Goal: Task Accomplishment & Management: Manage account settings

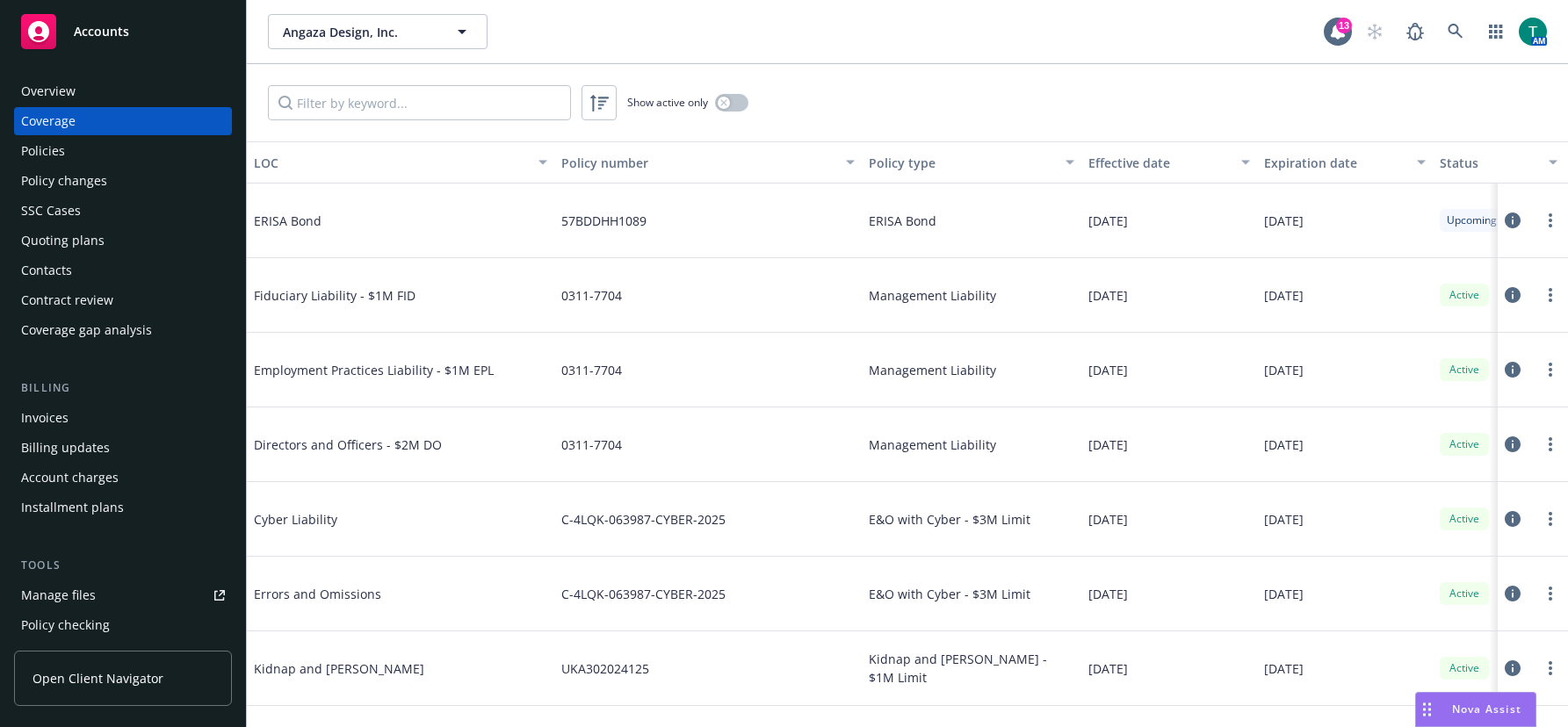
click at [529, 25] on div "Angaza Design, Inc. Angaza Design, Inc." at bounding box center [796, 32] width 1056 height 35
click at [1462, 33] on icon at bounding box center [1455, 32] width 16 height 16
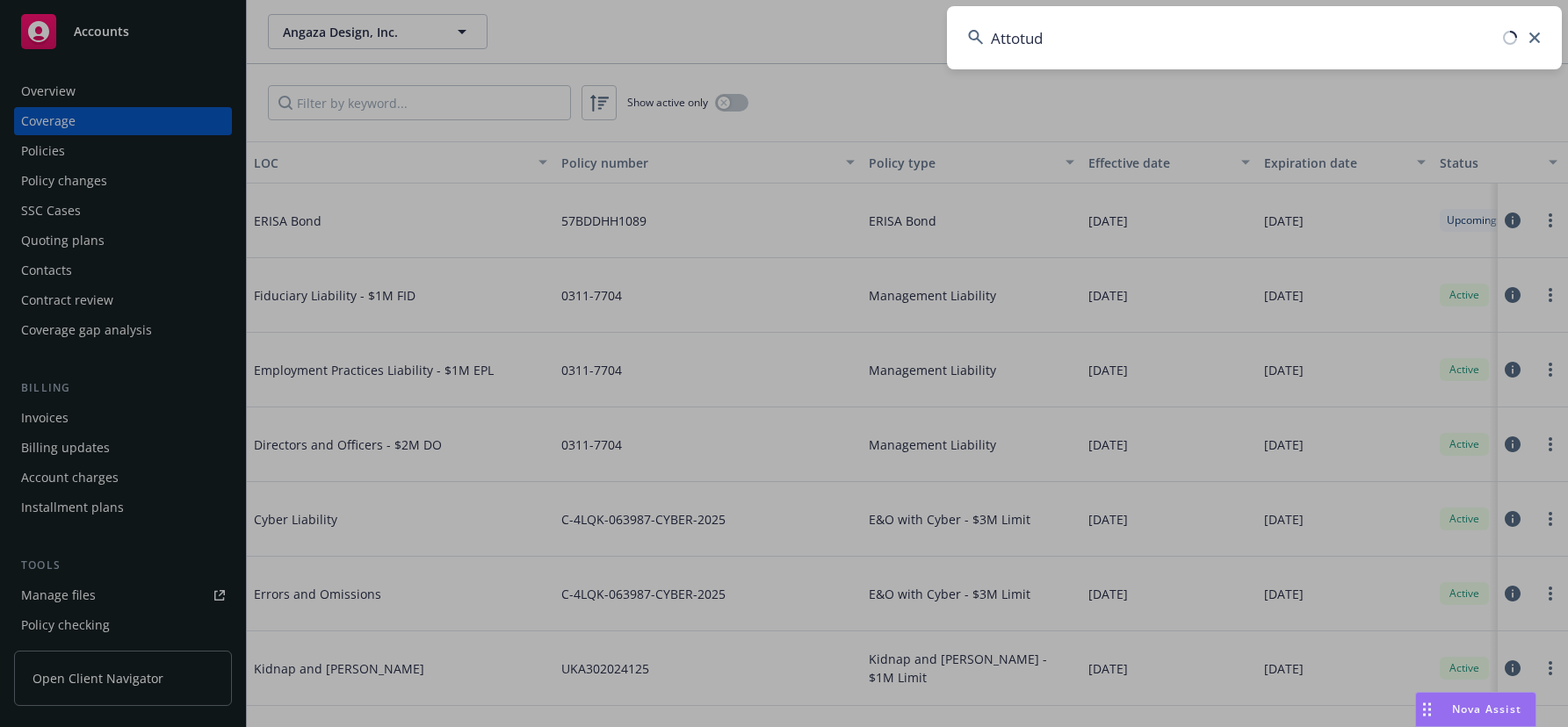
type input "Attotude"
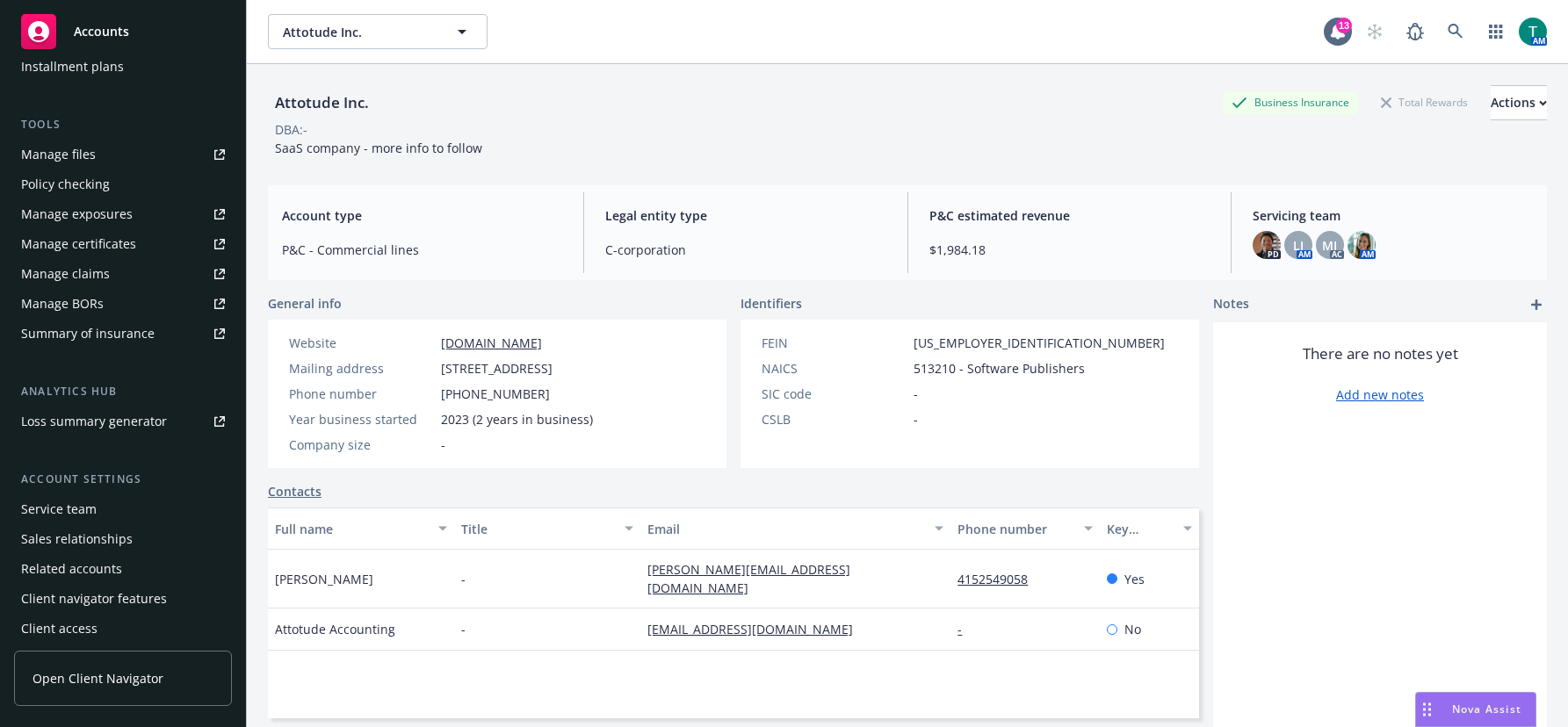
scroll to position [447, 0]
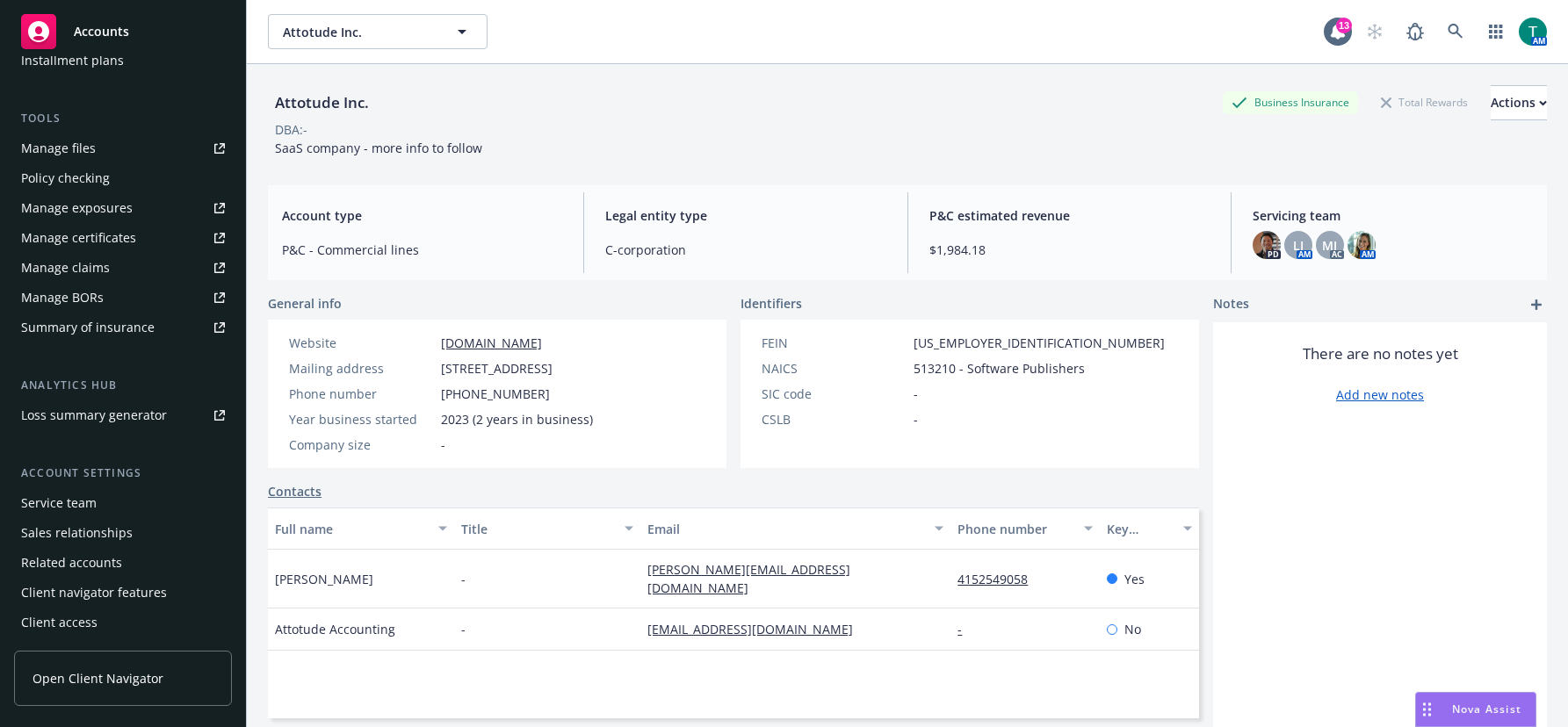
click at [105, 505] on div "Service team" at bounding box center [123, 503] width 204 height 28
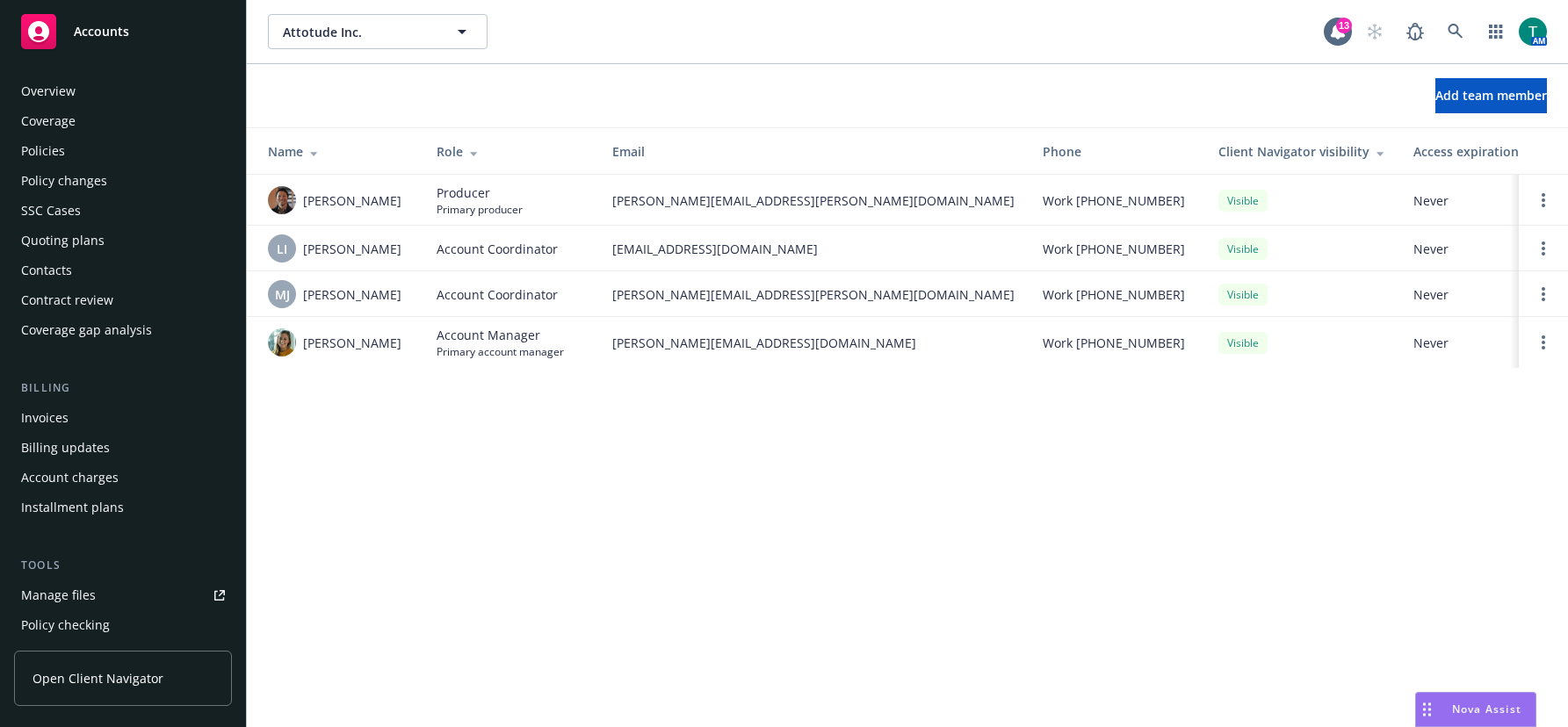
click at [81, 145] on div "Policies" at bounding box center [123, 151] width 204 height 28
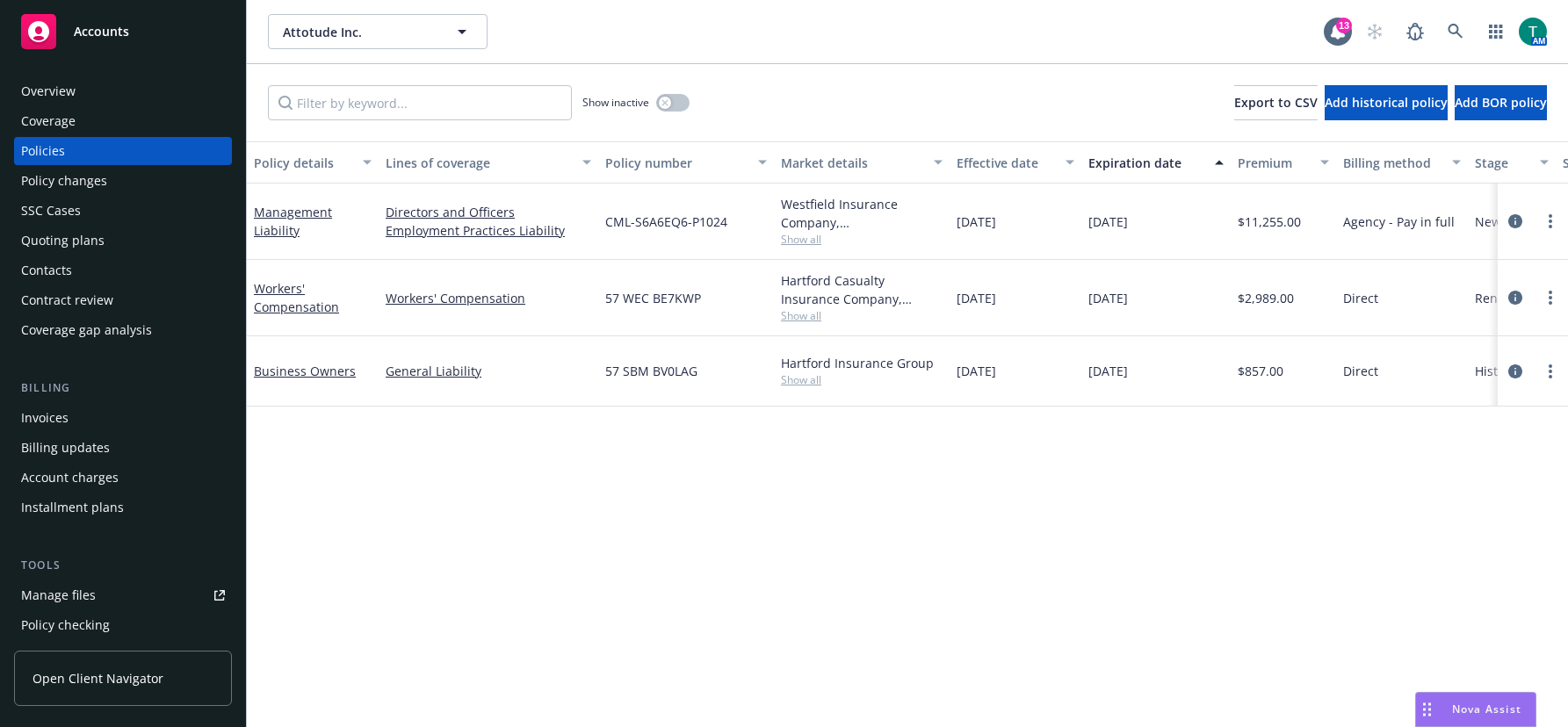
scroll to position [0, 374]
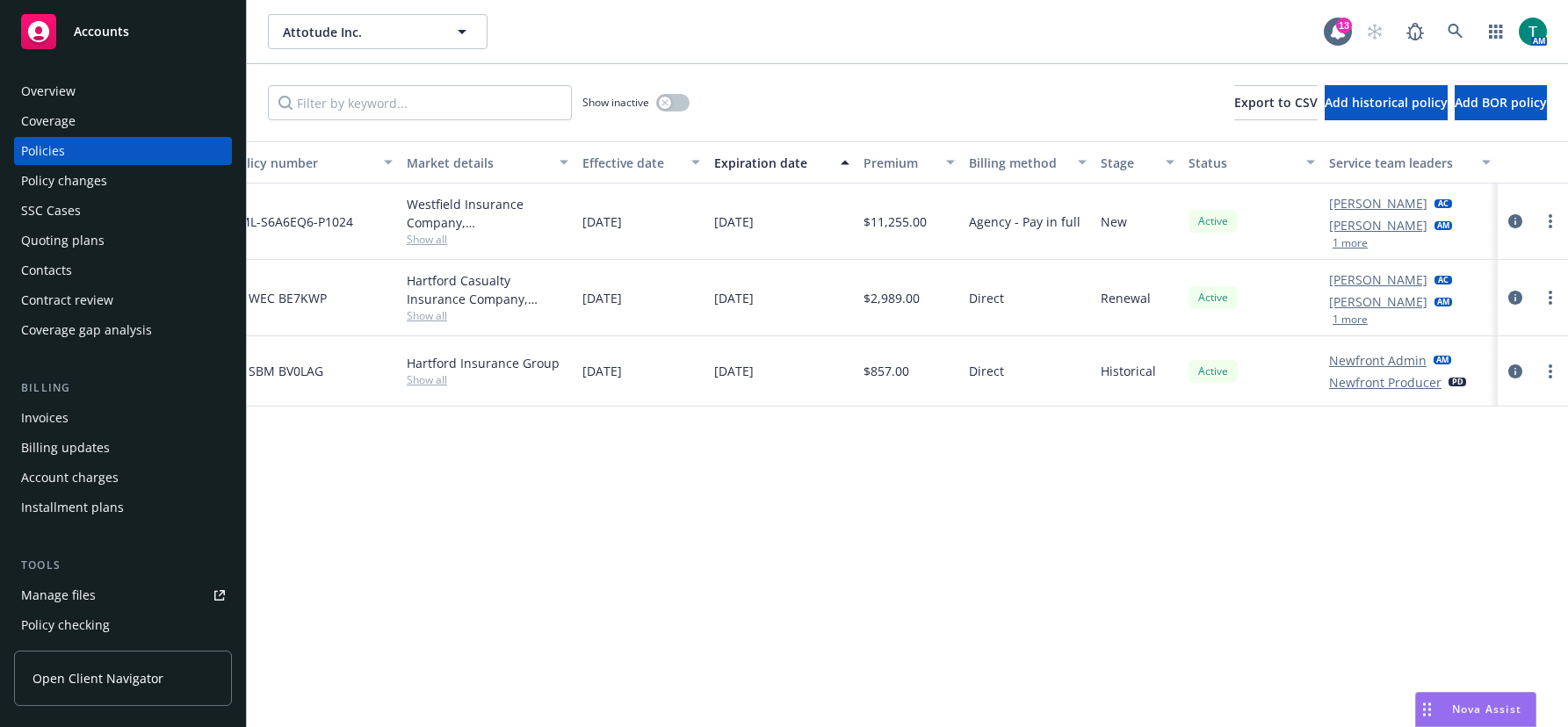
click at [1354, 245] on button "1 more" at bounding box center [1350, 244] width 35 height 11
click at [107, 605] on link "Manage files" at bounding box center [123, 595] width 218 height 28
click at [1462, 39] on icon at bounding box center [1455, 32] width 16 height 16
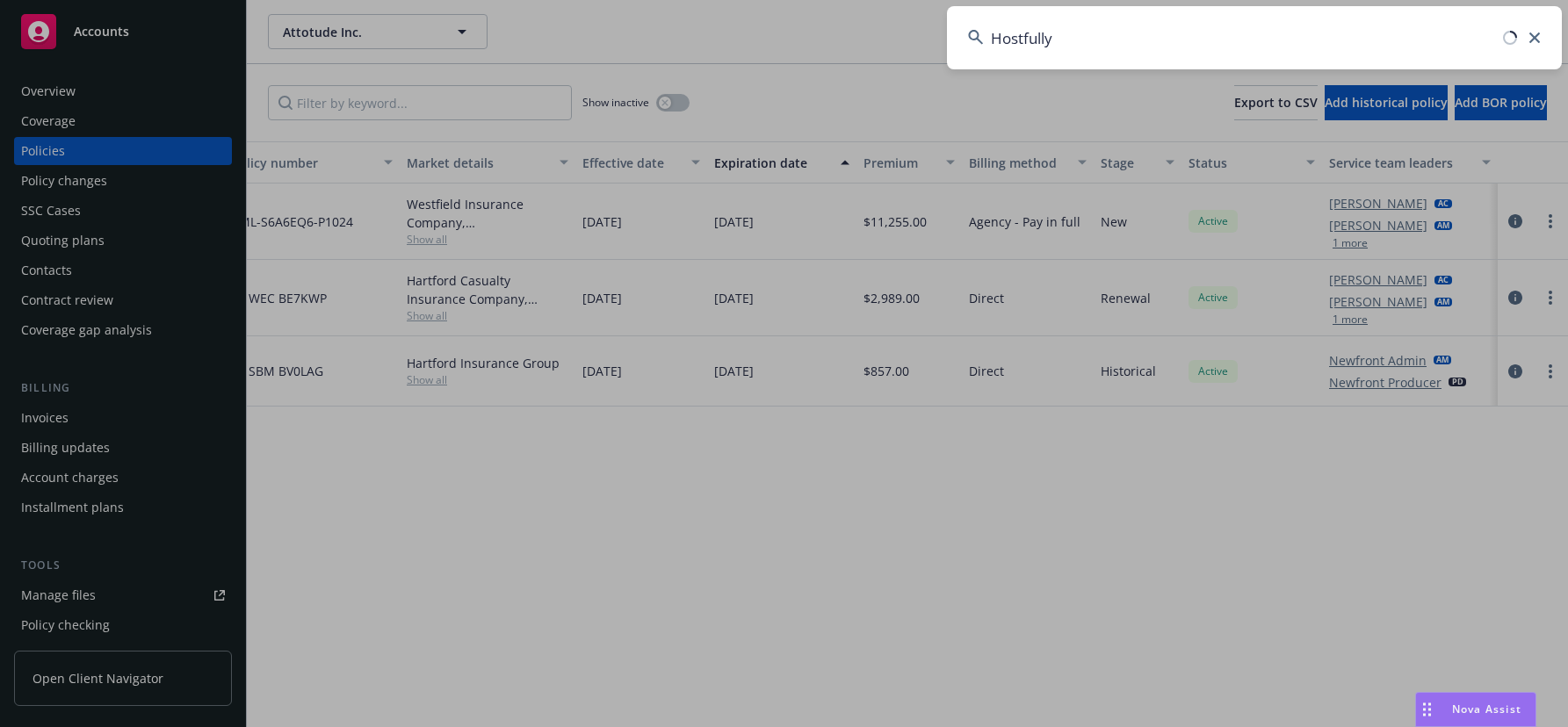
type input "Hostfully"
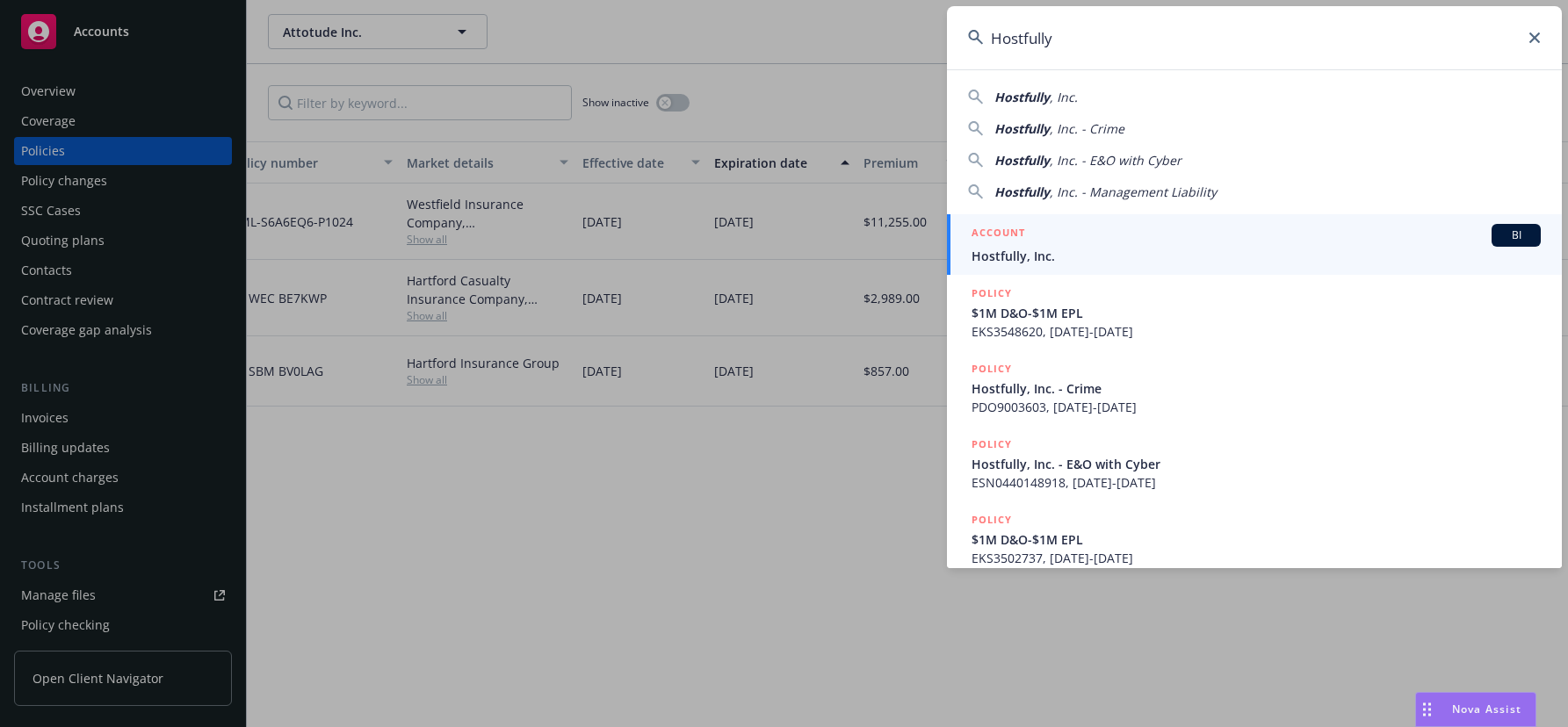
click at [1499, 234] on span "BI" at bounding box center [1516, 236] width 35 height 16
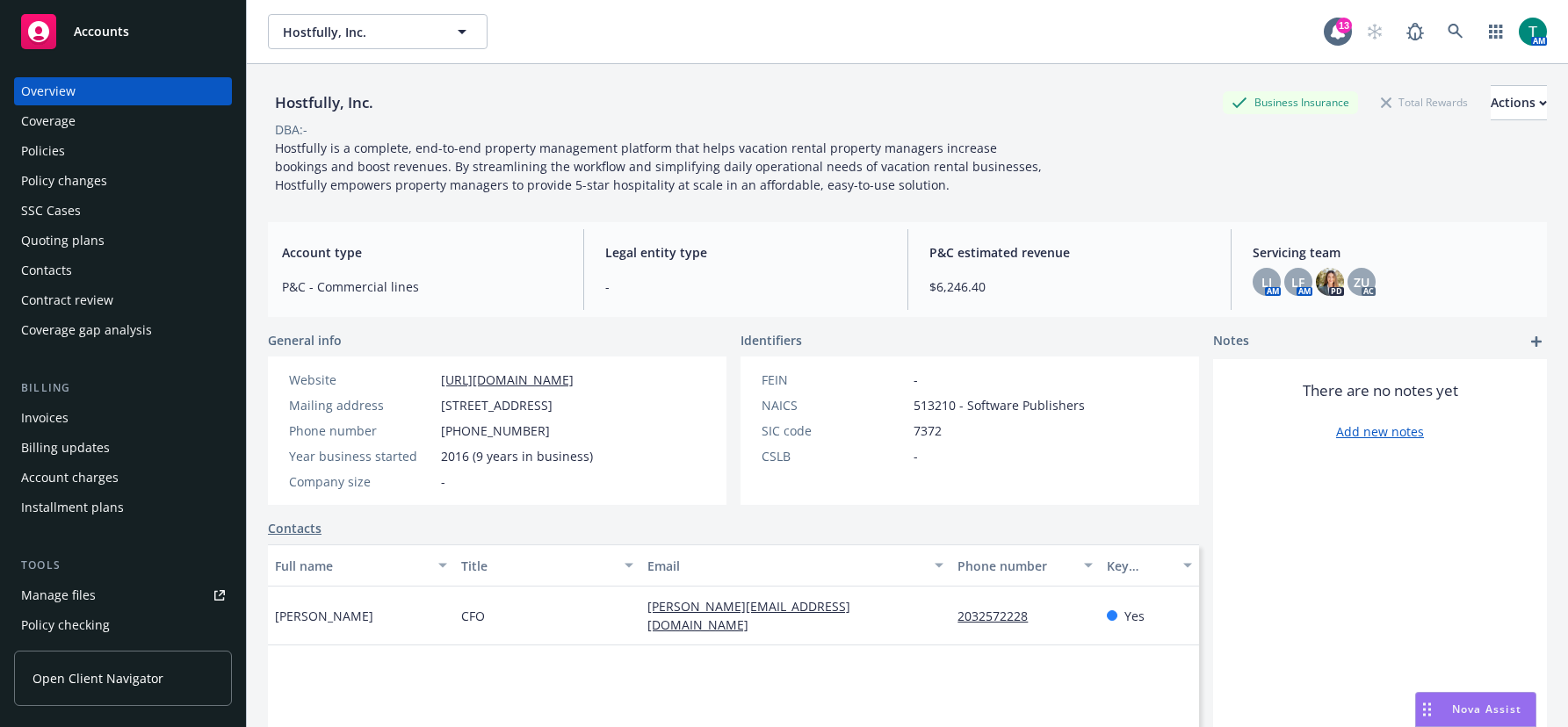
click at [66, 601] on div "Manage files" at bounding box center [58, 595] width 75 height 28
click at [56, 589] on div "Manage files" at bounding box center [58, 595] width 75 height 28
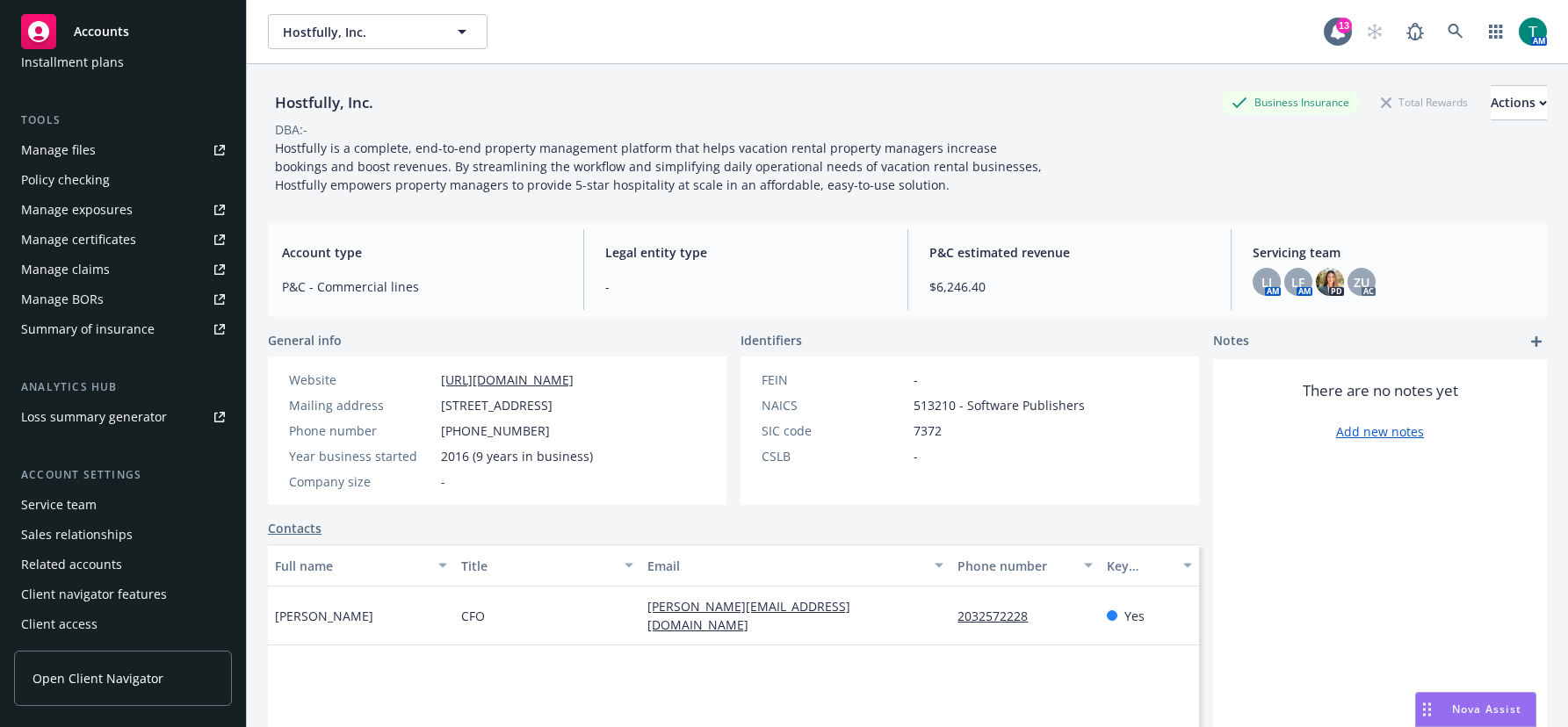
scroll to position [447, 0]
click at [85, 510] on div "Service team" at bounding box center [59, 503] width 76 height 28
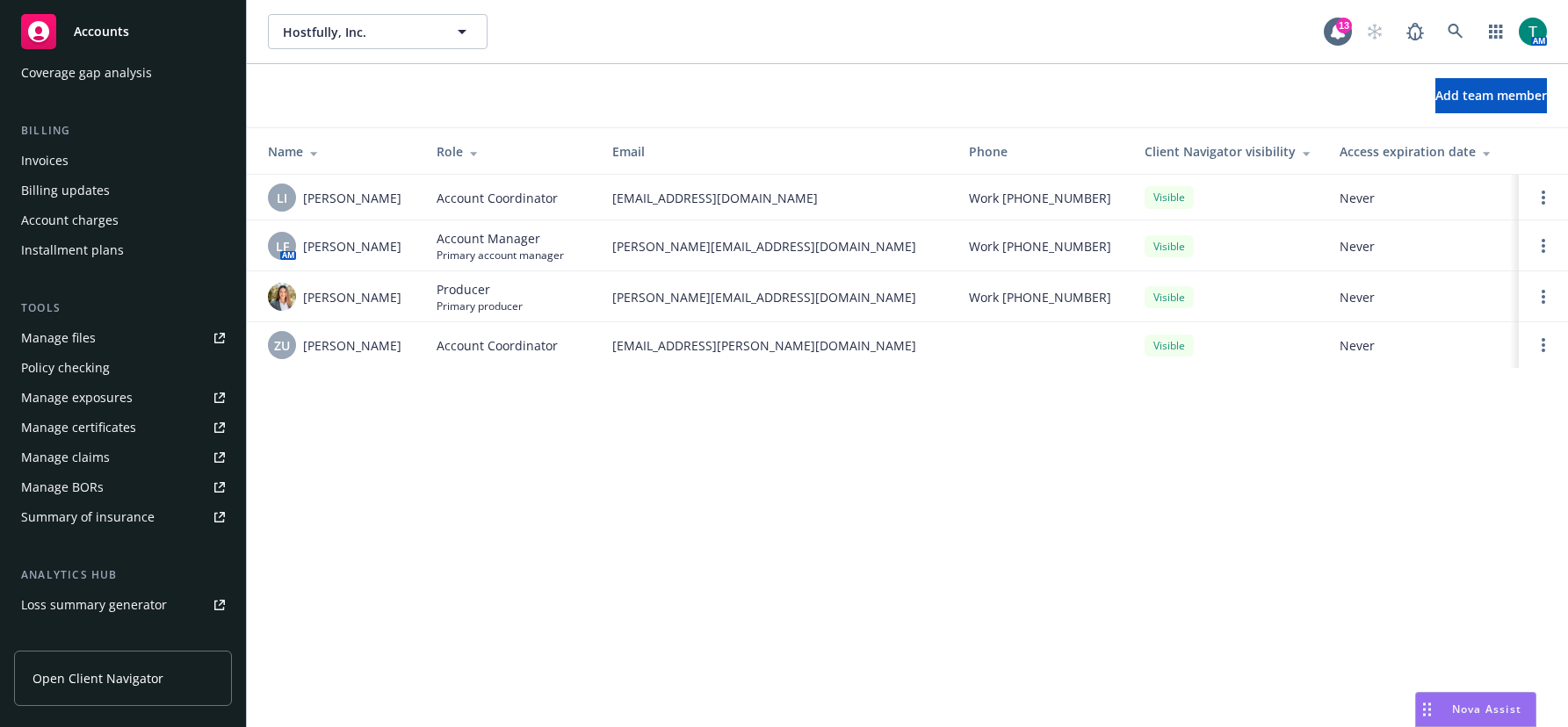
scroll to position [8, 0]
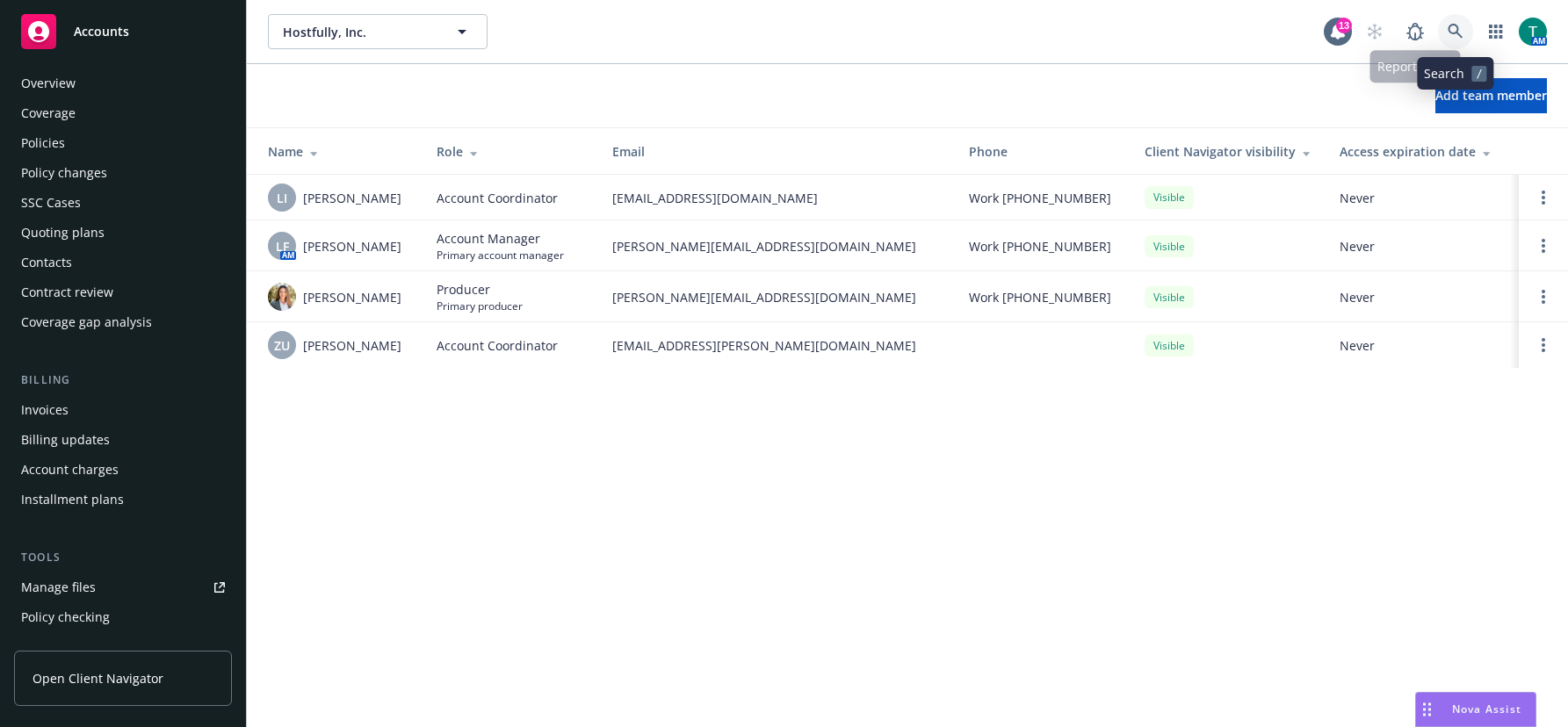
click at [1454, 40] on link at bounding box center [1455, 32] width 35 height 35
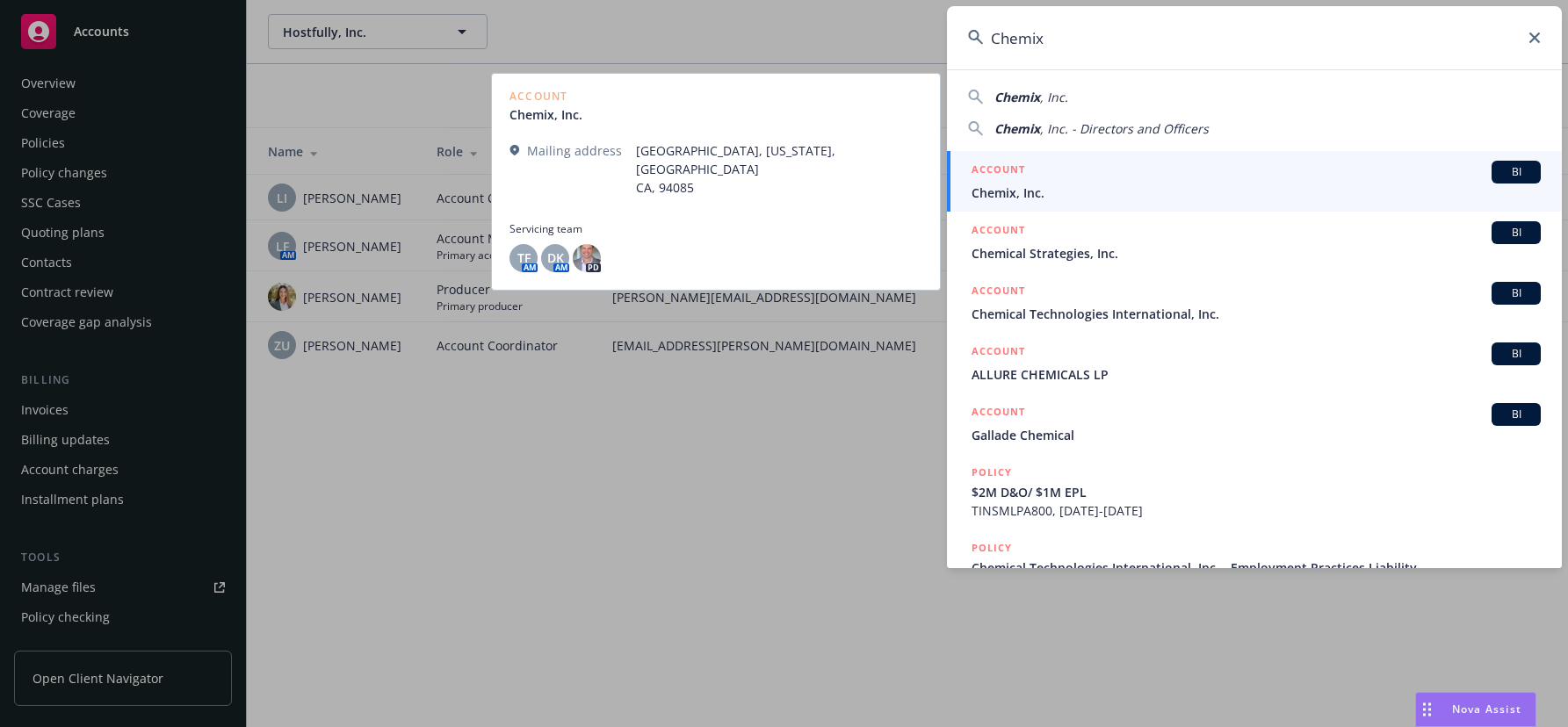
type input "Chemix"
click at [1520, 164] on div "BI" at bounding box center [1516, 172] width 49 height 23
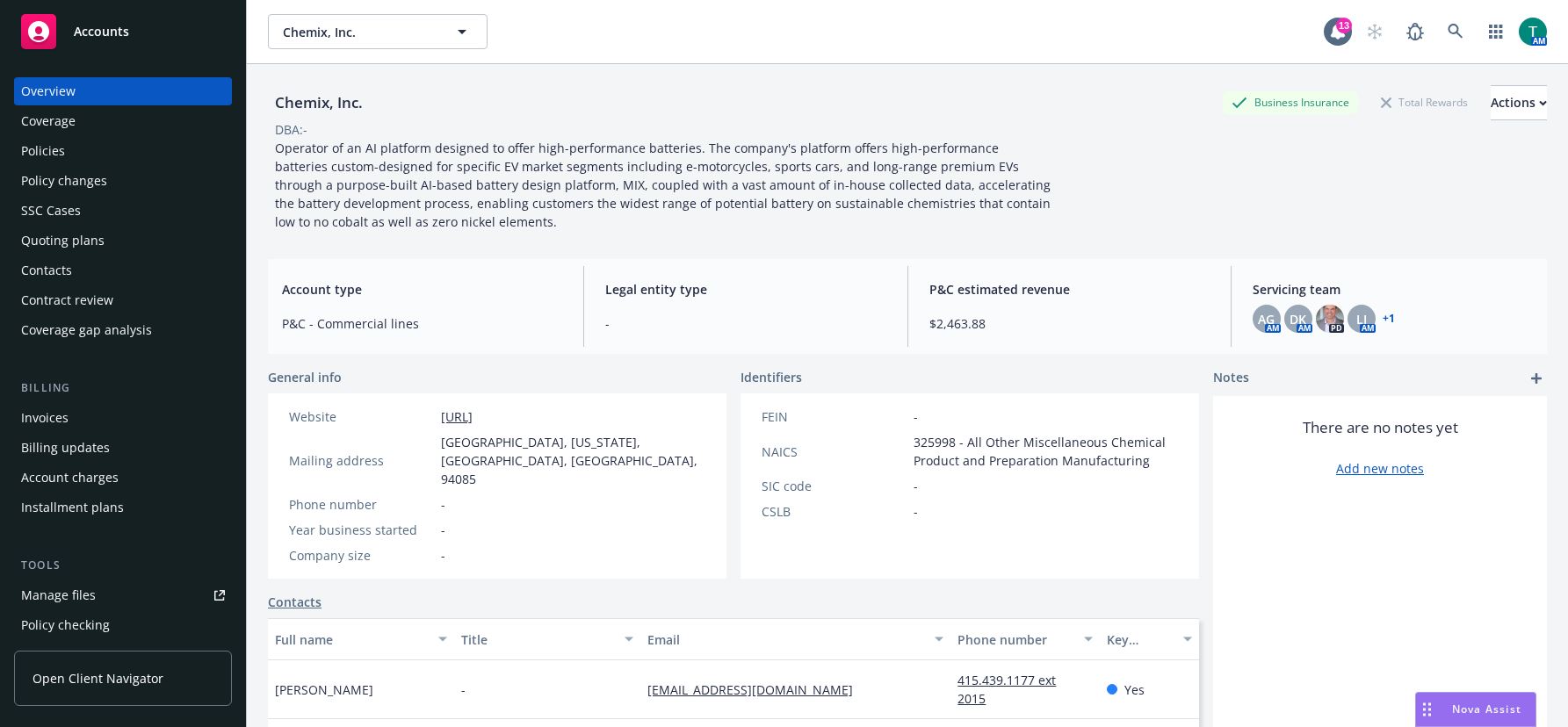
scroll to position [88, 0]
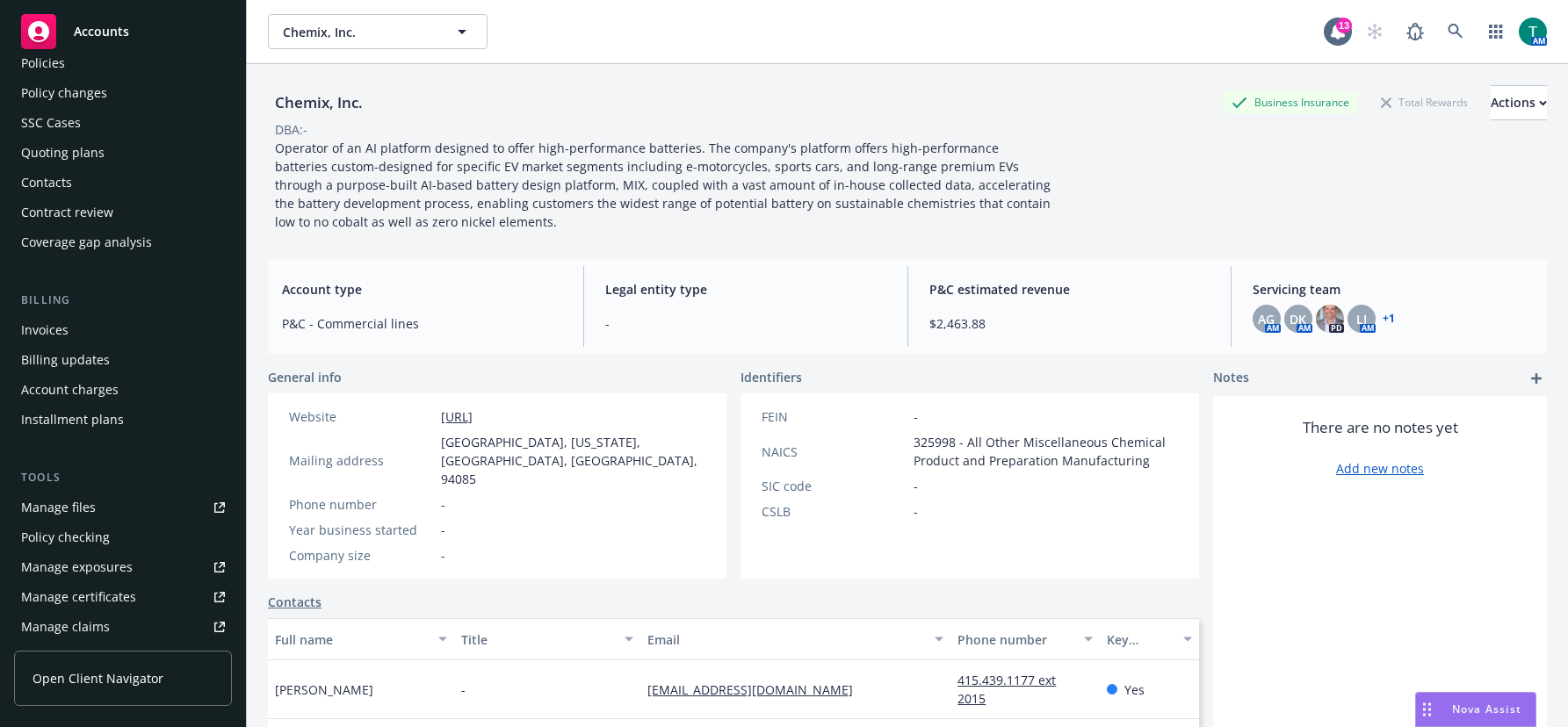
click at [66, 508] on div "Manage files" at bounding box center [58, 507] width 75 height 28
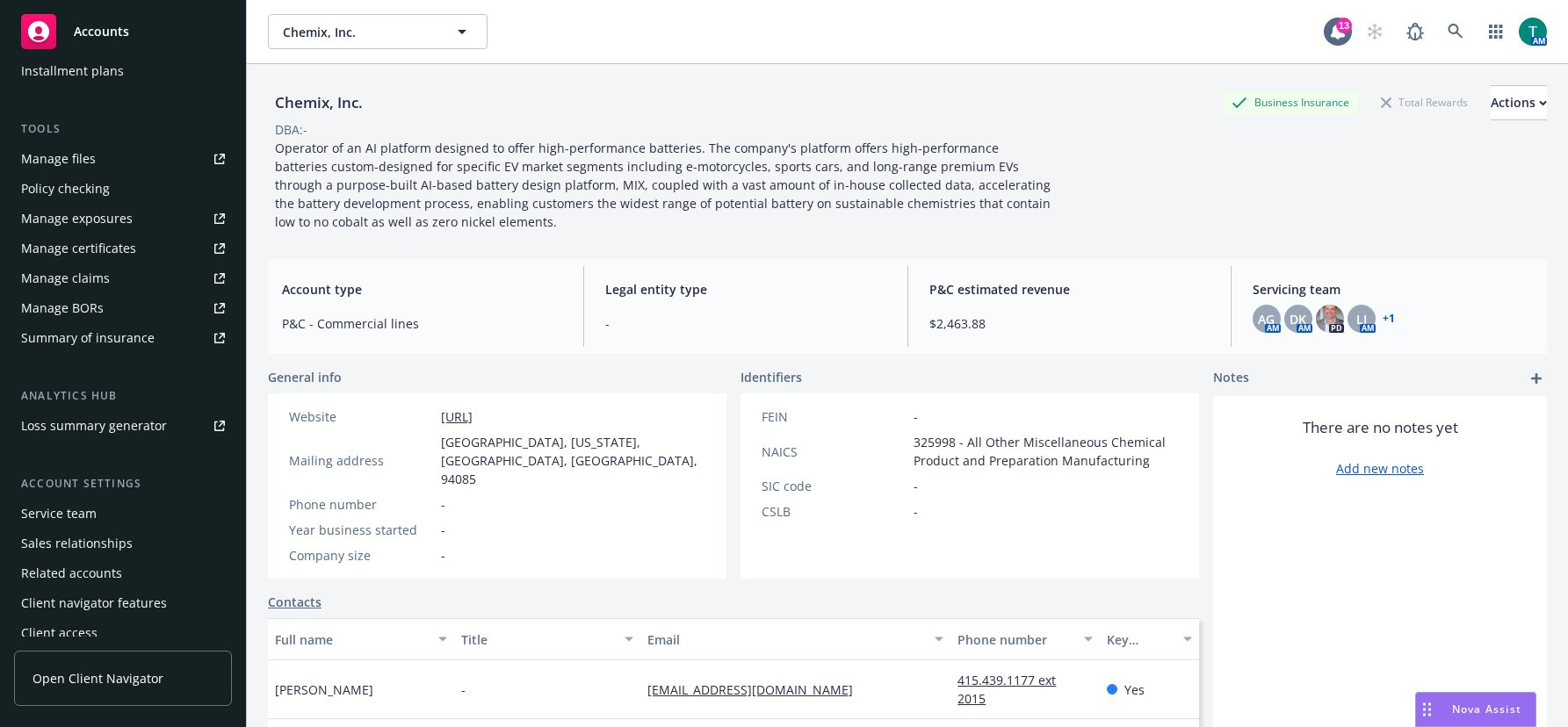
scroll to position [439, 0]
click at [88, 510] on div "Service team" at bounding box center [59, 511] width 76 height 28
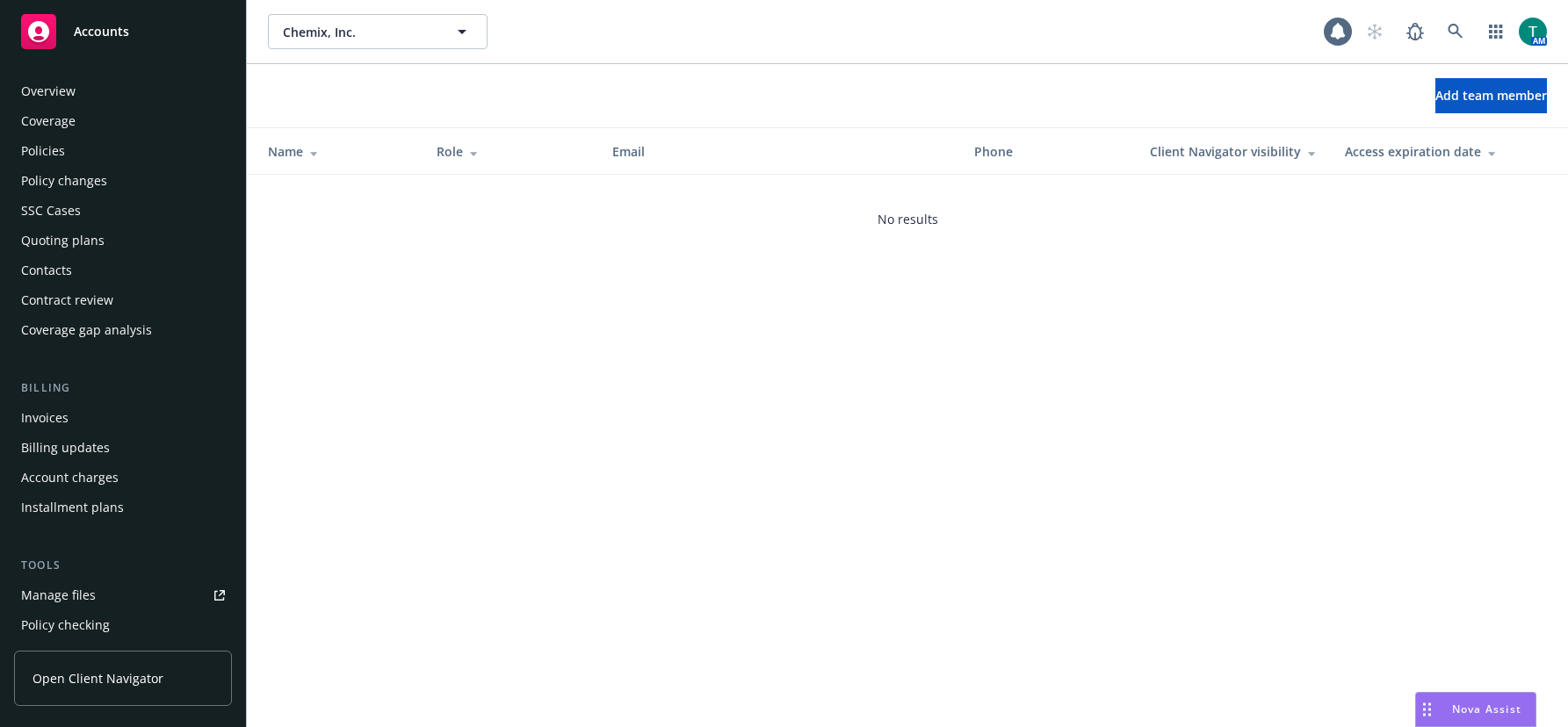
scroll to position [447, 0]
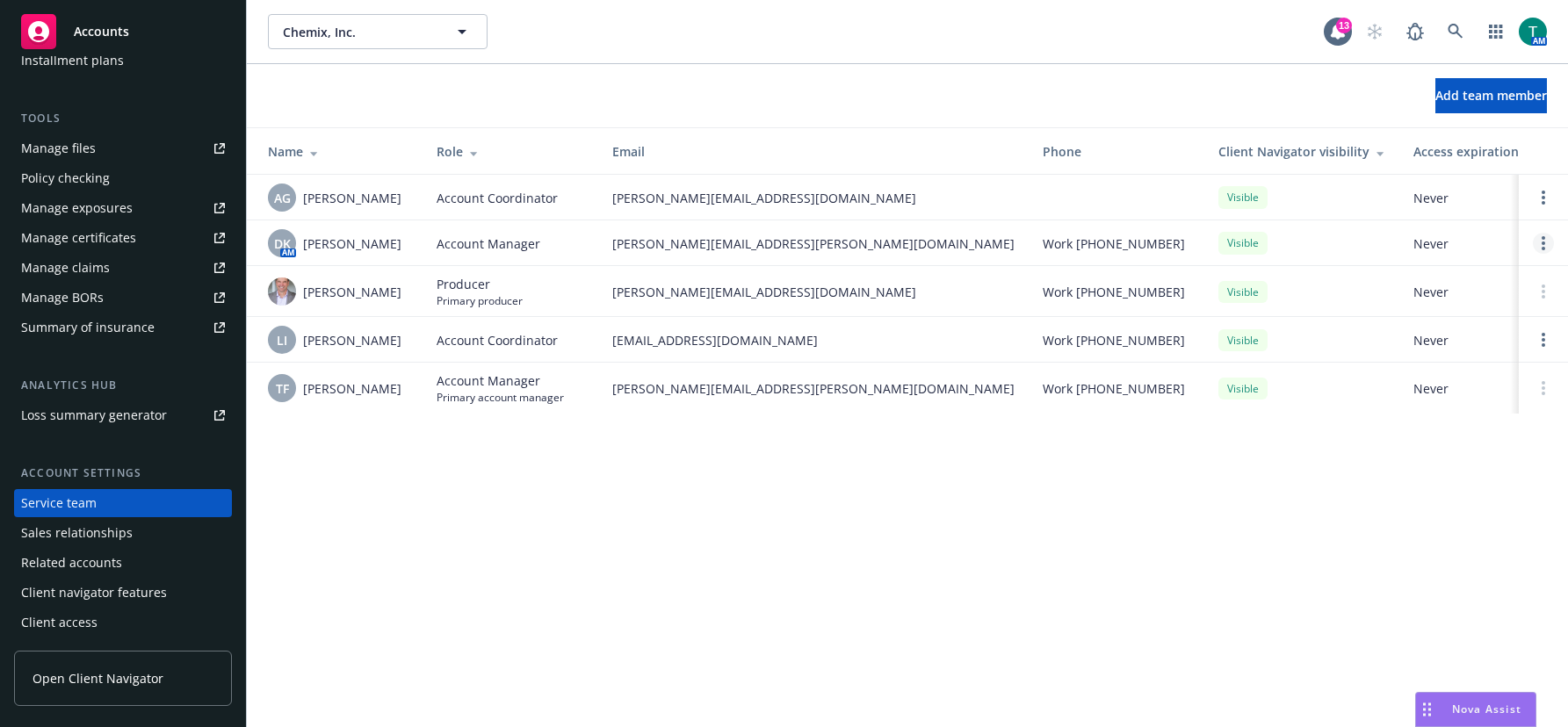
click at [1543, 249] on circle "Open options" at bounding box center [1543, 249] width 4 height 4
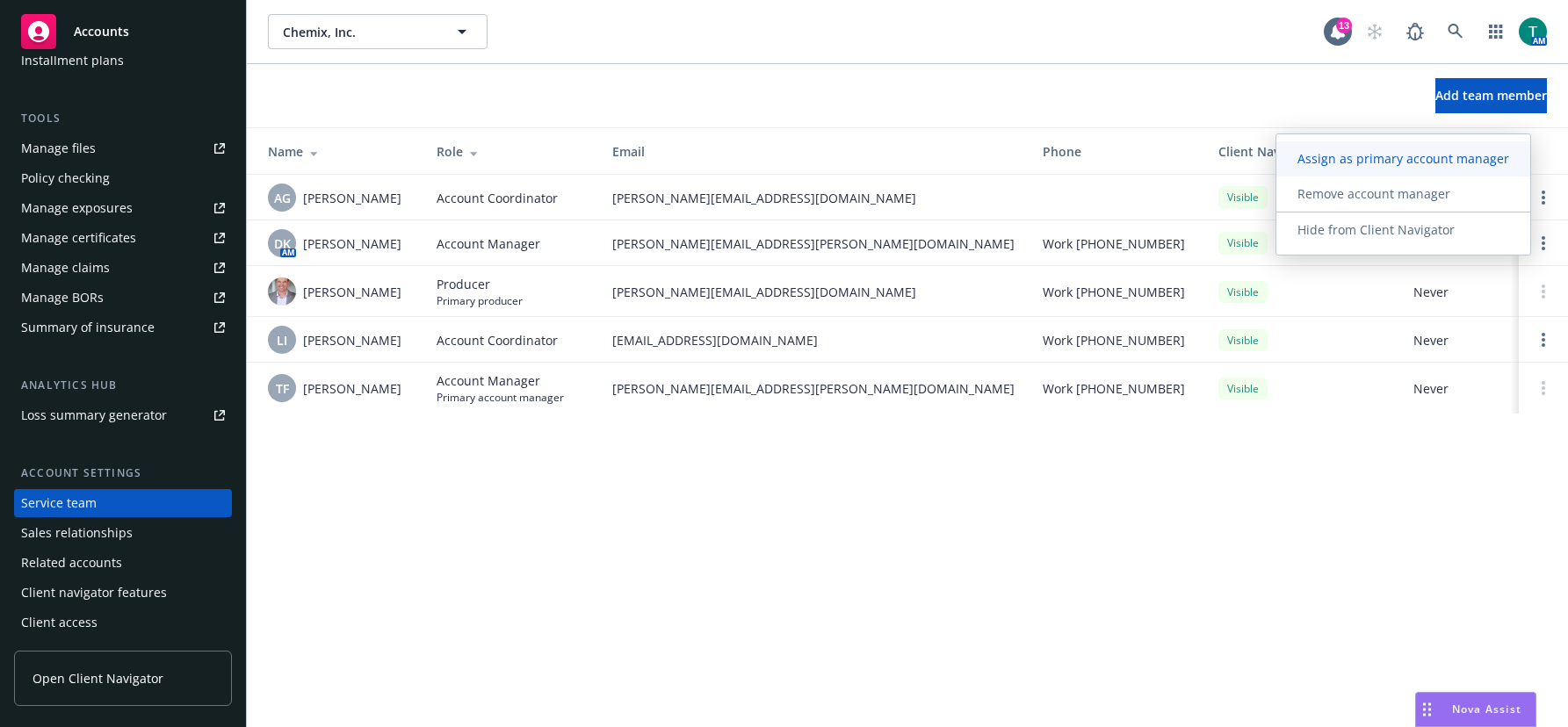
click at [1409, 156] on span "Assign as primary account manager" at bounding box center [1403, 158] width 254 height 17
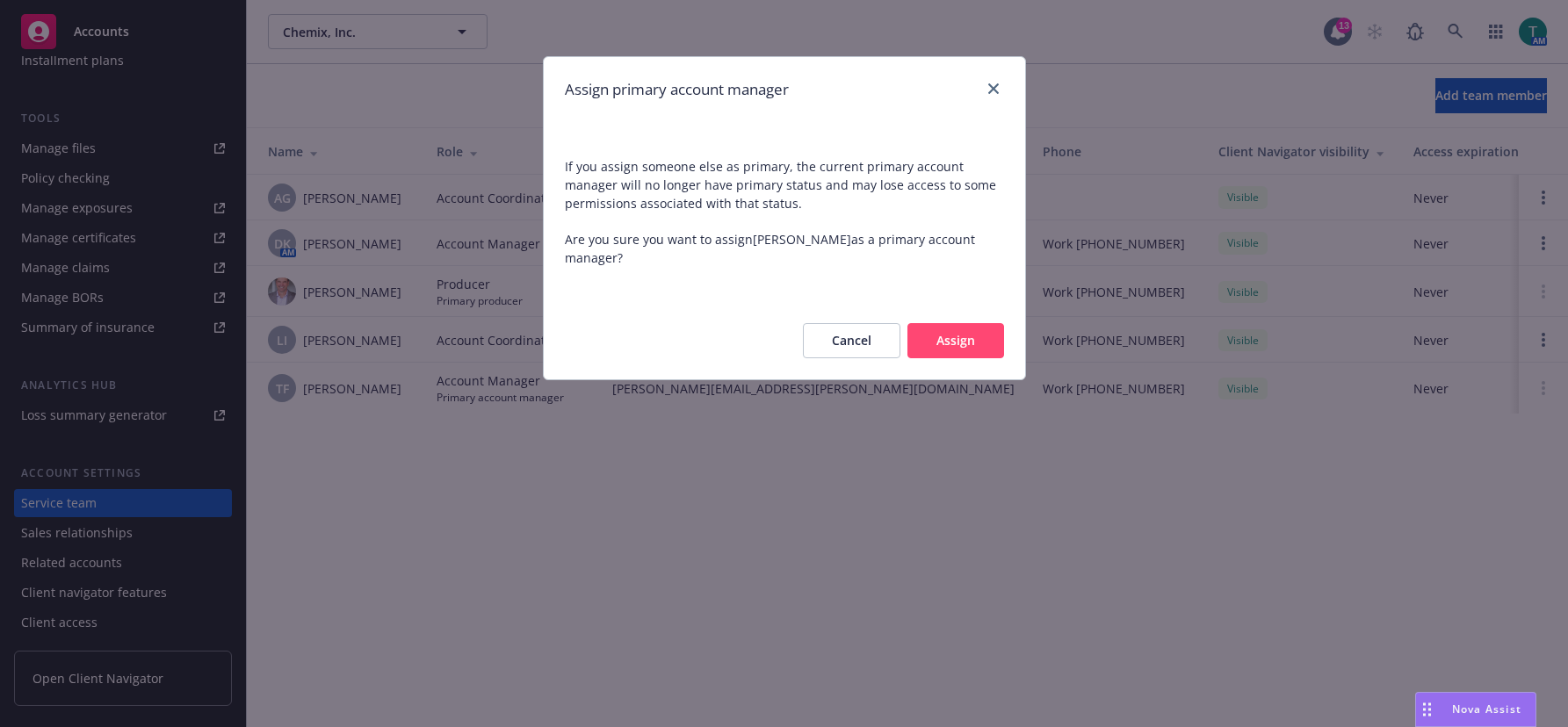
click at [941, 324] on button "Assign" at bounding box center [956, 341] width 97 height 35
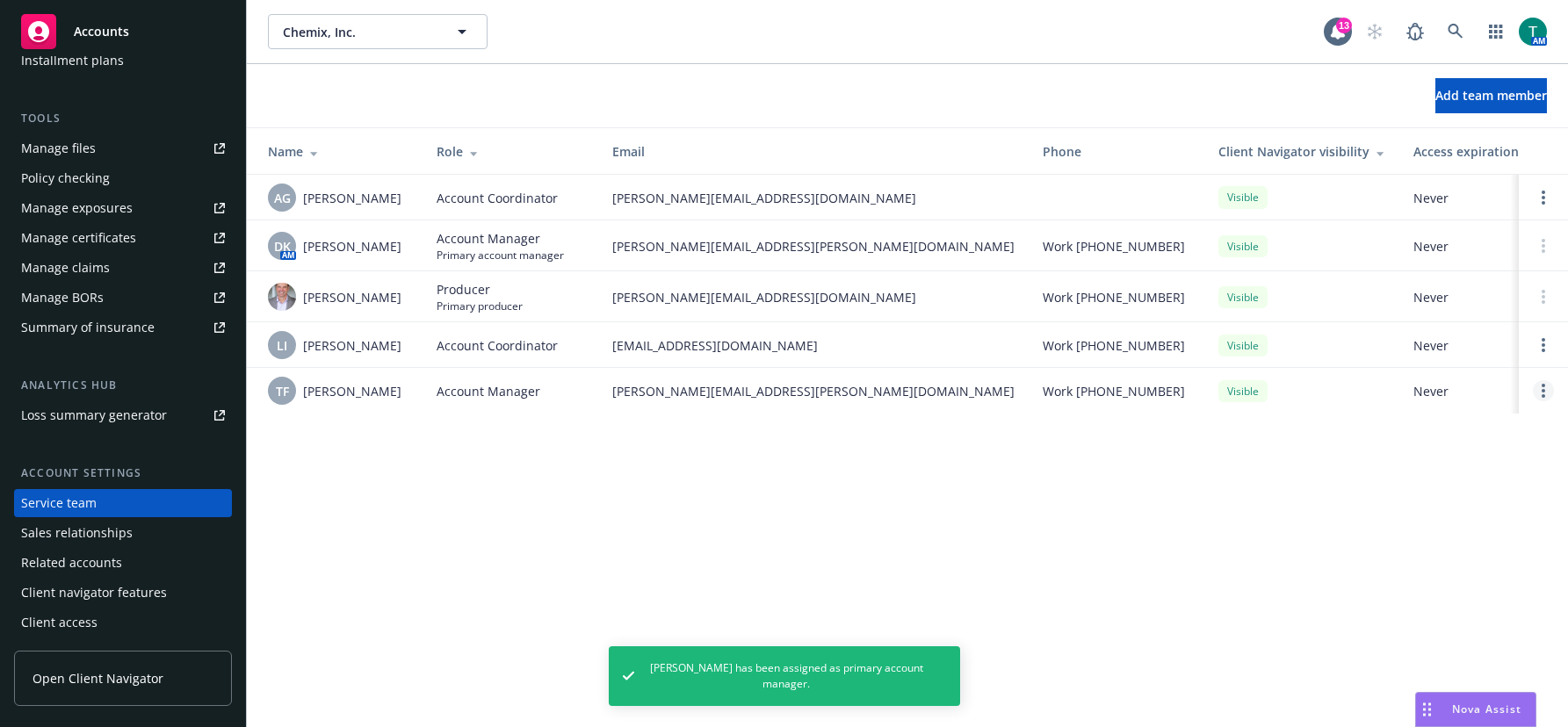
click at [1546, 397] on link "Open options" at bounding box center [1543, 390] width 21 height 21
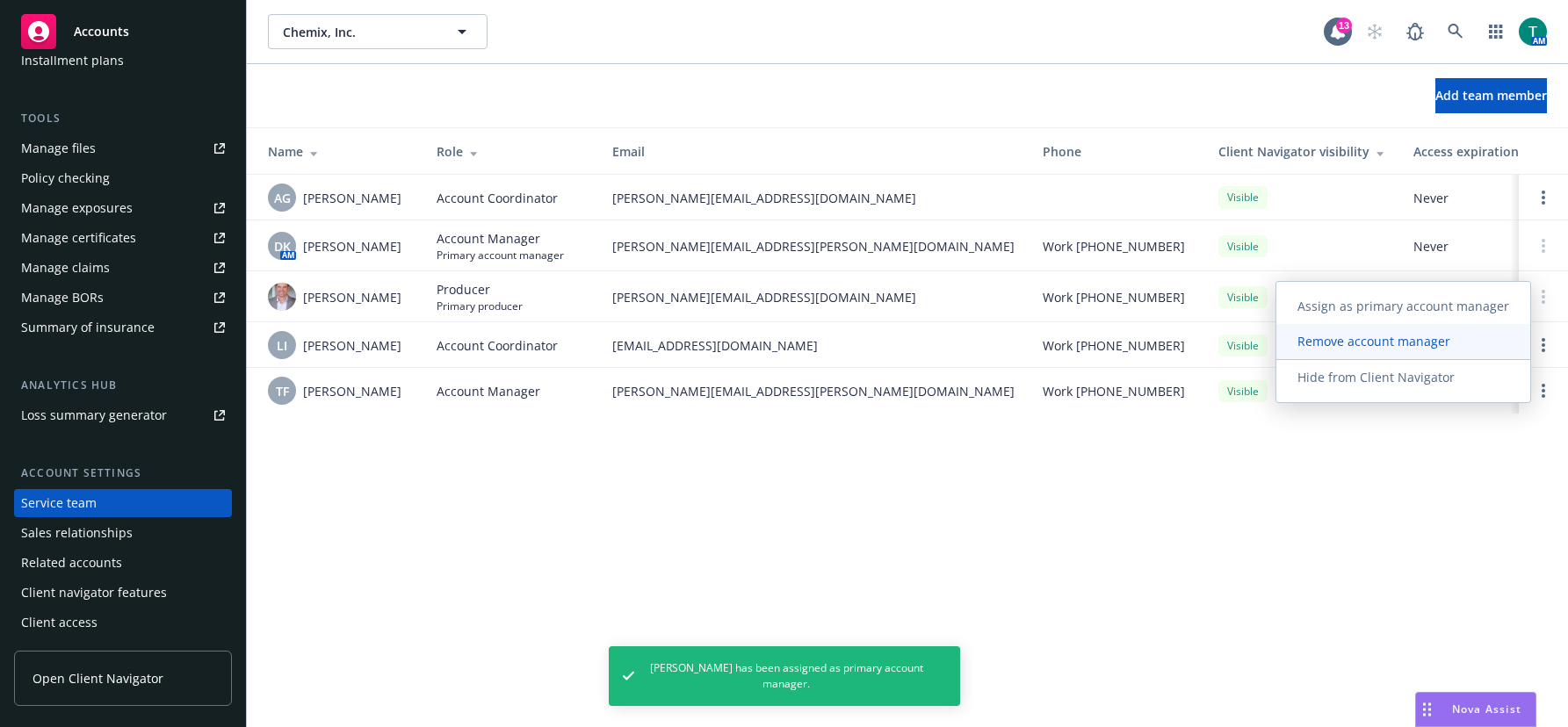
click at [1367, 345] on span "Remove account manager" at bounding box center [1374, 341] width 195 height 17
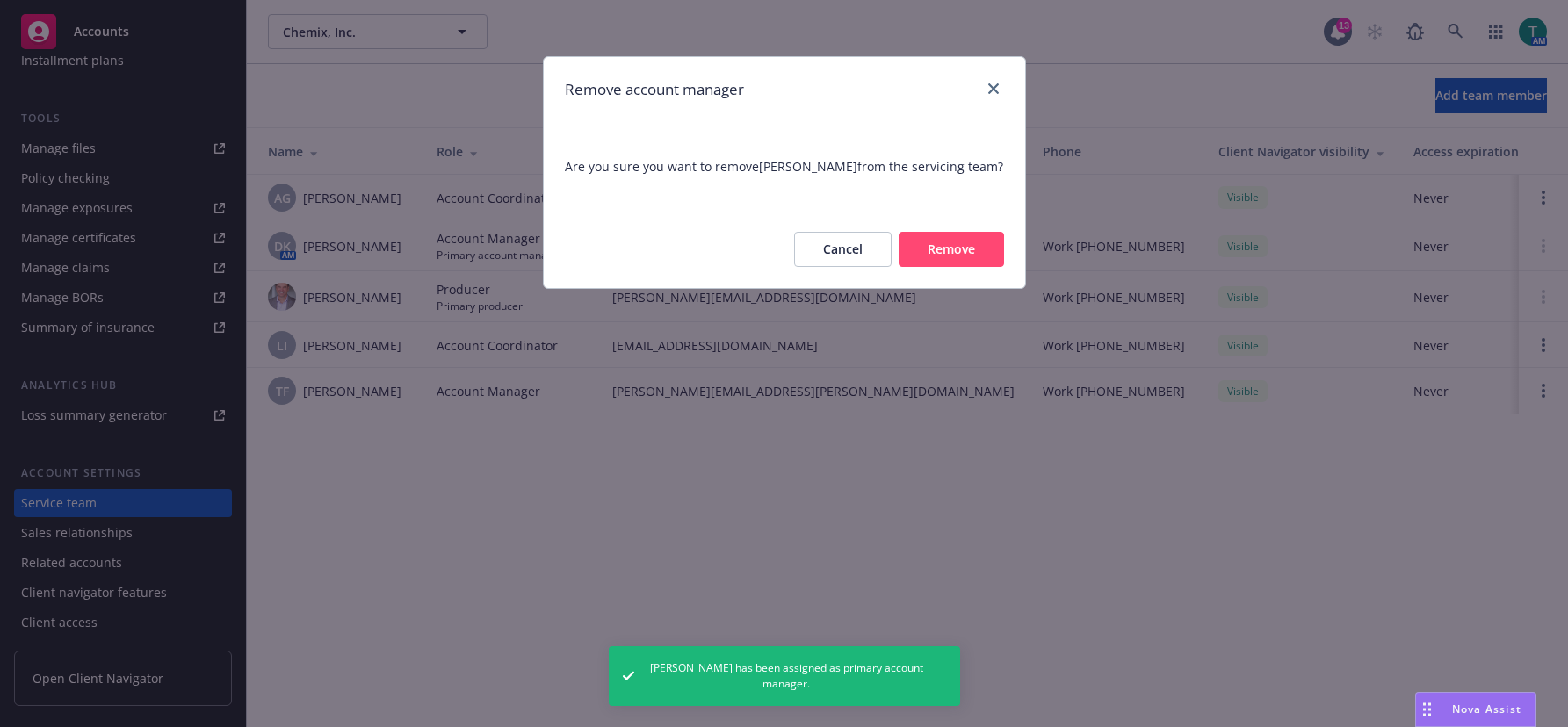
drag, startPoint x: 966, startPoint y: 247, endPoint x: 1492, endPoint y: 142, distance: 536.4
click at [966, 246] on button "Remove" at bounding box center [952, 250] width 106 height 35
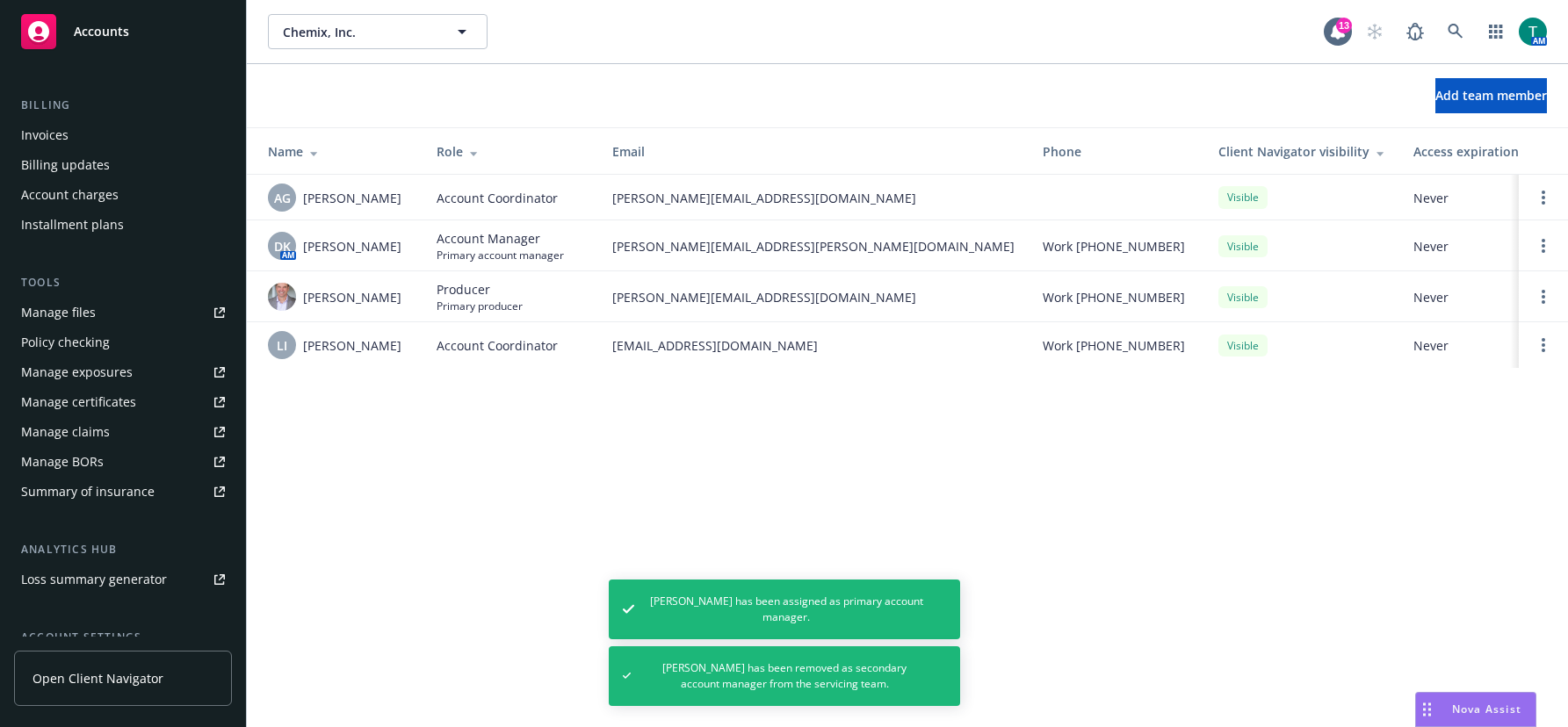
scroll to position [0, 0]
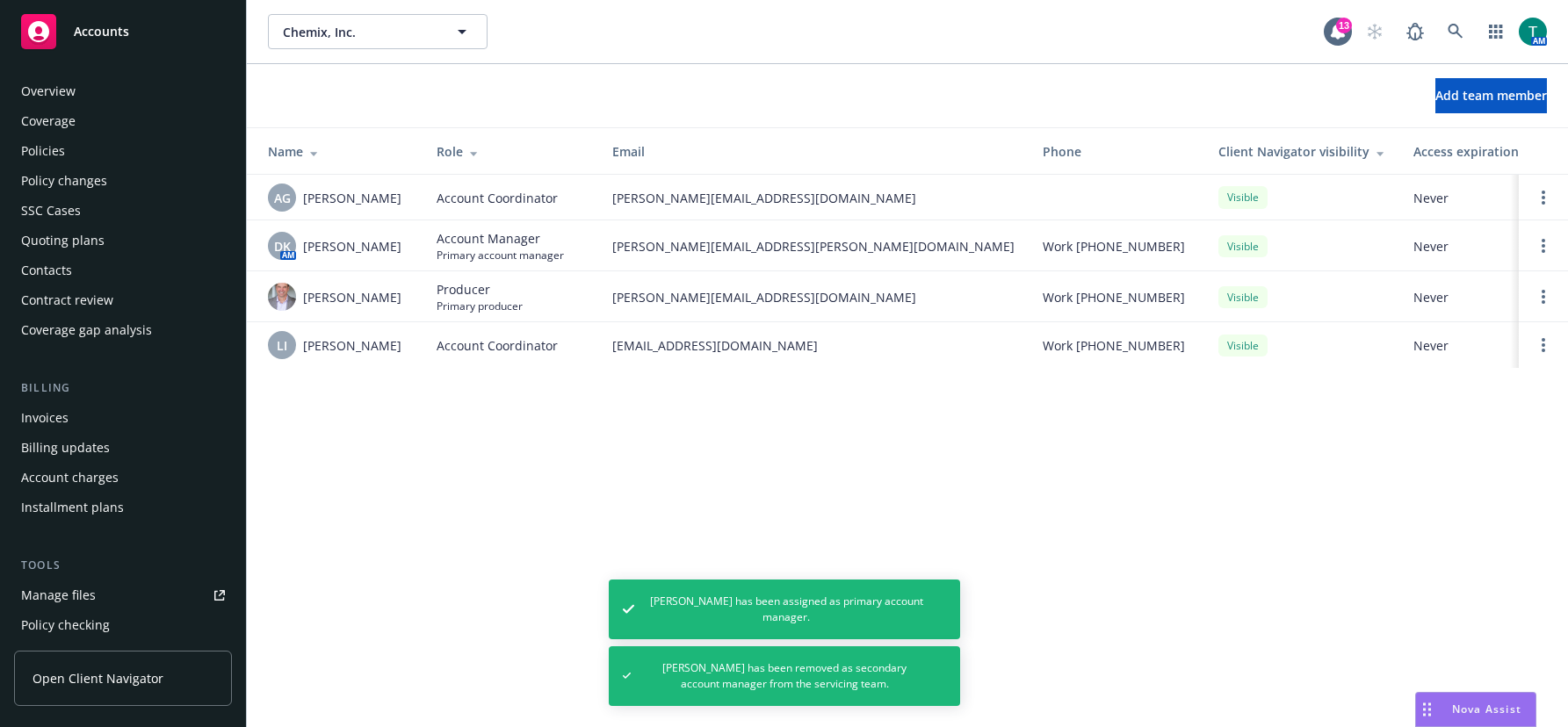
click at [72, 148] on div "Policies" at bounding box center [123, 151] width 204 height 28
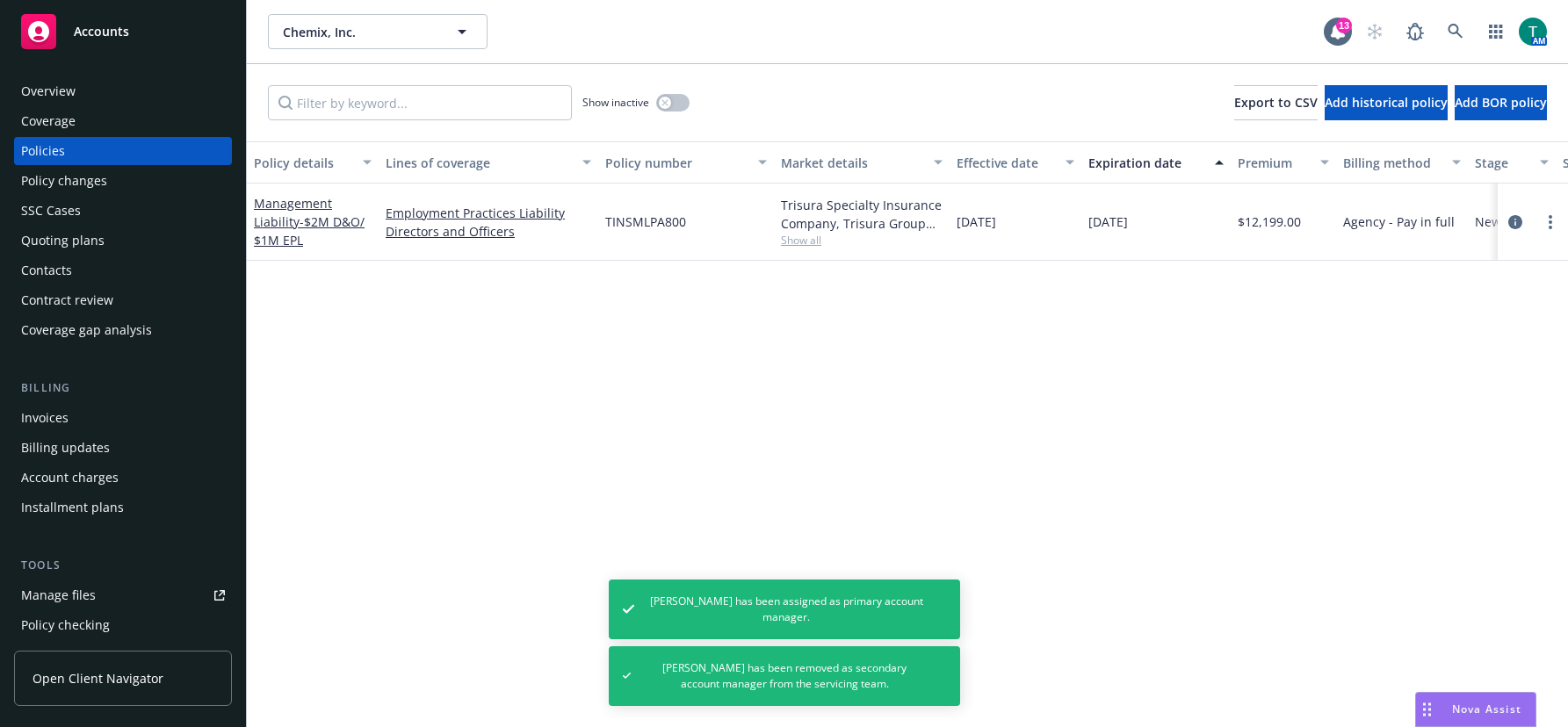
scroll to position [0, 374]
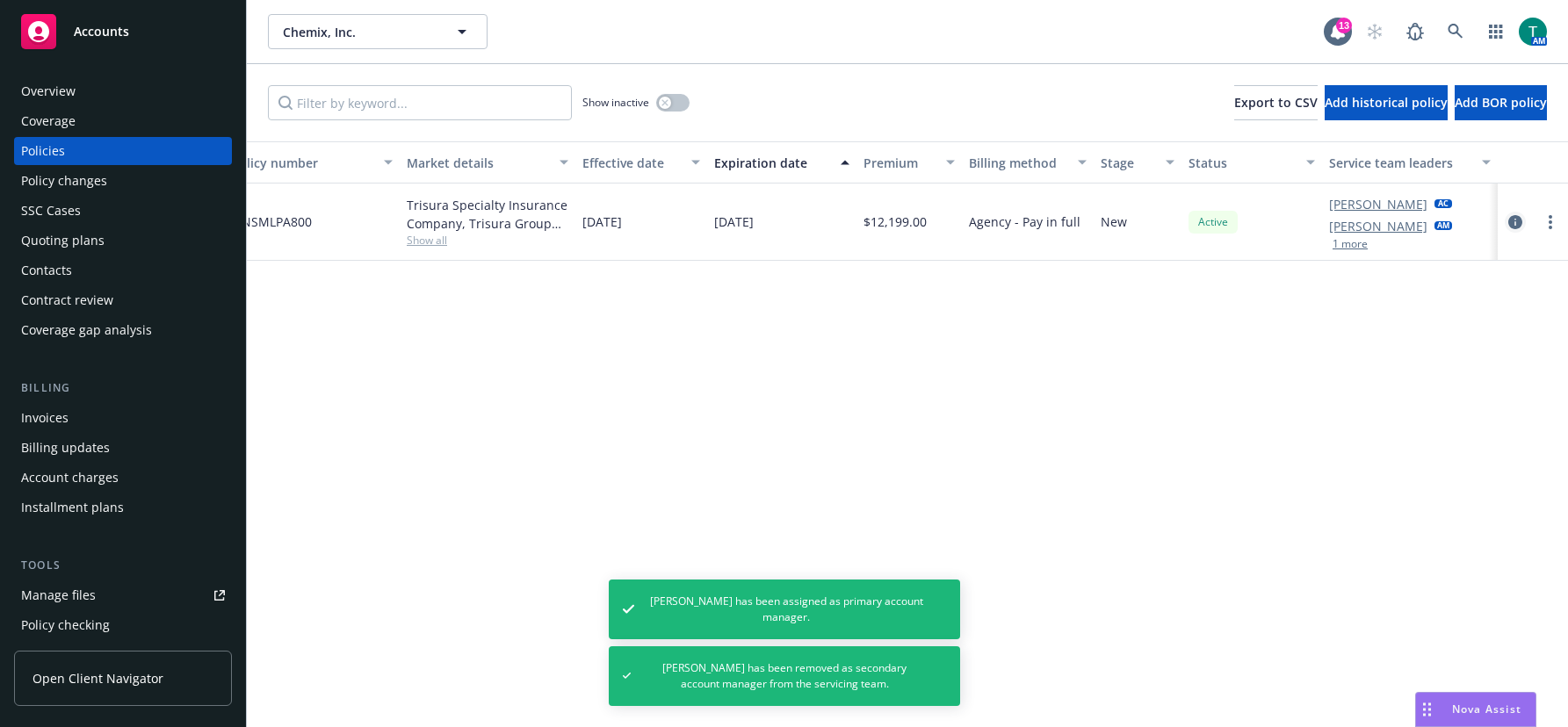
click at [1513, 221] on icon "circleInformation" at bounding box center [1515, 222] width 14 height 14
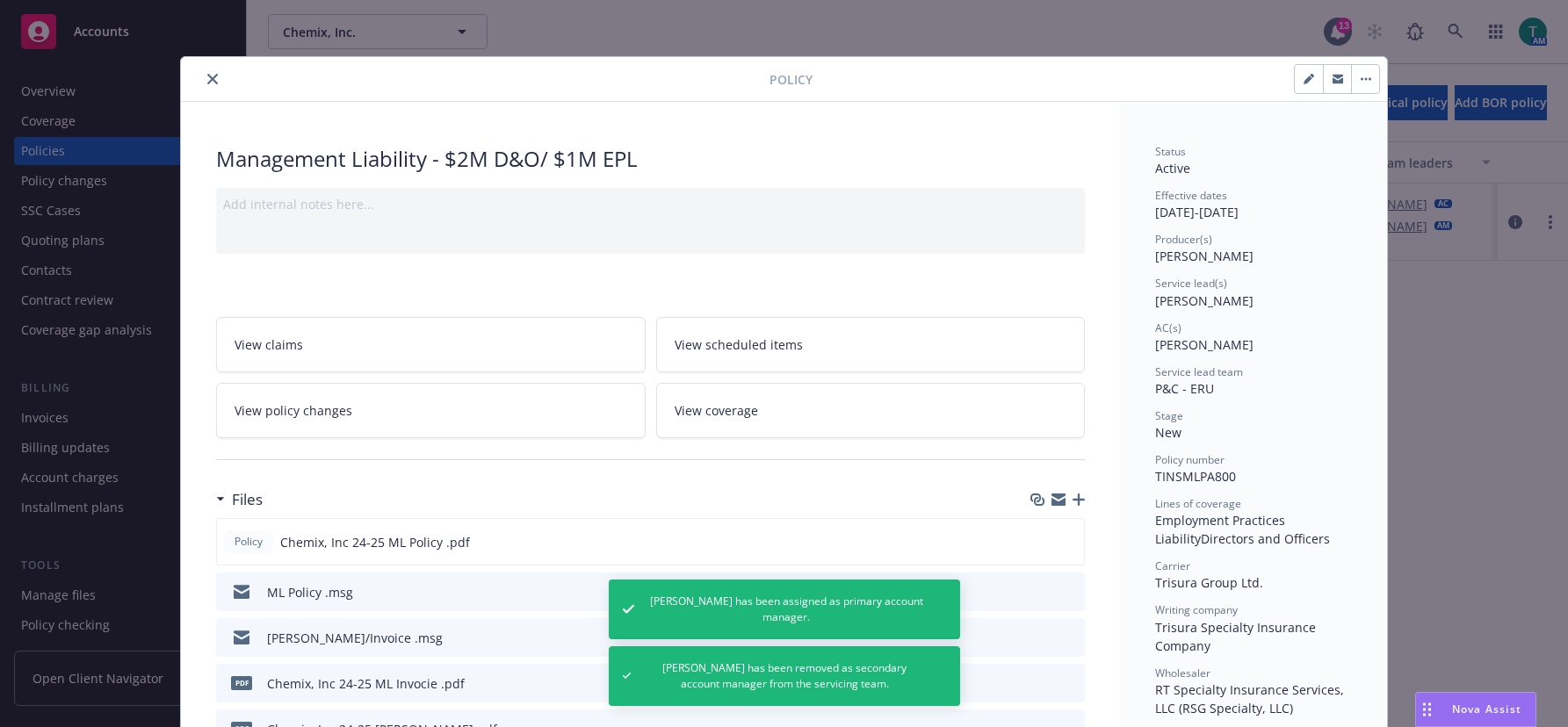
click at [1303, 82] on icon "button" at bounding box center [1308, 80] width 9 height 9
select select "NEW"
select select "12"
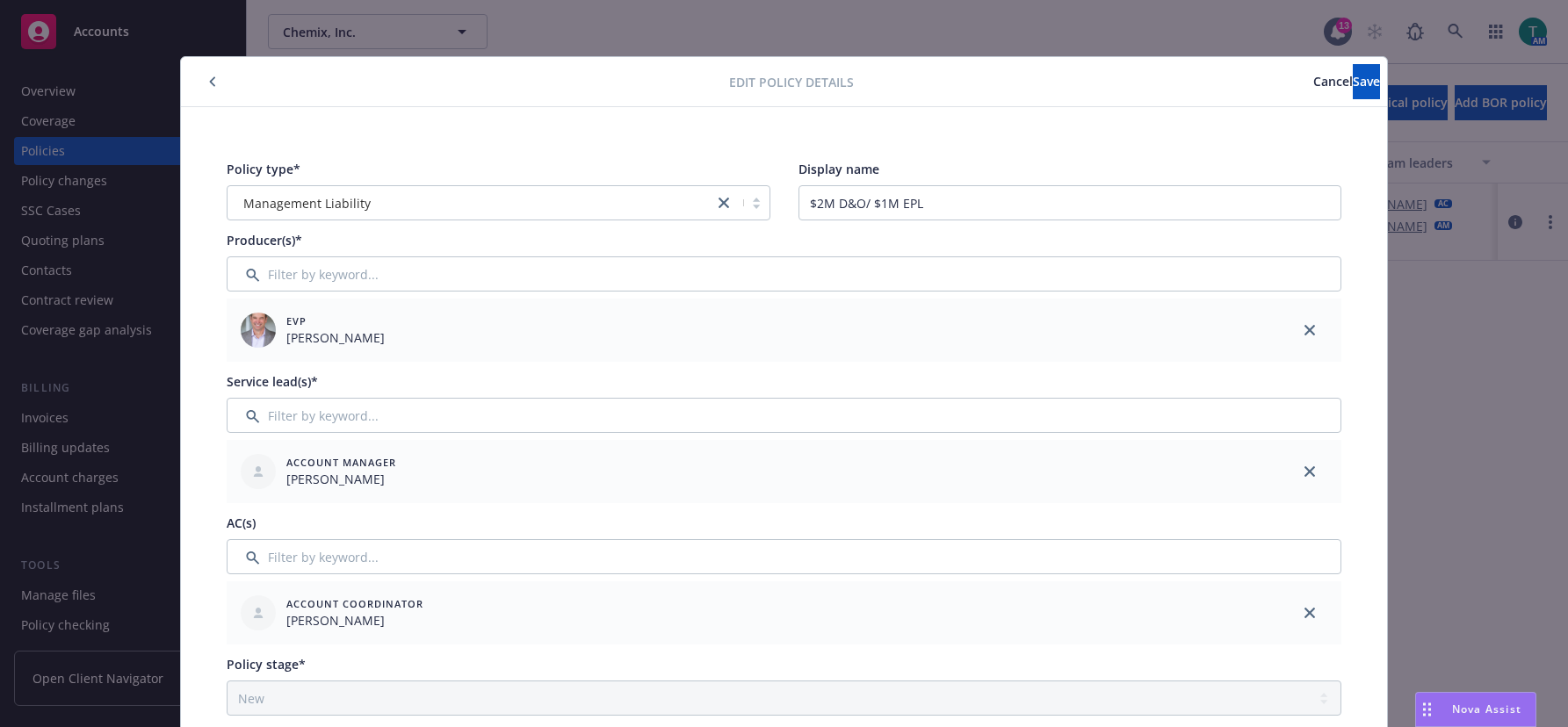
drag, startPoint x: 1236, startPoint y: 83, endPoint x: 1319, endPoint y: 63, distance: 85.4
click at [1313, 76] on span "Cancel" at bounding box center [1332, 81] width 40 height 17
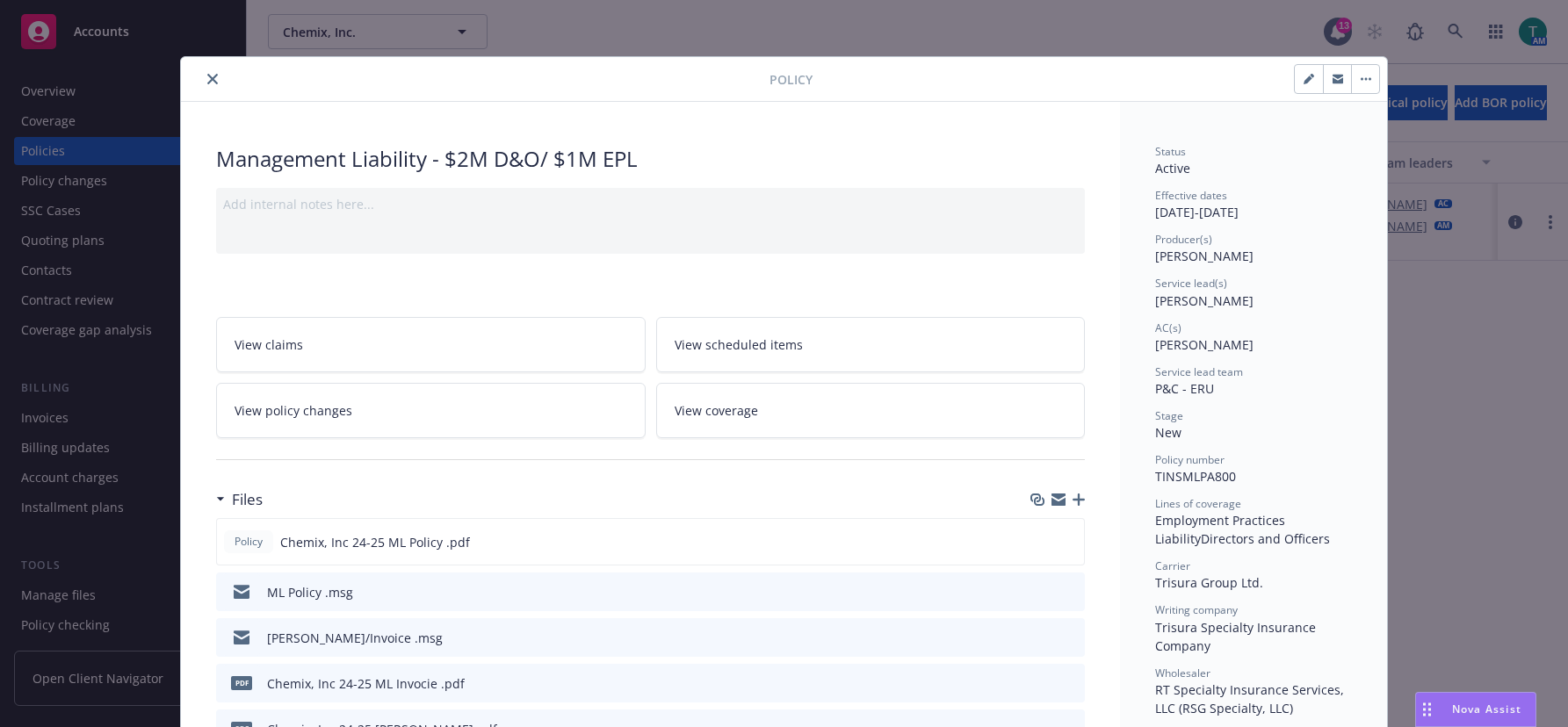
click at [214, 87] on div at bounding box center [478, 79] width 581 height 21
click at [208, 80] on icon "close" at bounding box center [213, 79] width 11 height 11
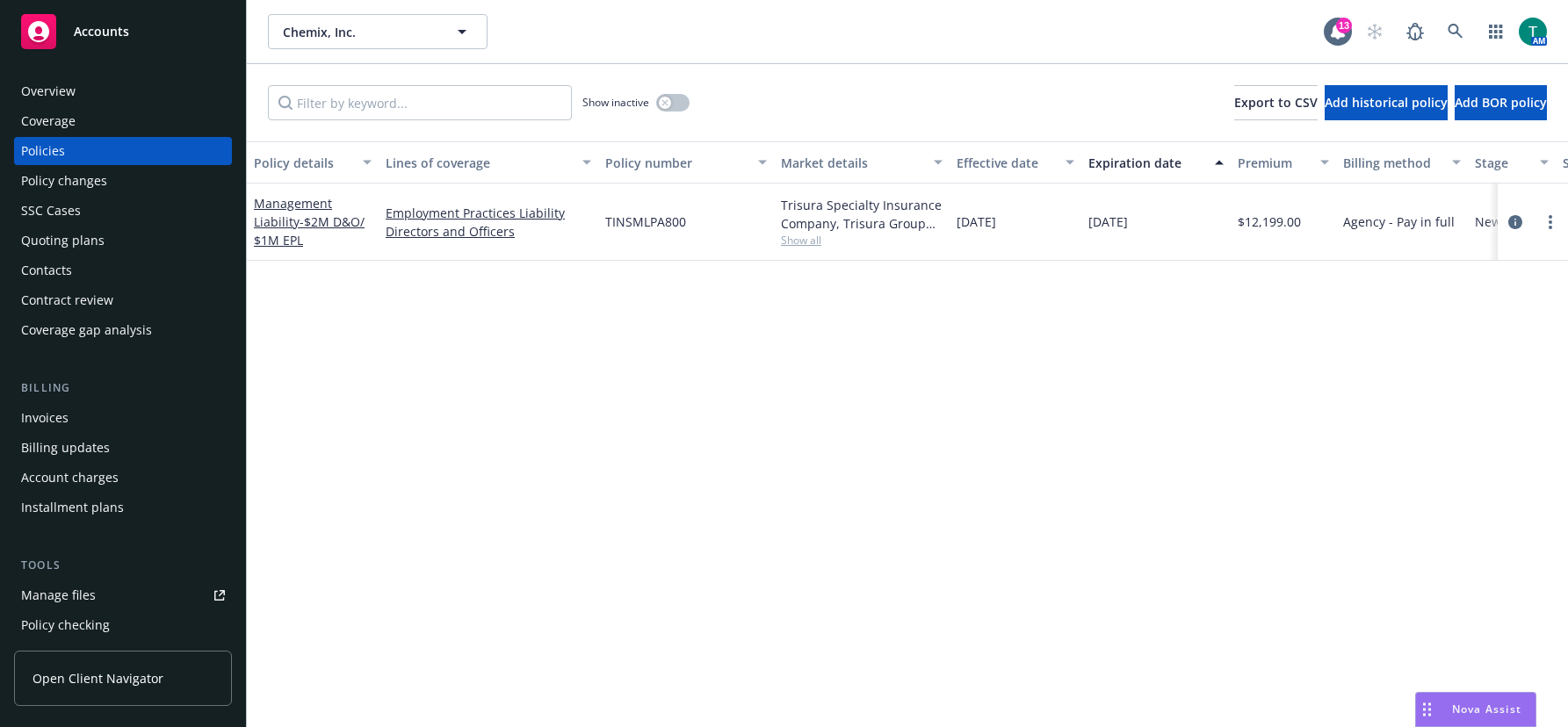
click at [65, 588] on div "Manage files" at bounding box center [58, 595] width 75 height 28
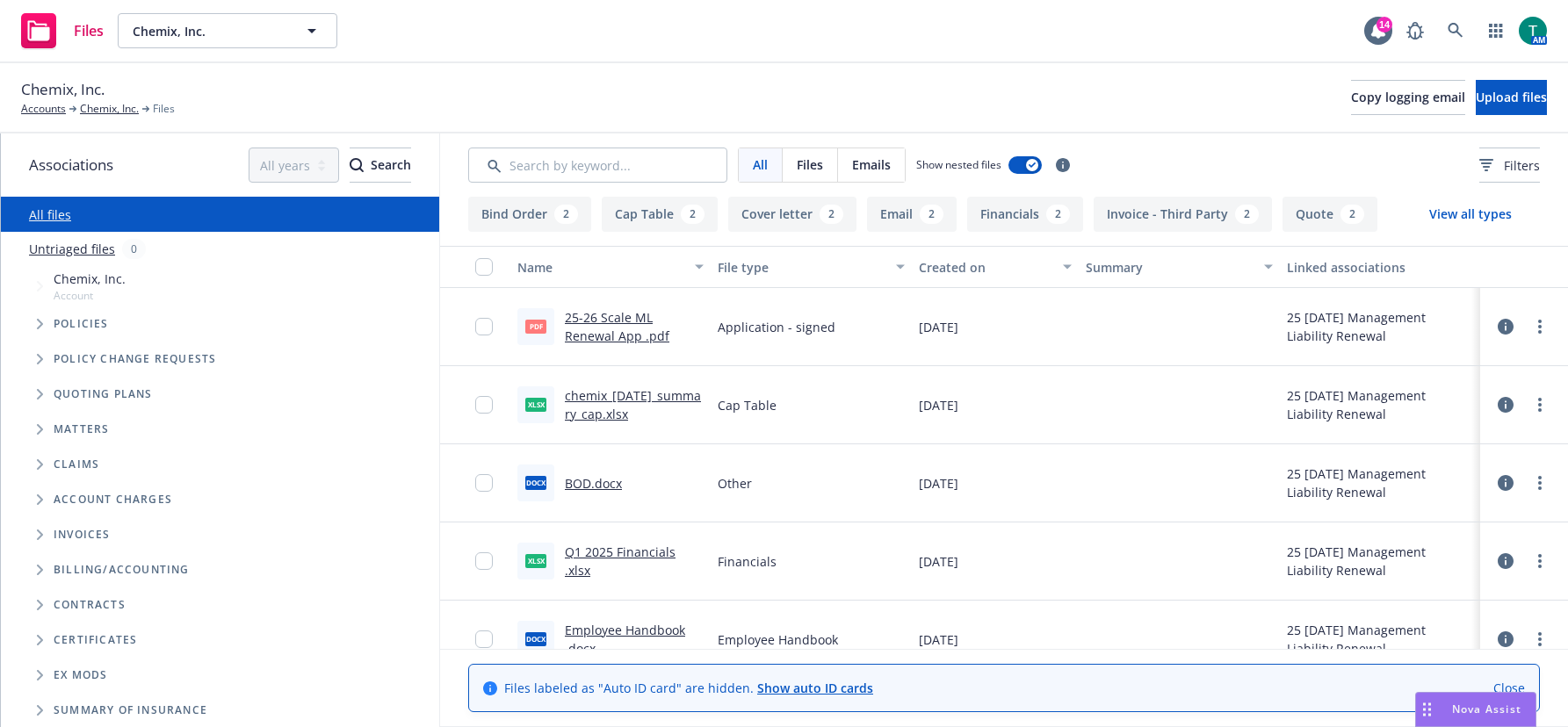
scroll to position [71, 0]
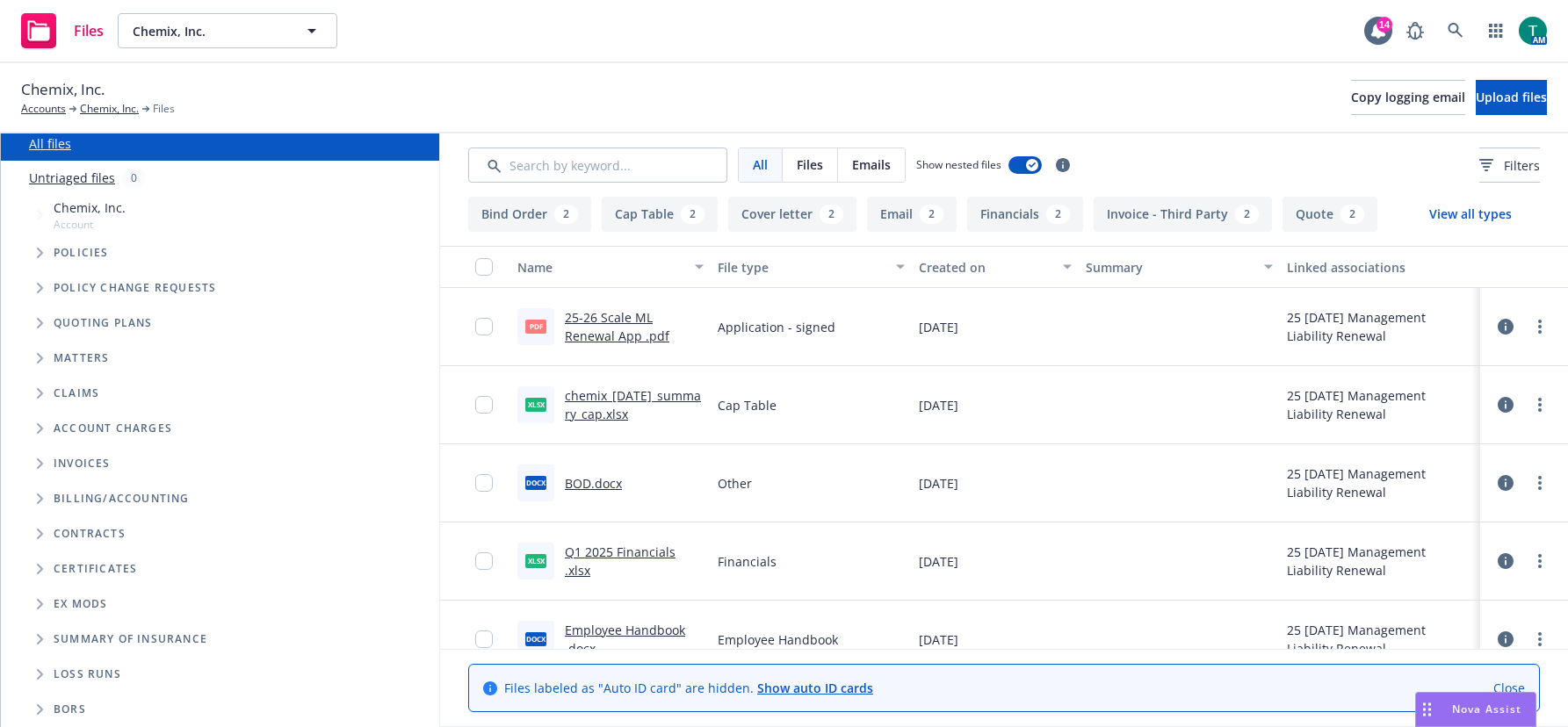
click at [37, 324] on span "Tree Example" at bounding box center [40, 324] width 28 height 28
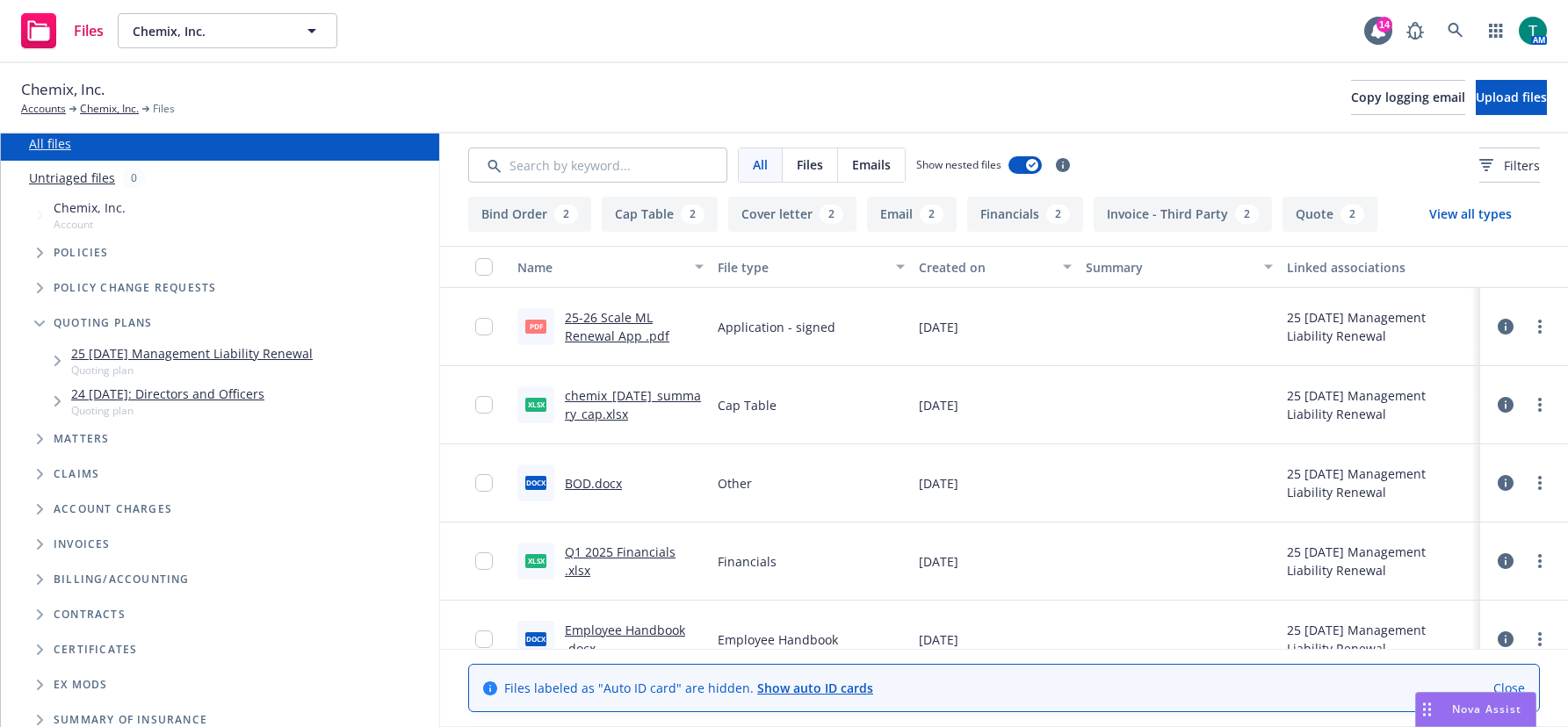
click at [200, 354] on link "25 09/16/25 Management Liability Renewal" at bounding box center [192, 353] width 242 height 18
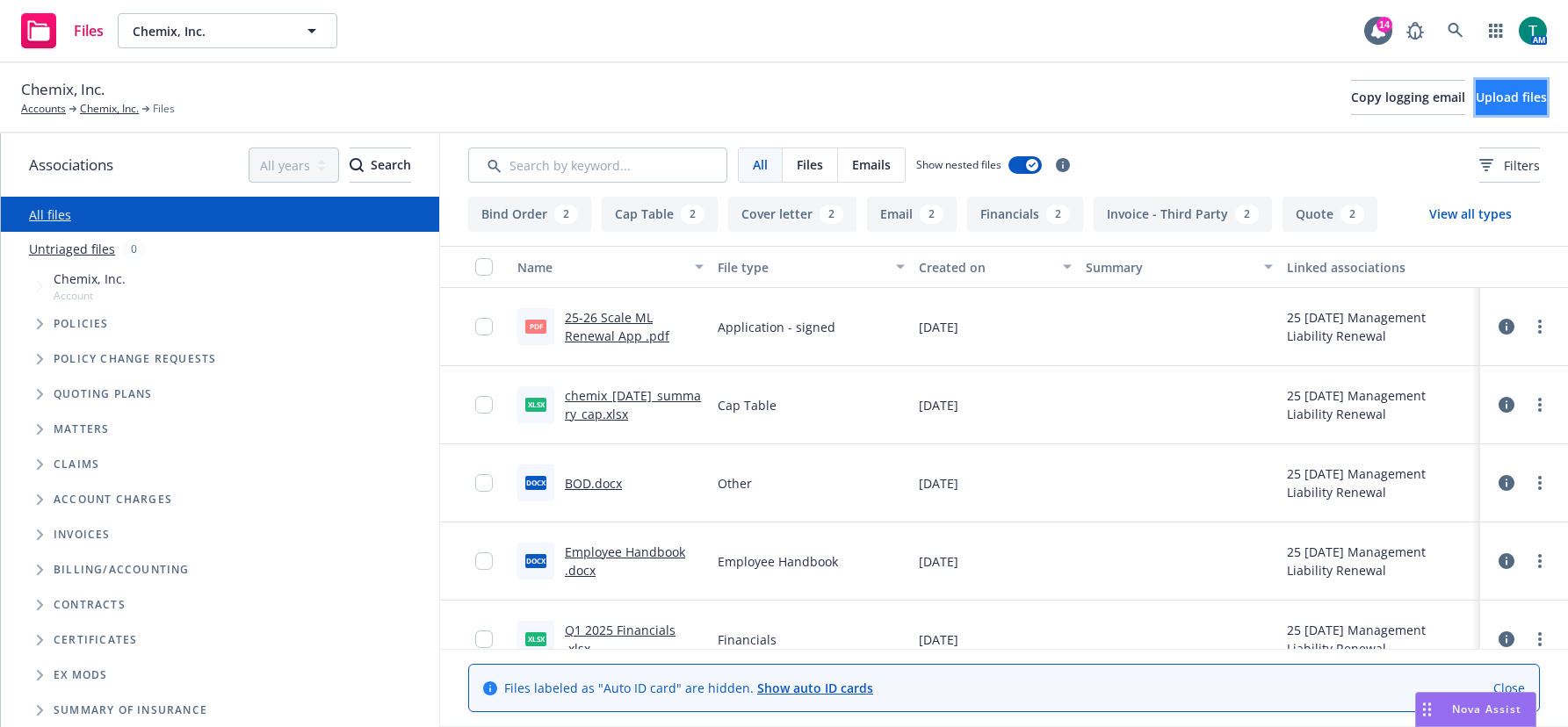
click at [1505, 105] on button "Upload files" at bounding box center [1511, 98] width 71 height 35
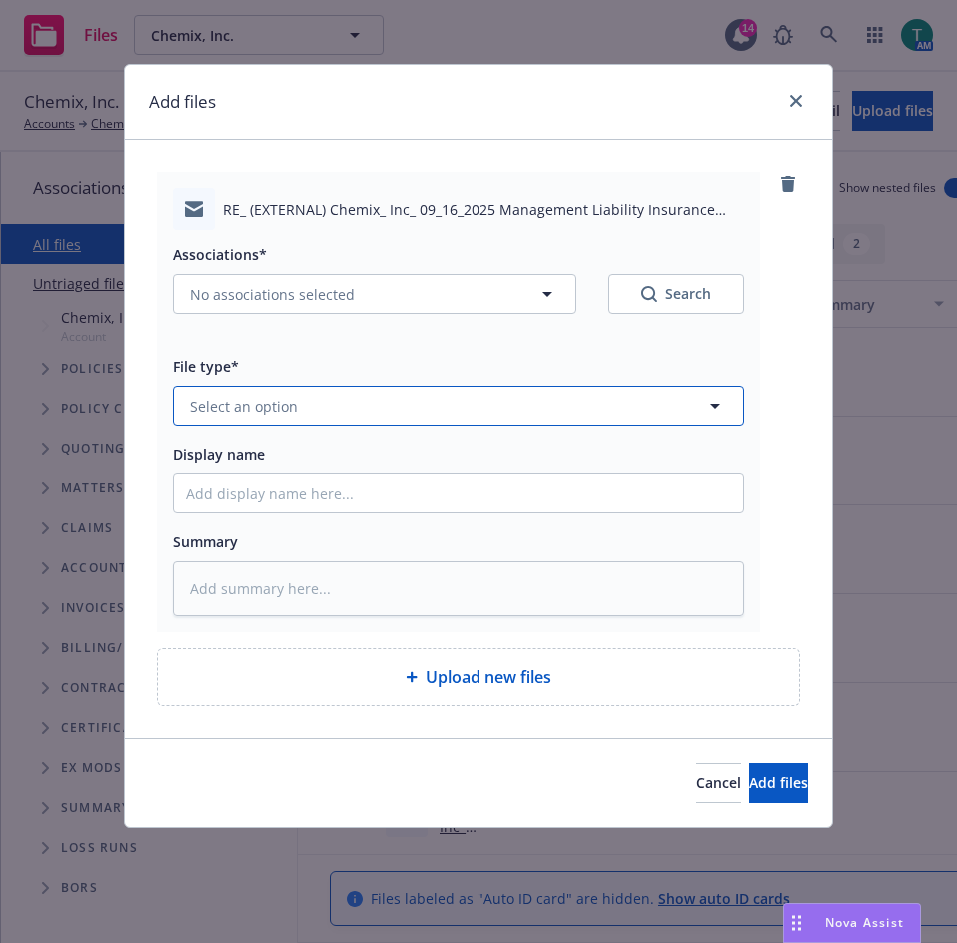
click at [316, 397] on button "Select an option" at bounding box center [458, 406] width 571 height 40
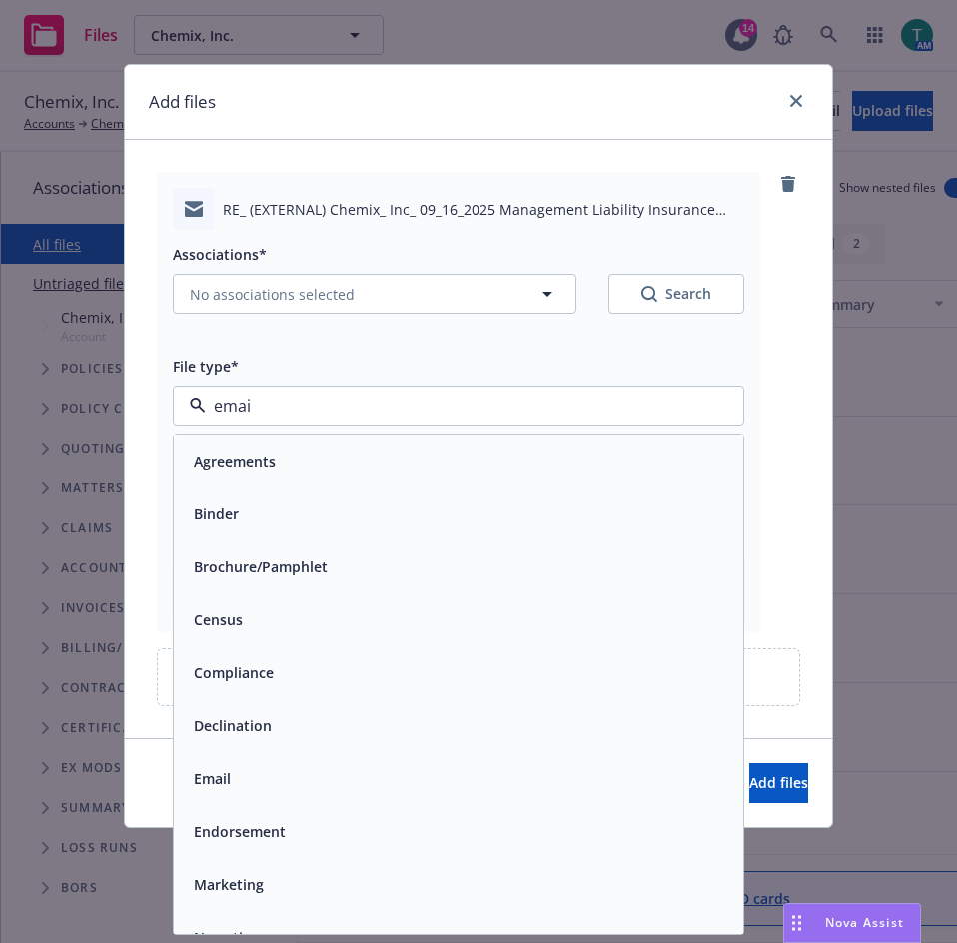
type input "email"
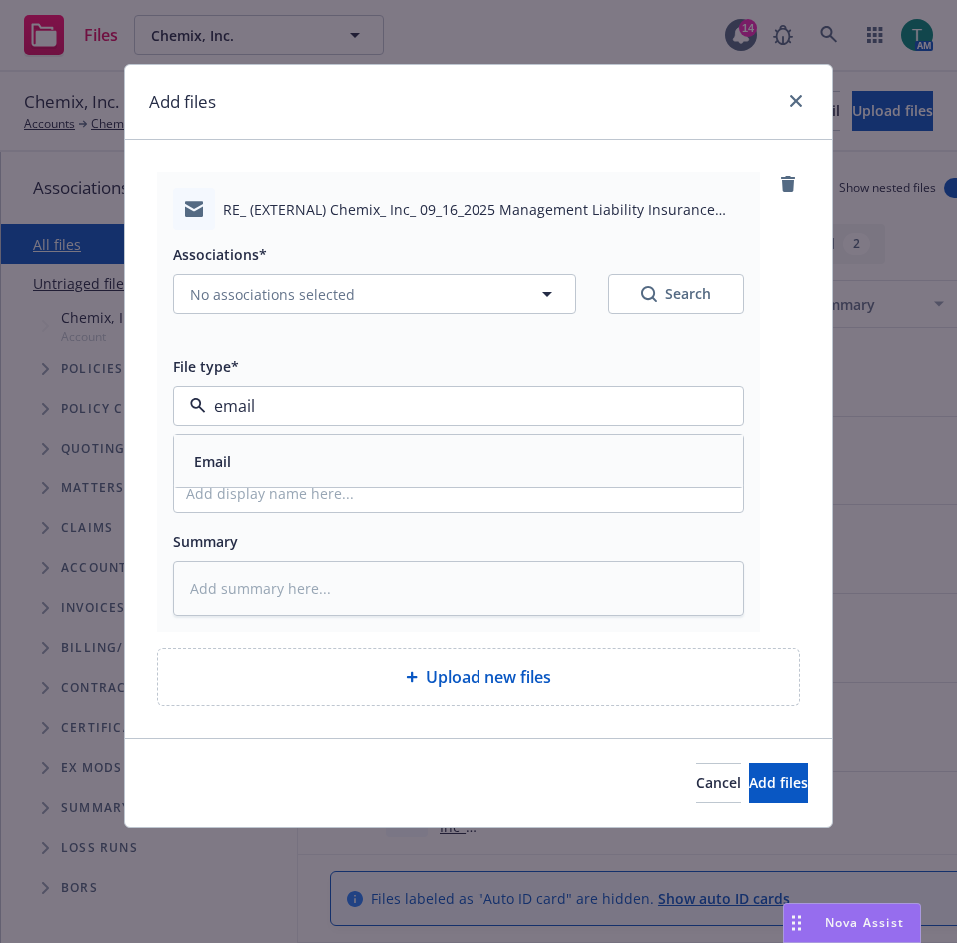
click at [233, 453] on div "Email" at bounding box center [210, 460] width 49 height 29
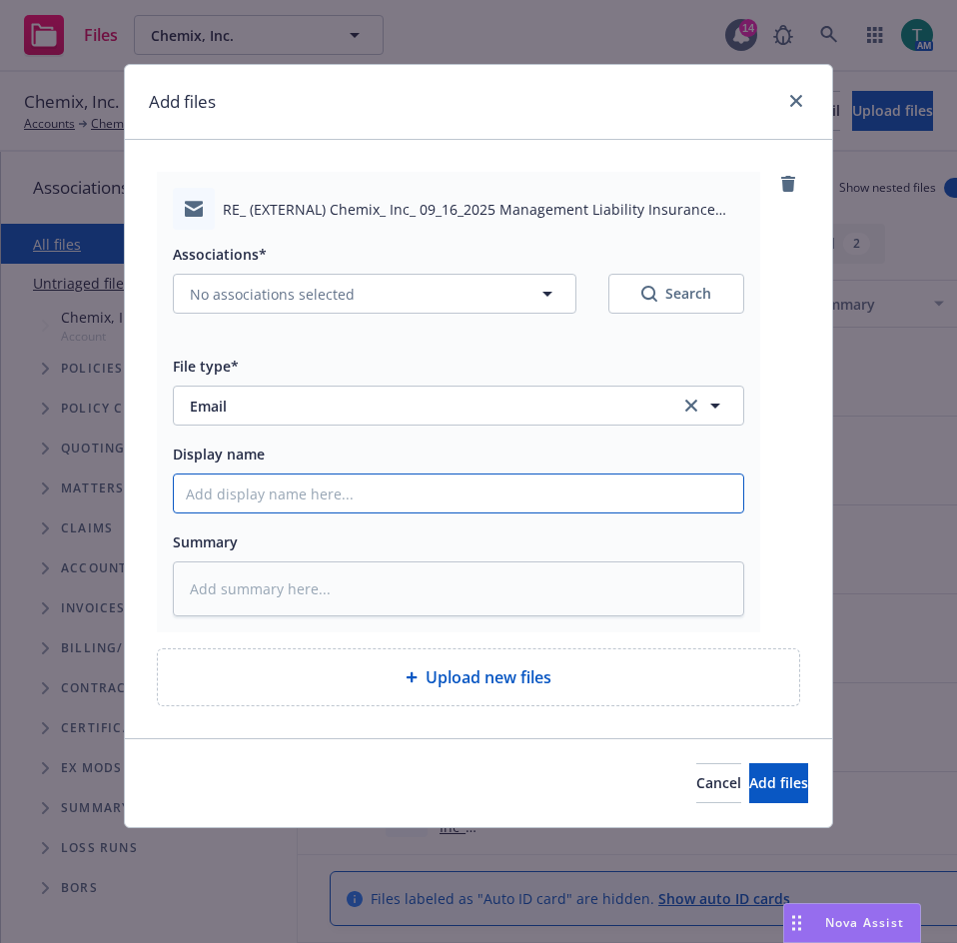
click at [234, 493] on input "Display name" at bounding box center [458, 493] width 569 height 38
type textarea "x"
type input "I"
type textarea "x"
type input "In"
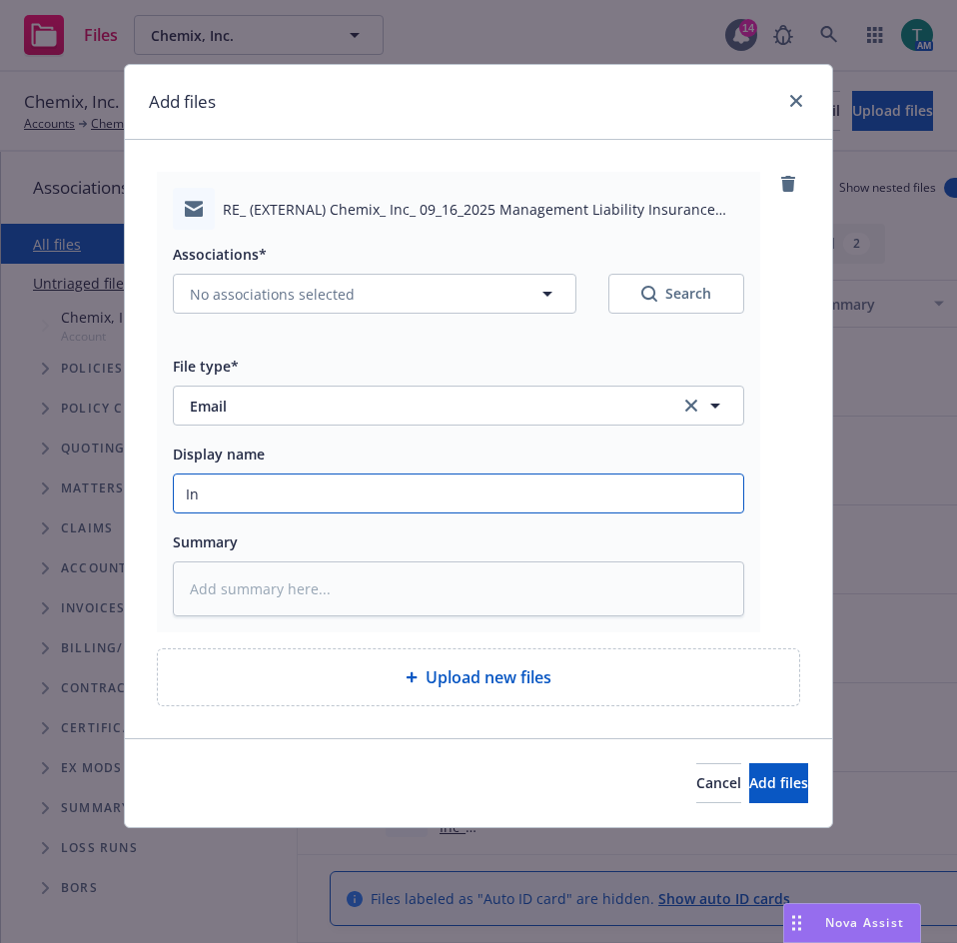
type textarea "x"
type input "Int"
type textarea "x"
type input "Inte"
type textarea "x"
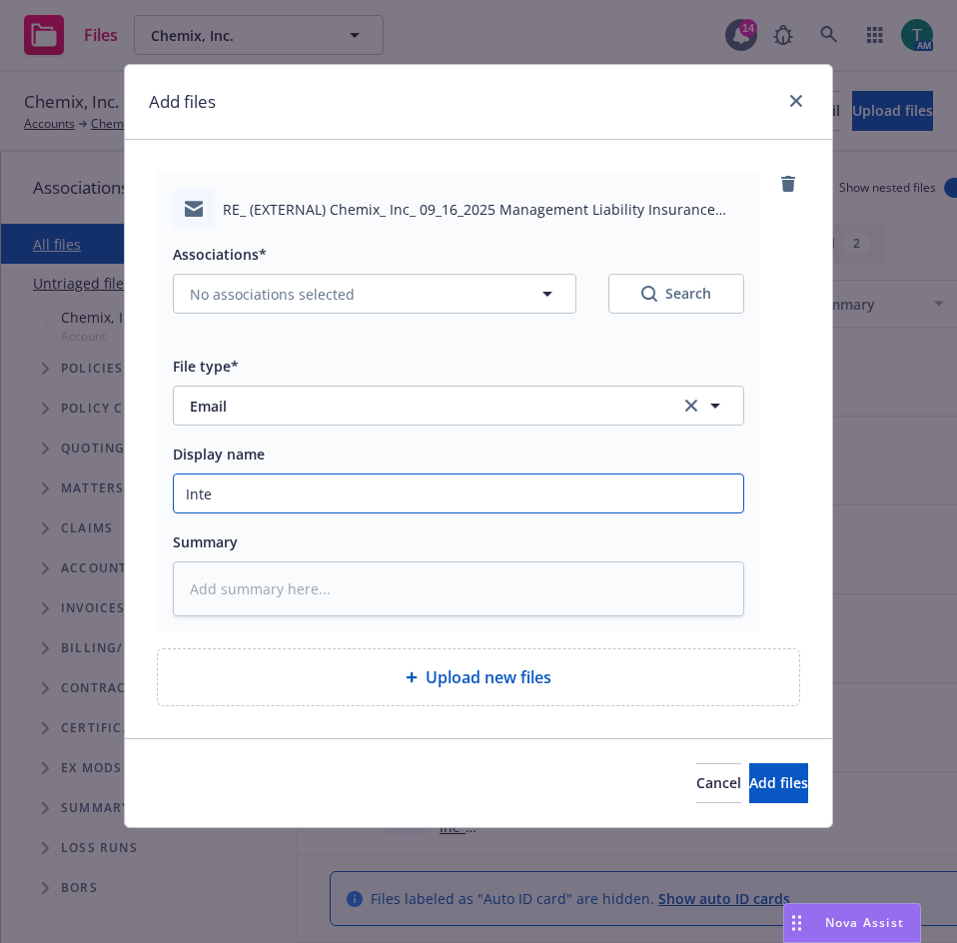
type input "Inter"
type textarea "x"
type input "Intern"
type textarea "x"
type input "Interna"
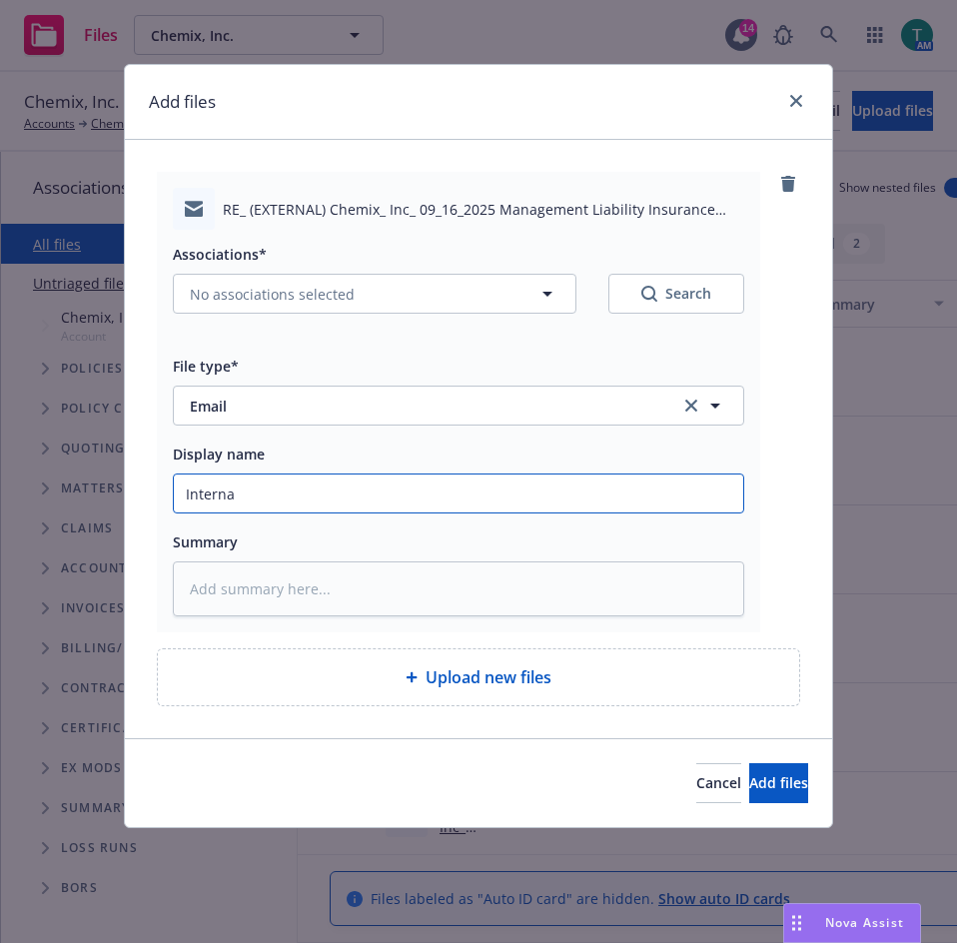
type textarea "x"
type input "Internal transfer"
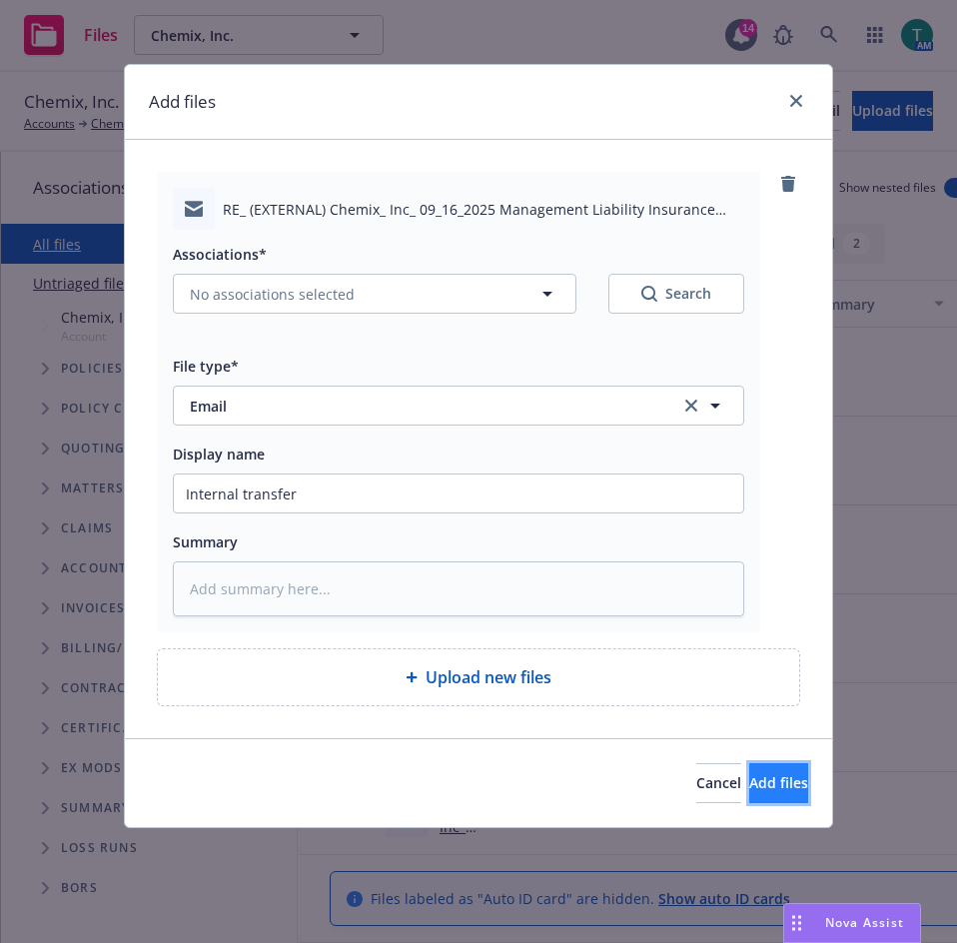
click at [752, 789] on span "Add files" at bounding box center [778, 782] width 59 height 19
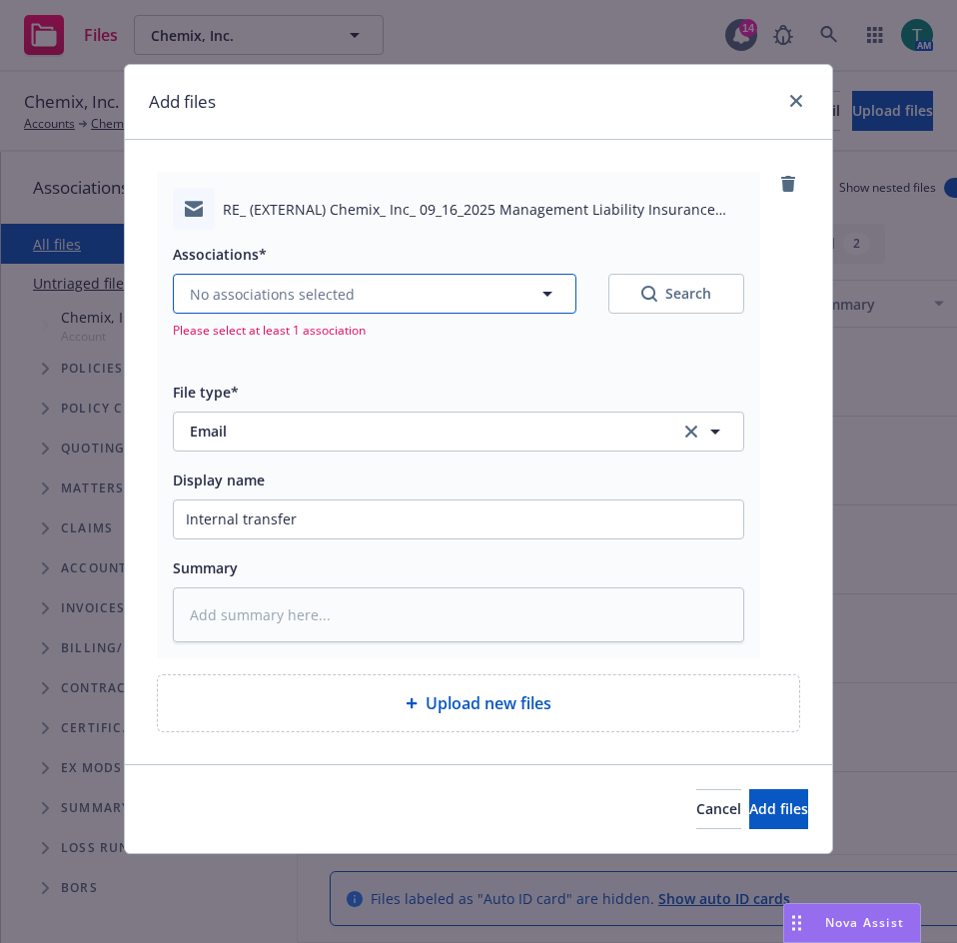
click at [339, 289] on span "No associations selected" at bounding box center [272, 294] width 165 height 21
type textarea "x"
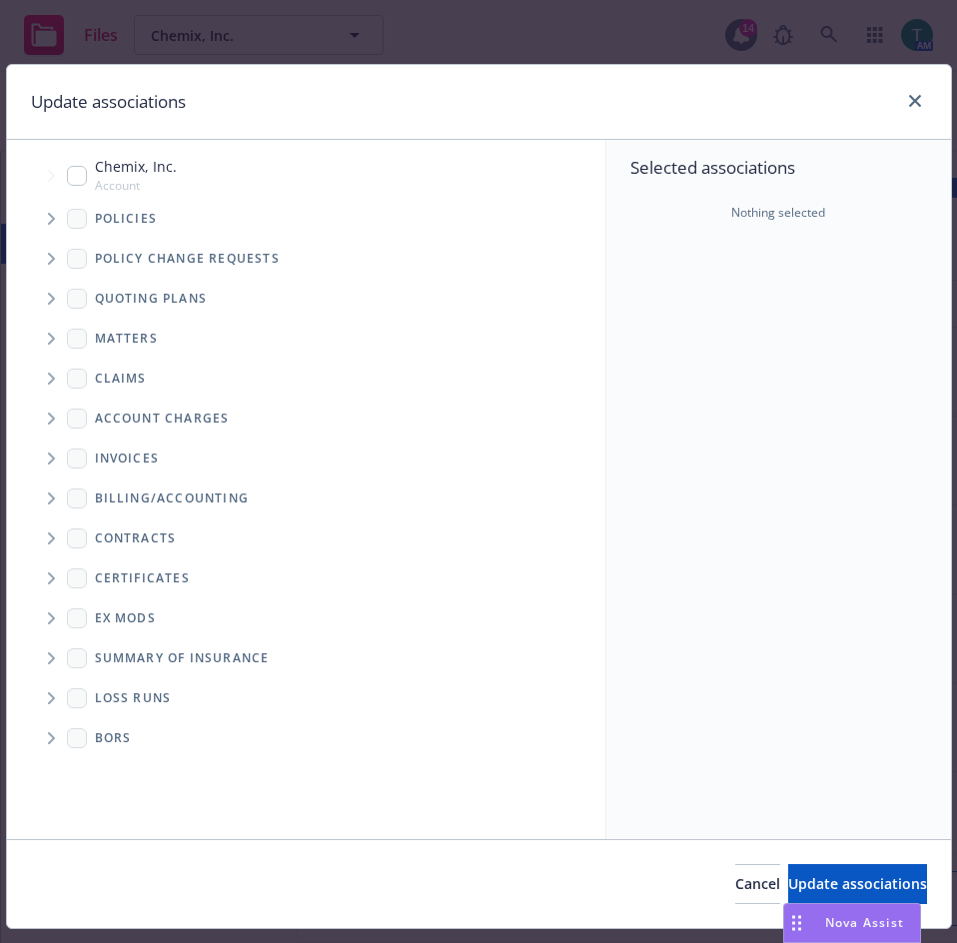
click at [70, 167] on input "Tree Example" at bounding box center [77, 176] width 20 height 20
checkbox input "true"
click at [788, 826] on button "Update associations" at bounding box center [857, 884] width 139 height 40
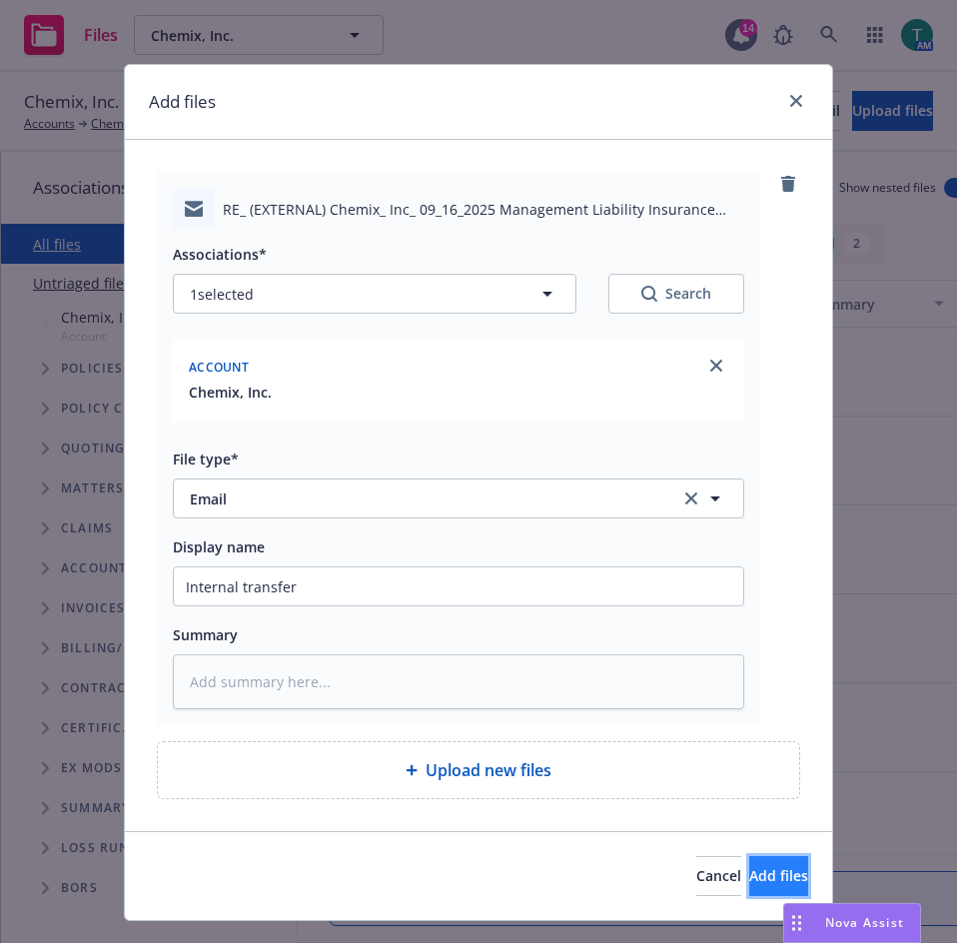
click at [752, 826] on button "Add files" at bounding box center [778, 876] width 59 height 40
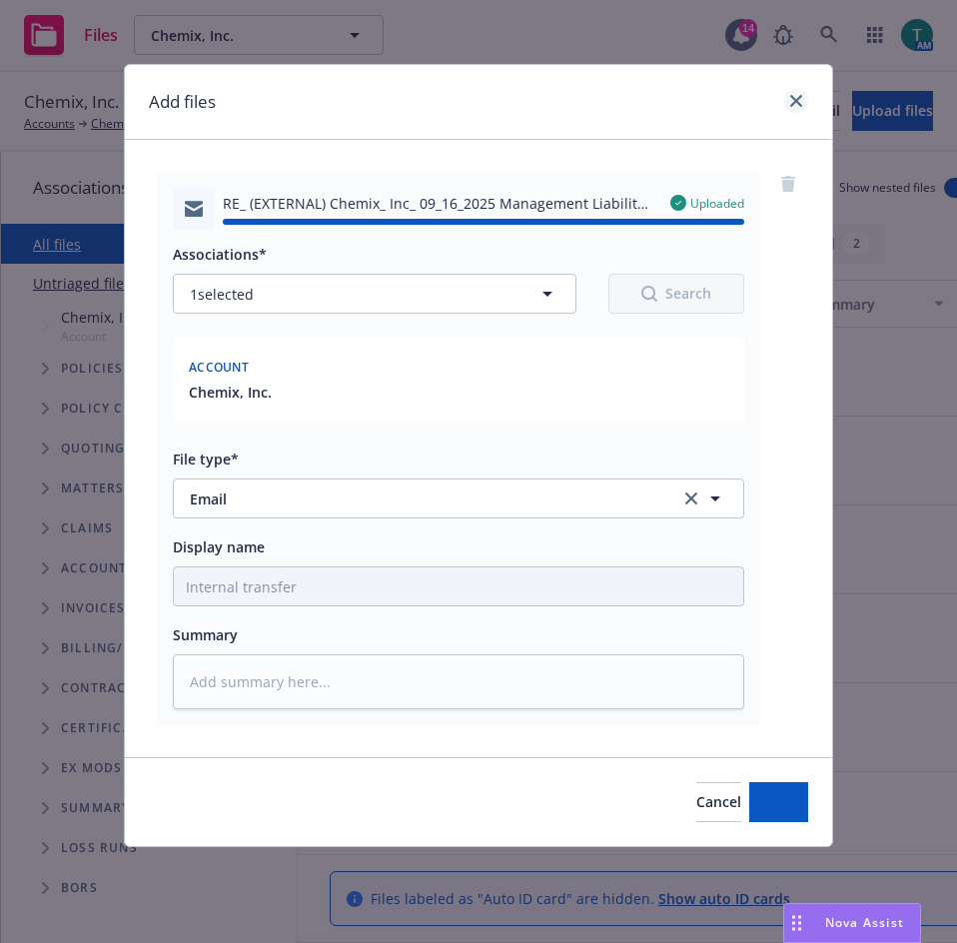
type textarea "x"
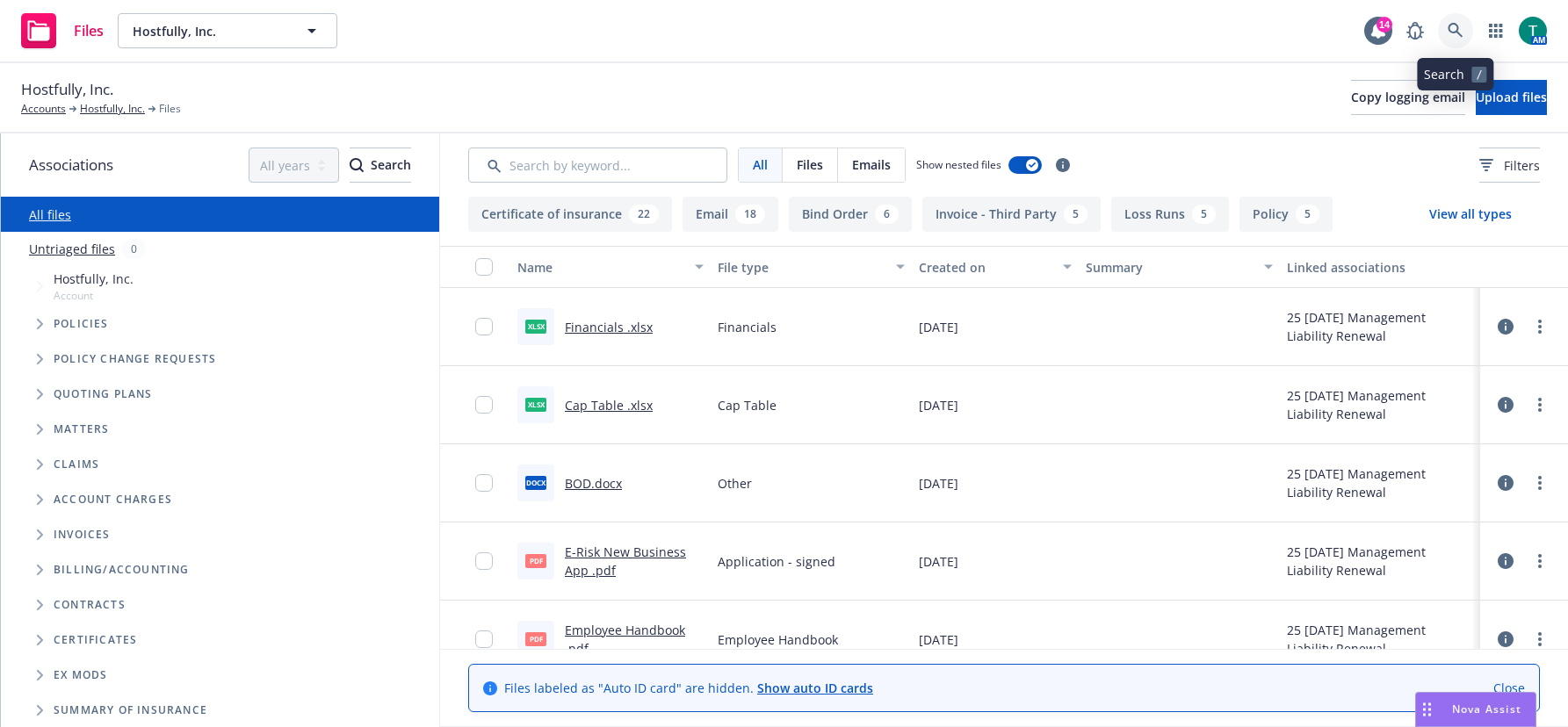
click at [1464, 30] on link at bounding box center [1455, 31] width 35 height 35
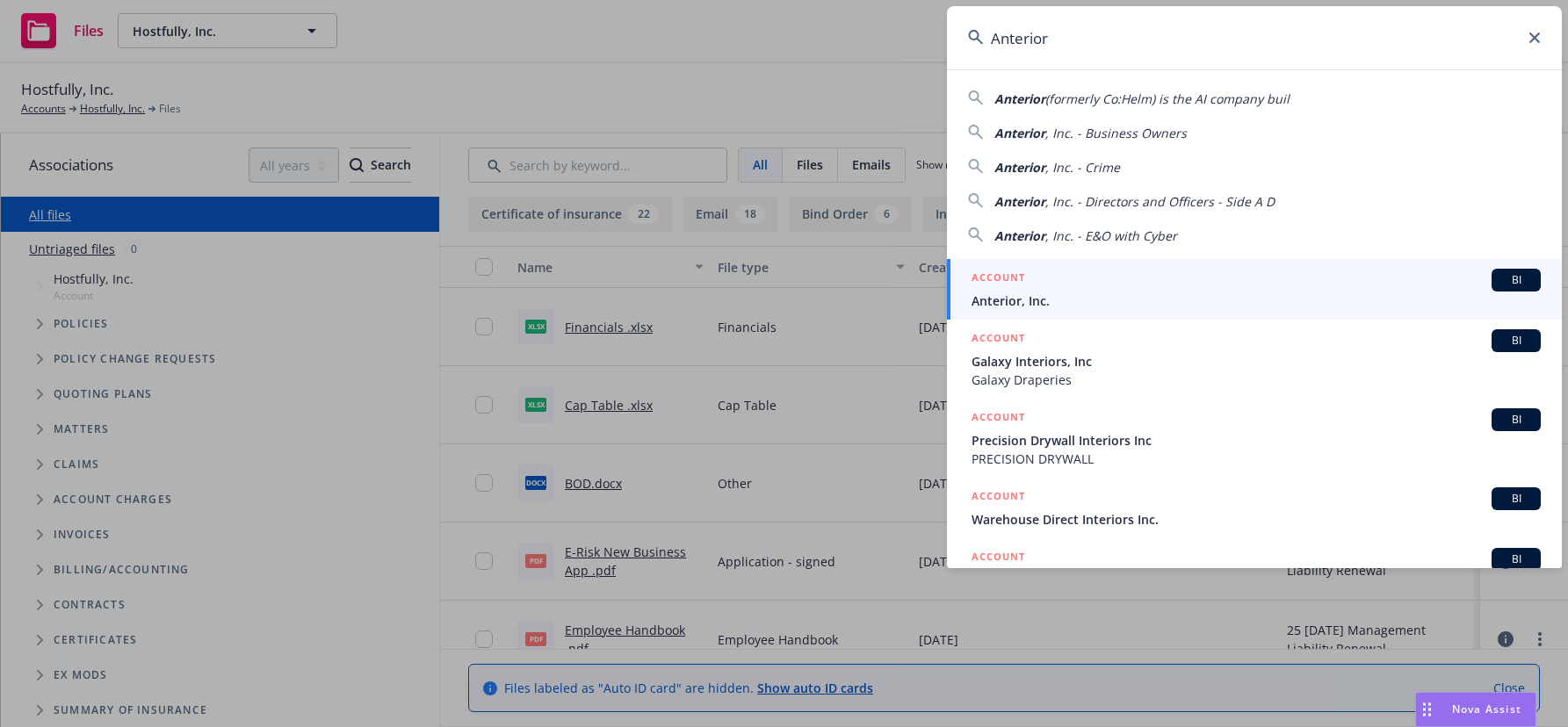
type input "Anterior"
click at [1499, 285] on span "BI" at bounding box center [1516, 280] width 35 height 16
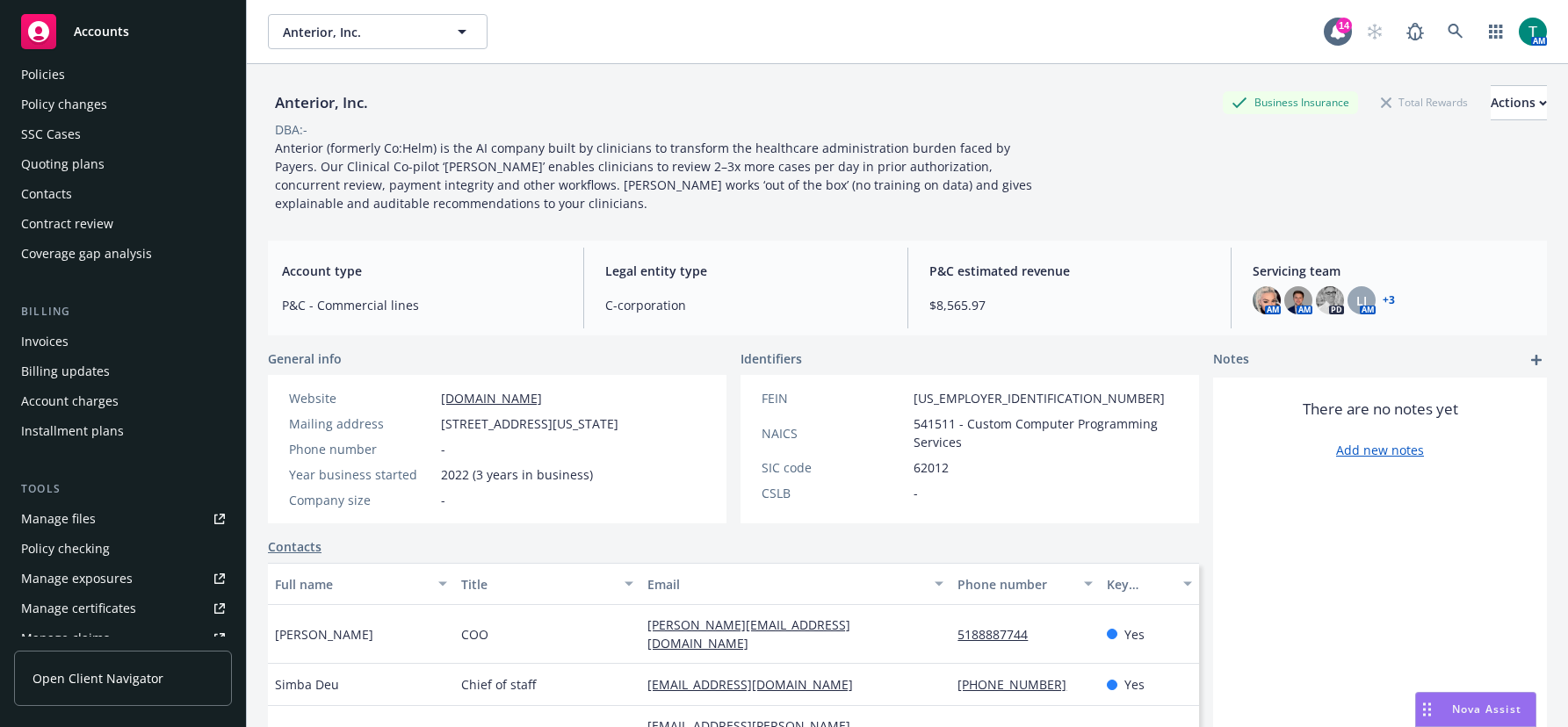
scroll to position [176, 0]
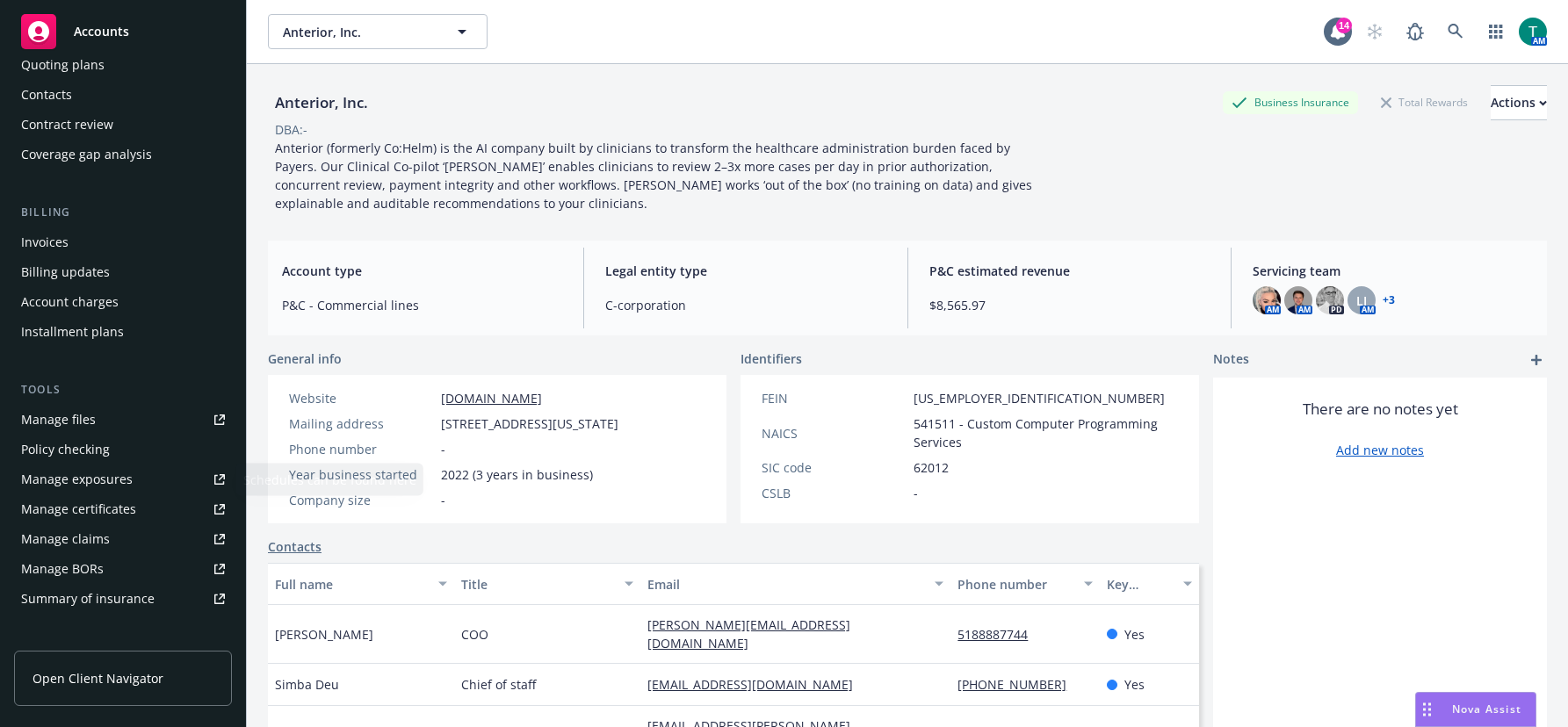
click at [84, 425] on div "Manage files" at bounding box center [58, 419] width 75 height 28
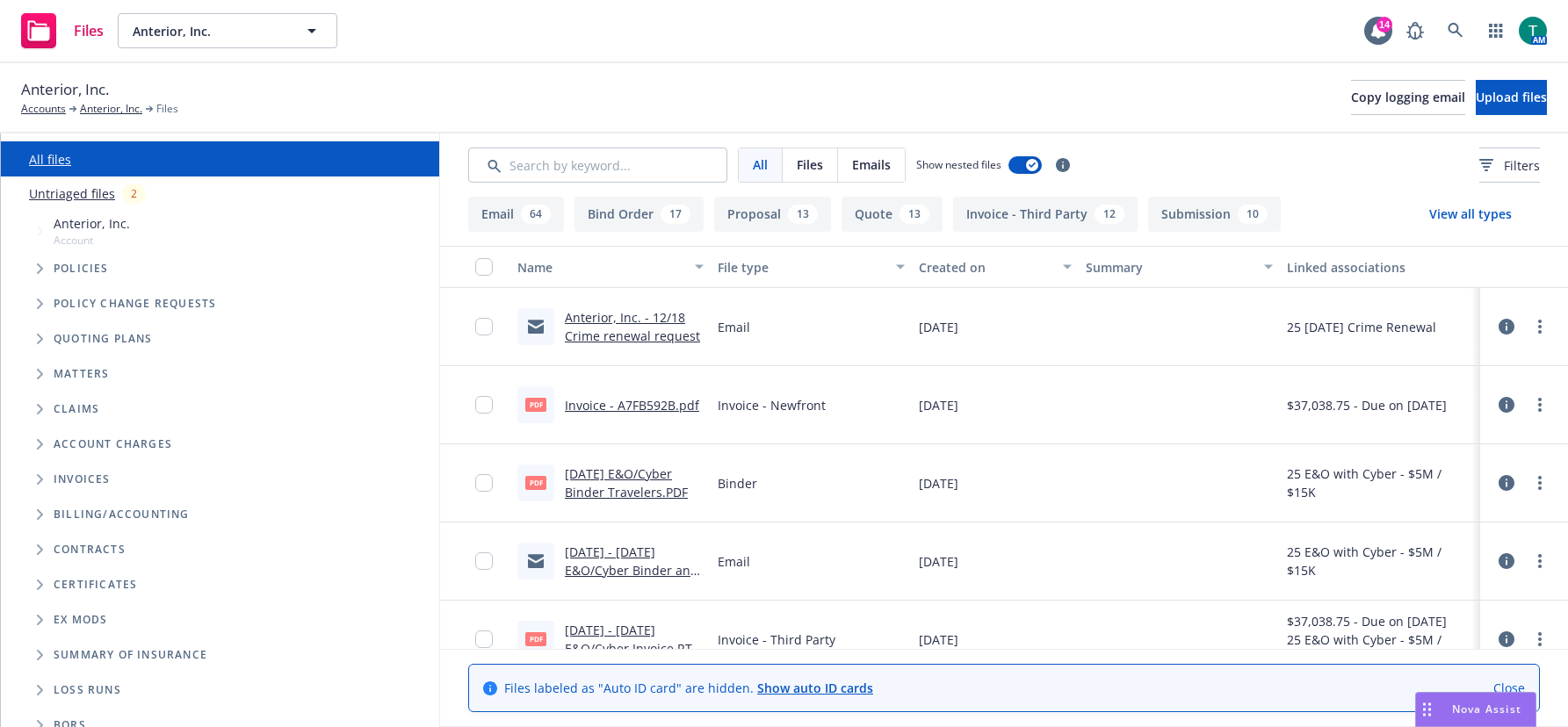
scroll to position [71, 0]
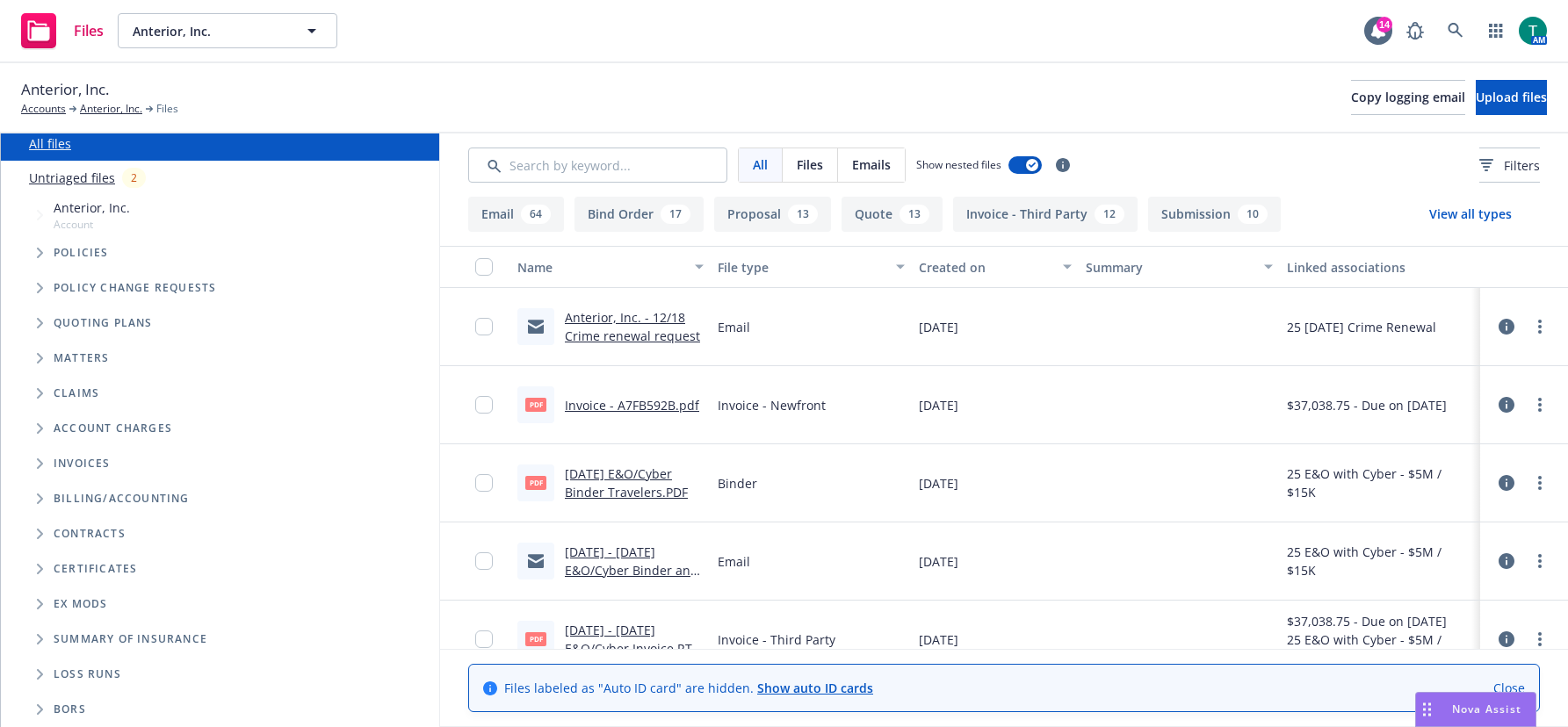
click at [43, 323] on icon "Tree Example" at bounding box center [40, 324] width 7 height 11
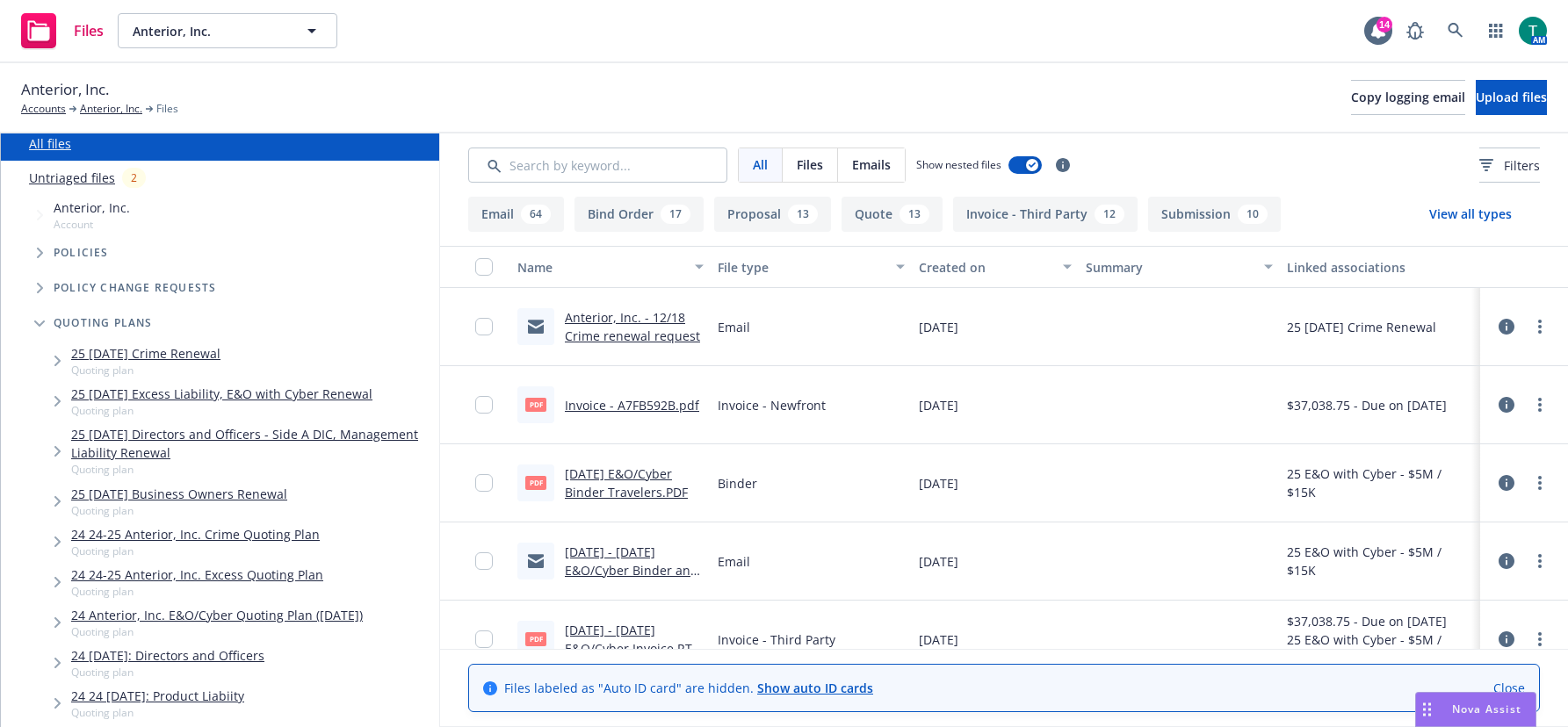
click at [210, 430] on link "25 08/12/25 Directors and Officers - Side A DIC, Management Liability Renewal" at bounding box center [252, 443] width 361 height 37
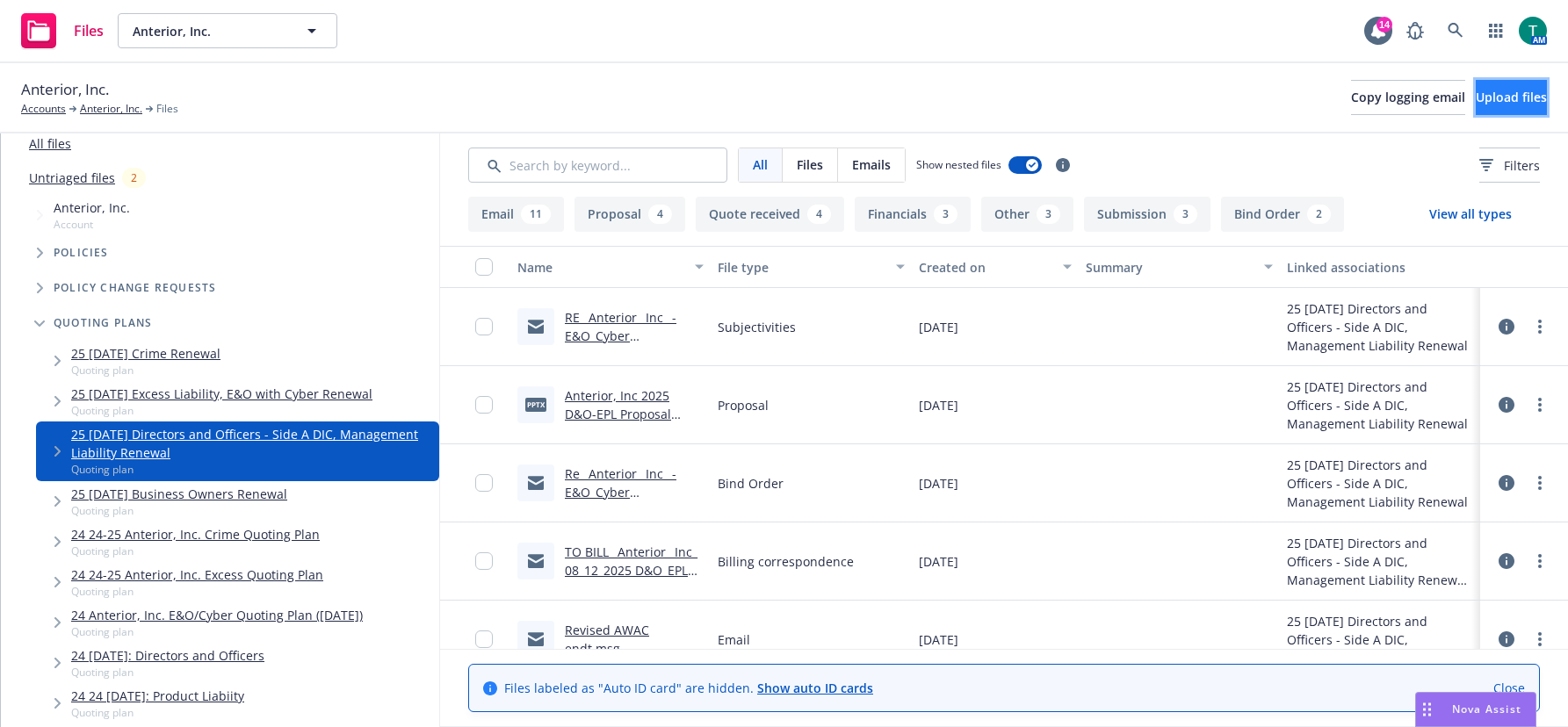
click at [1513, 99] on span "Upload files" at bounding box center [1511, 97] width 71 height 17
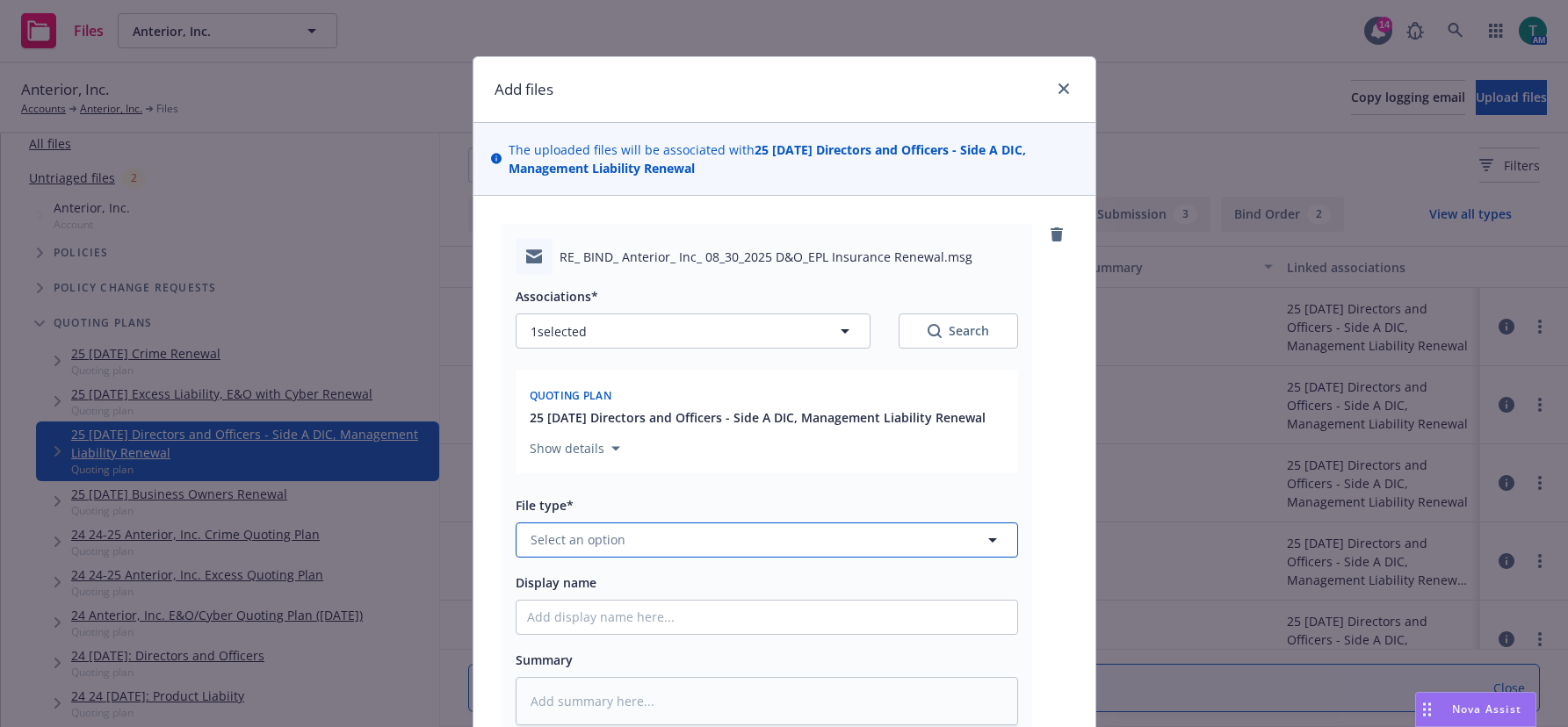
click at [565, 532] on span "Select an option" at bounding box center [578, 539] width 95 height 18
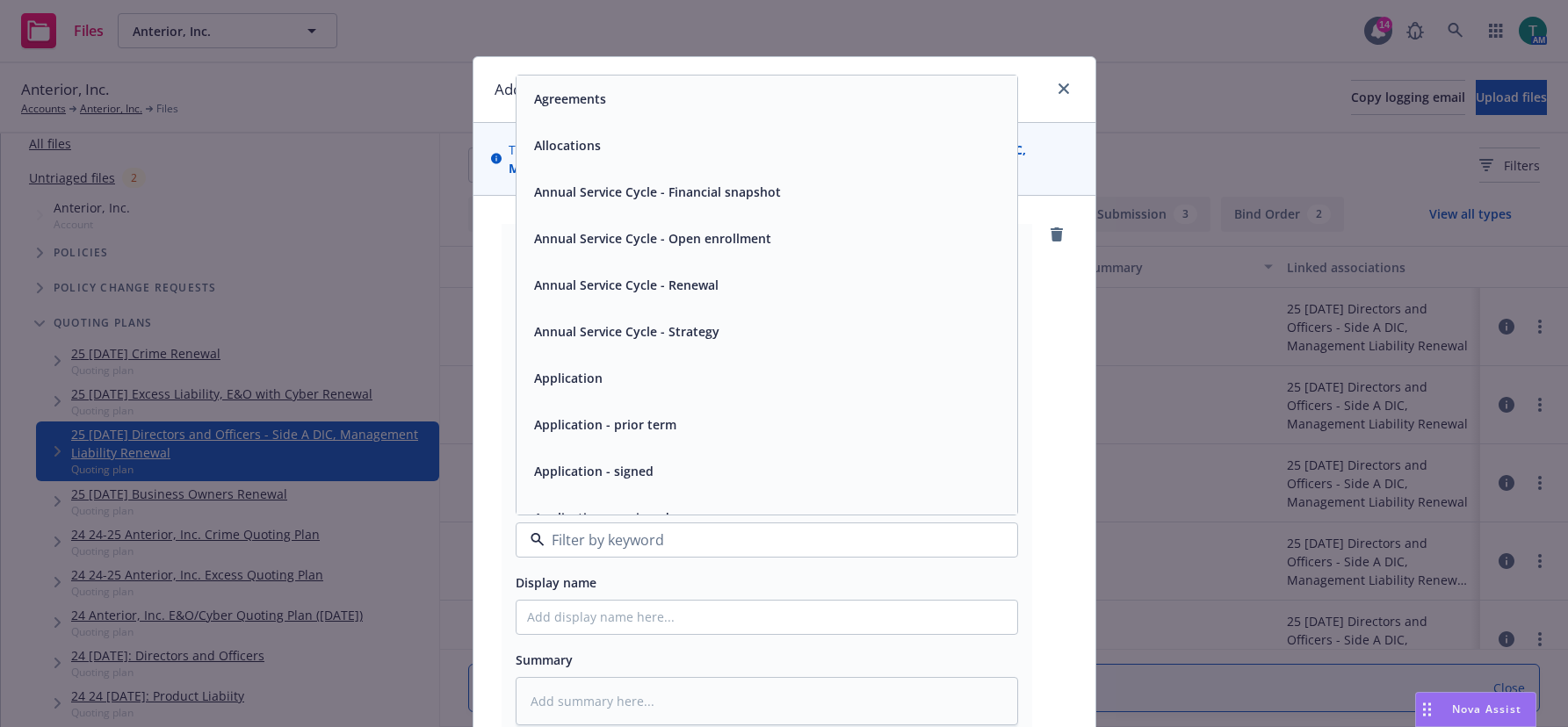
type input "e"
type input "ap"
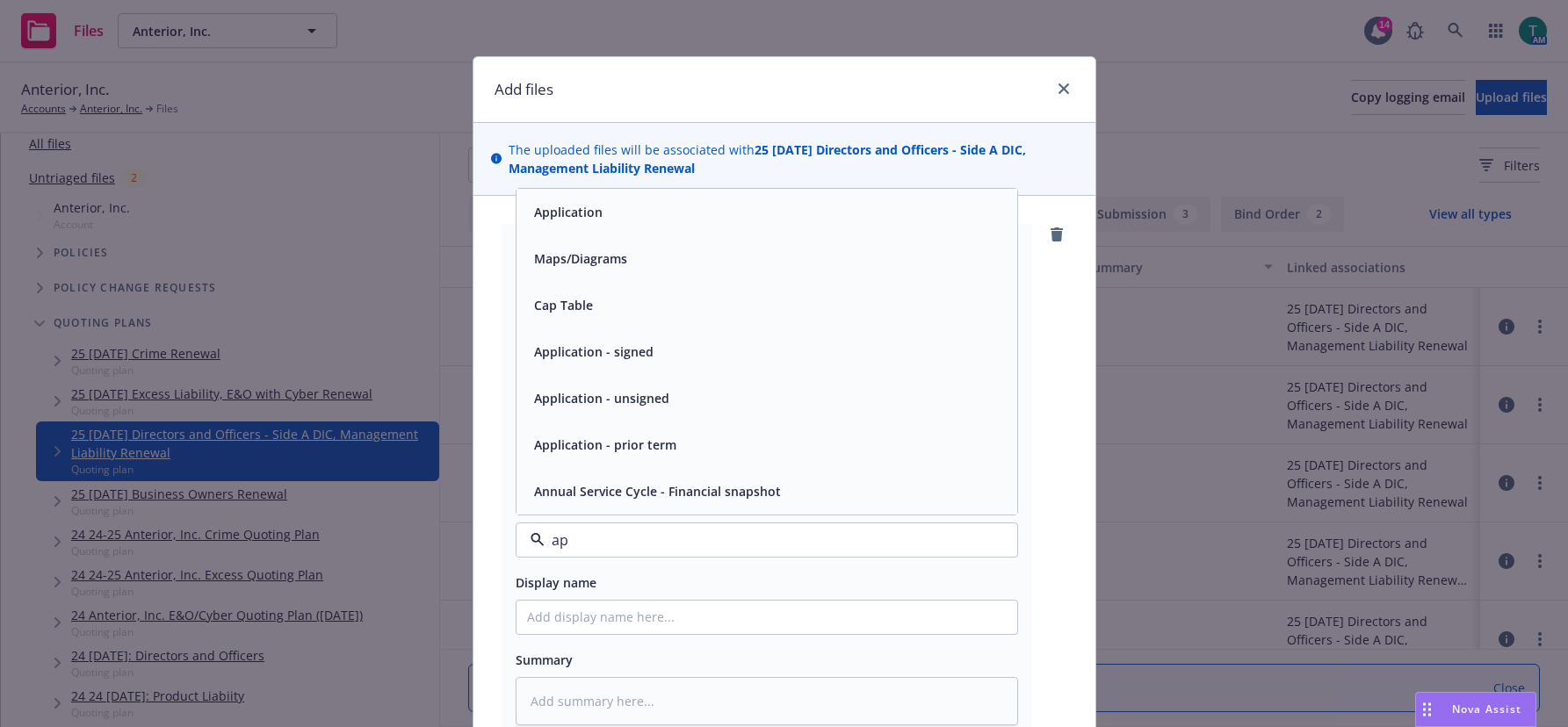
click at [593, 215] on span "Application" at bounding box center [568, 212] width 69 height 18
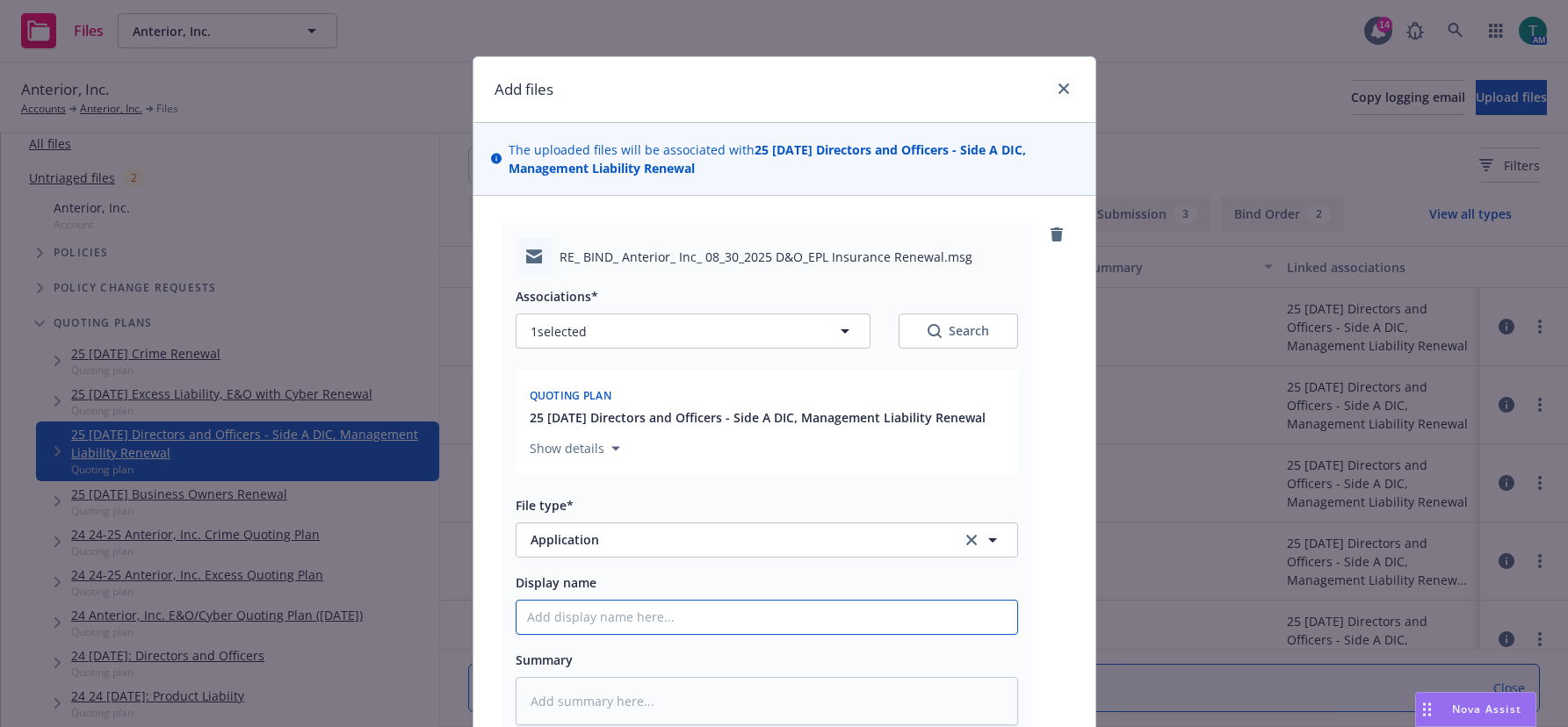
click at [570, 626] on input "Display name" at bounding box center [766, 617] width 500 height 33
type textarea "x"
type input "s"
type textarea "x"
type input "su"
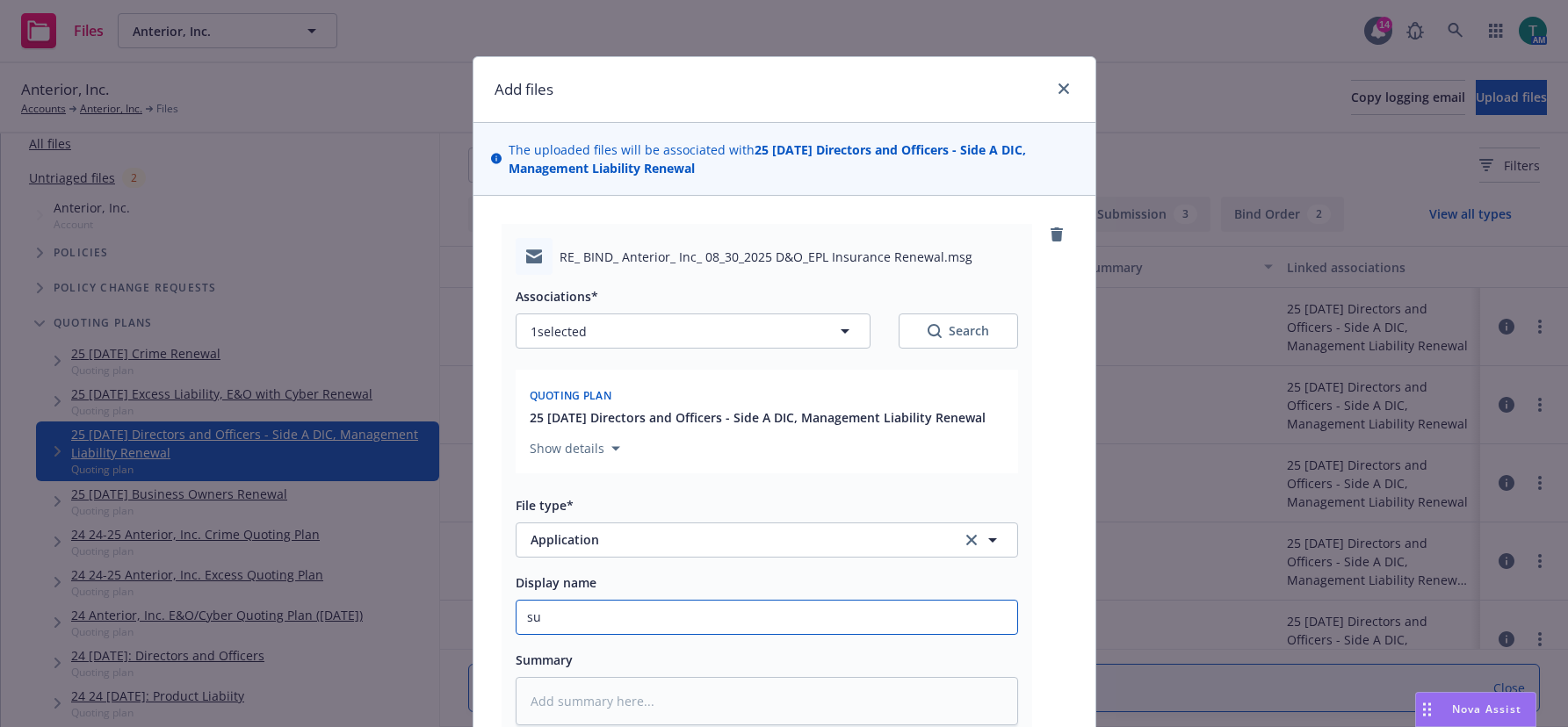
type textarea "x"
type input "sub"
type textarea "x"
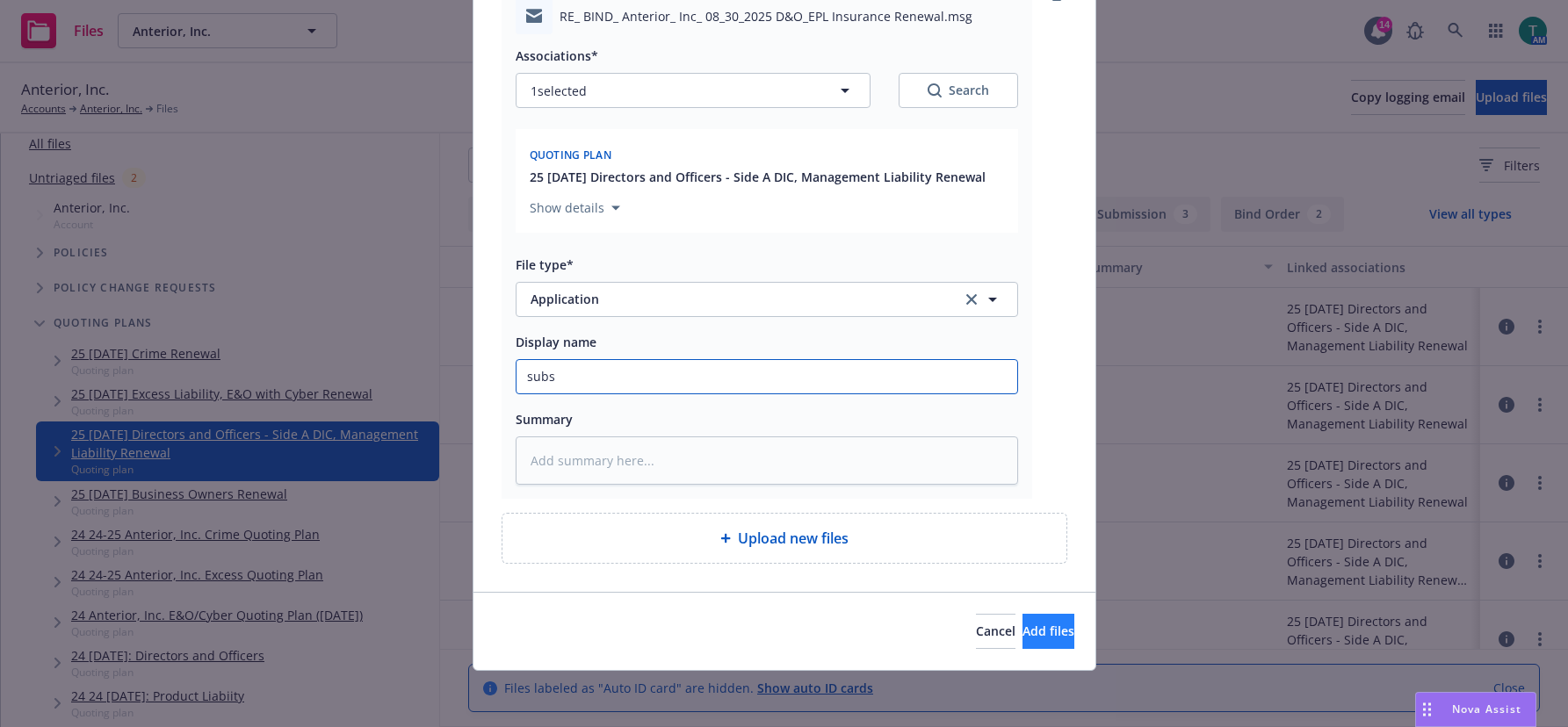
type input "subs"
click at [1023, 630] on span "Add files" at bounding box center [1048, 630] width 52 height 17
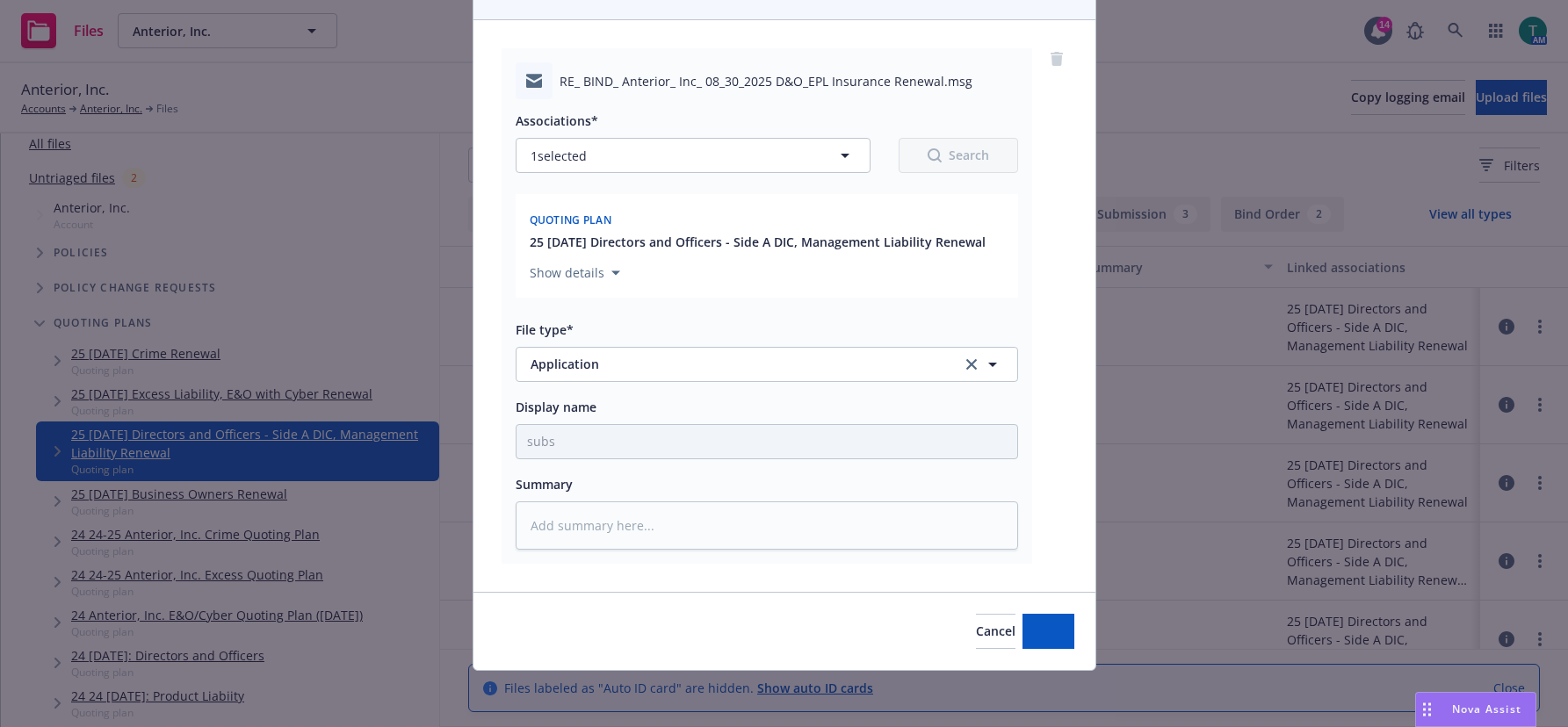
scroll to position [176, 0]
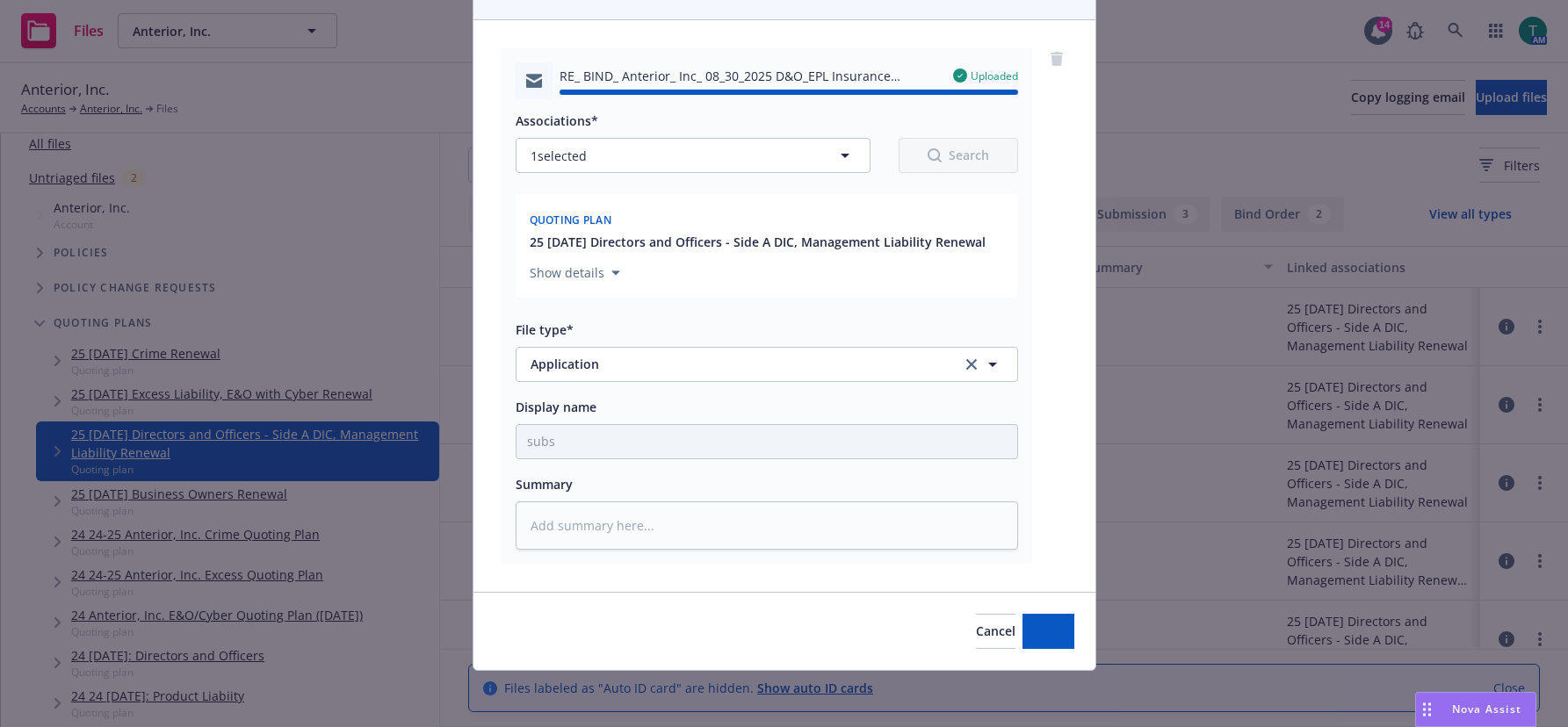
type textarea "x"
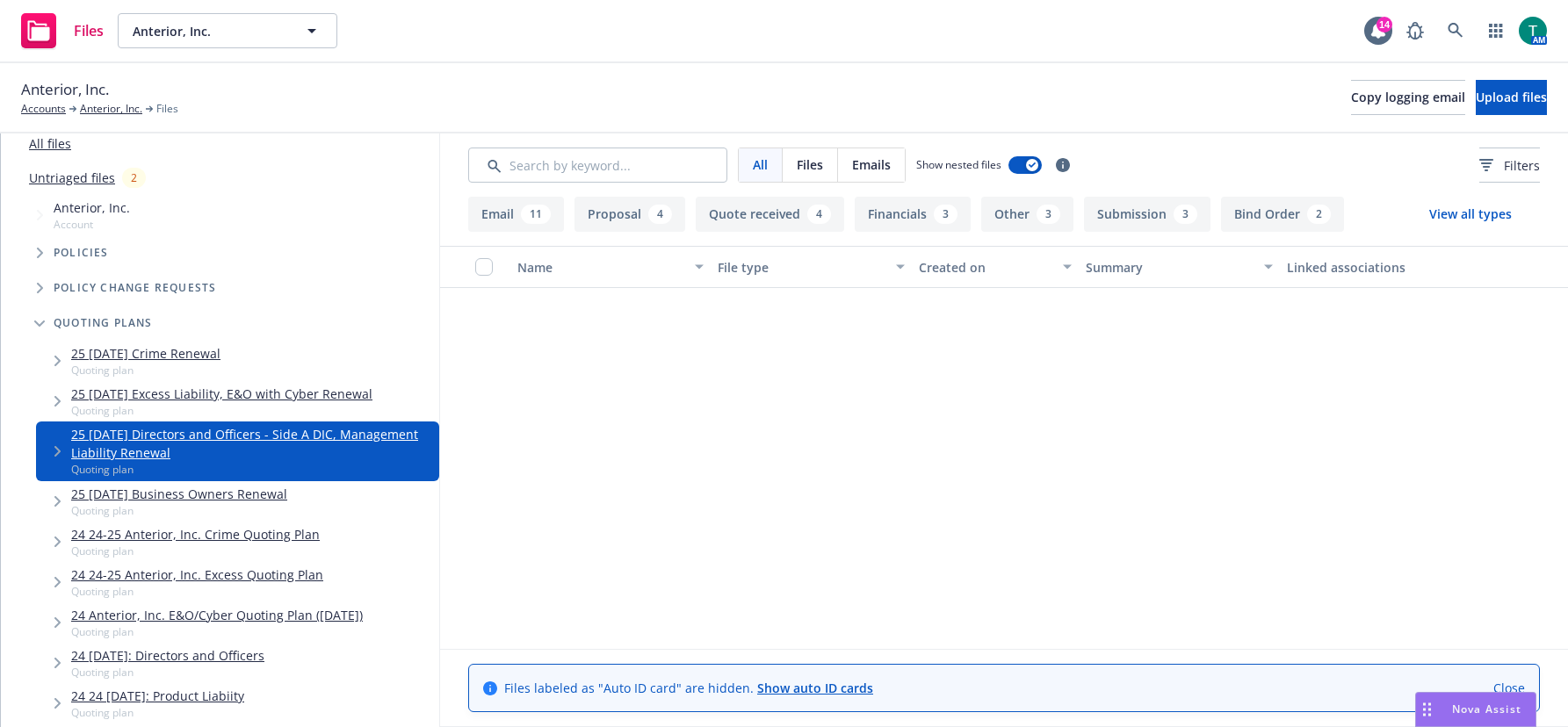
scroll to position [0, 0]
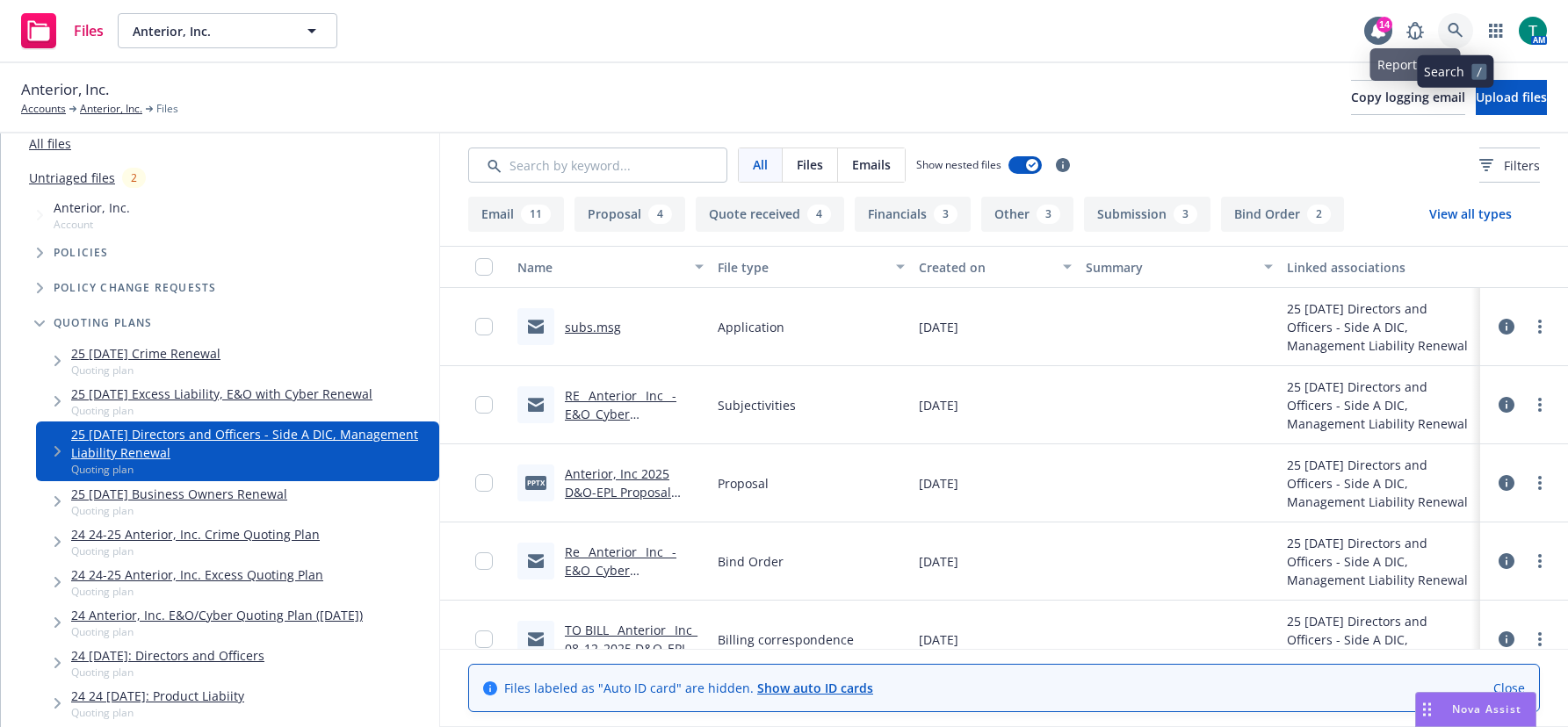
click at [1460, 26] on icon at bounding box center [1455, 31] width 16 height 16
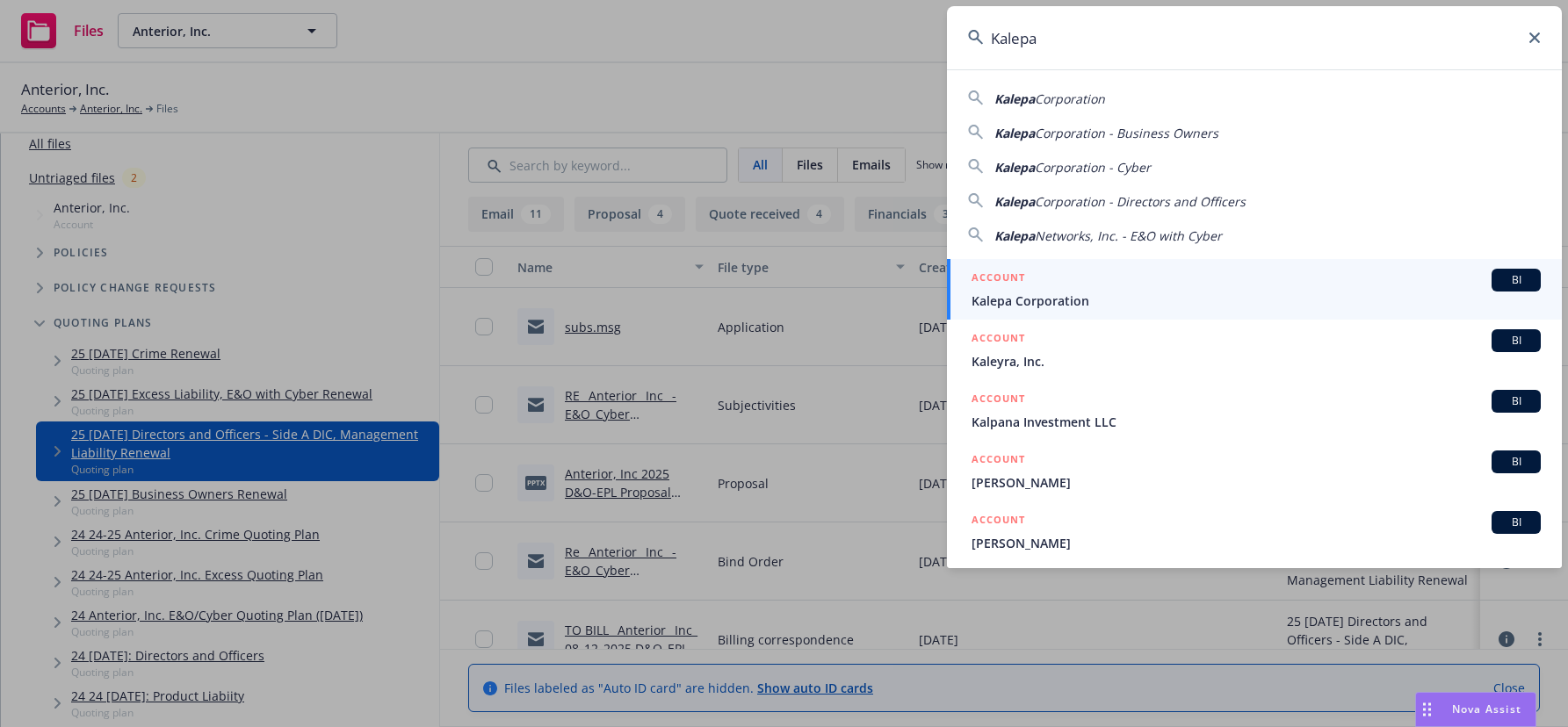
type input "Kalepa"
click at [1514, 283] on span "BI" at bounding box center [1516, 280] width 35 height 16
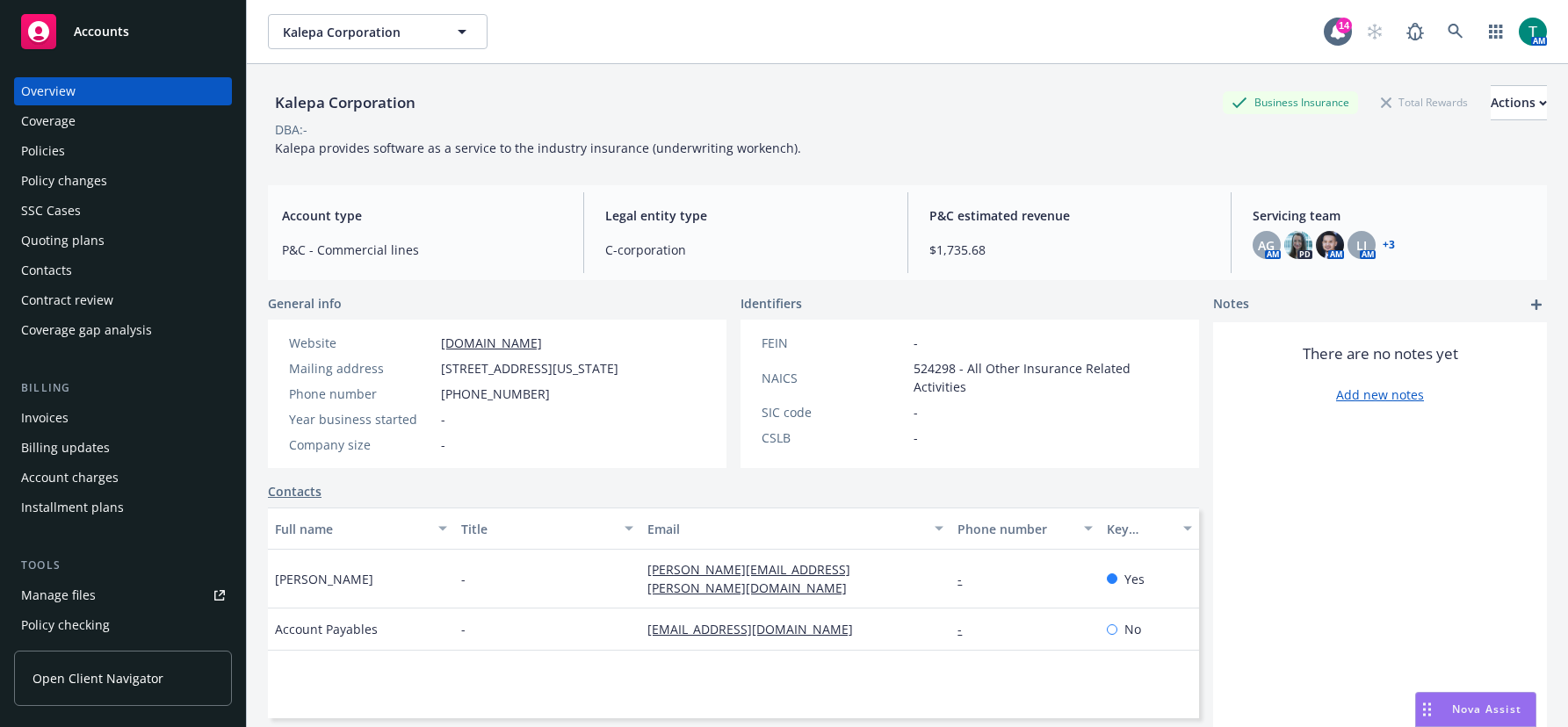
click at [94, 597] on link "Manage files" at bounding box center [123, 595] width 218 height 28
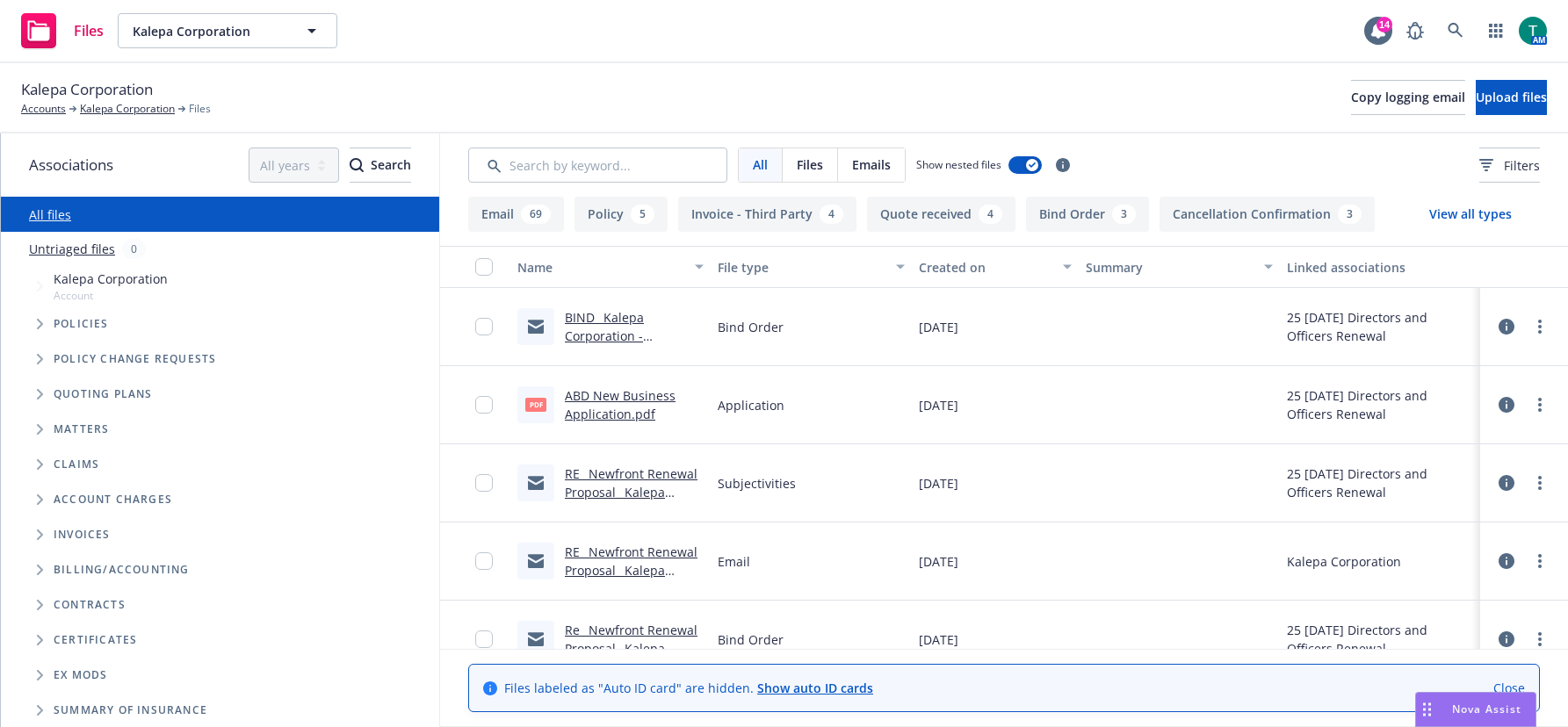
click at [598, 324] on link "BIND_ Kalepa Corporation - 9_1_2025.msg" at bounding box center [605, 336] width 81 height 54
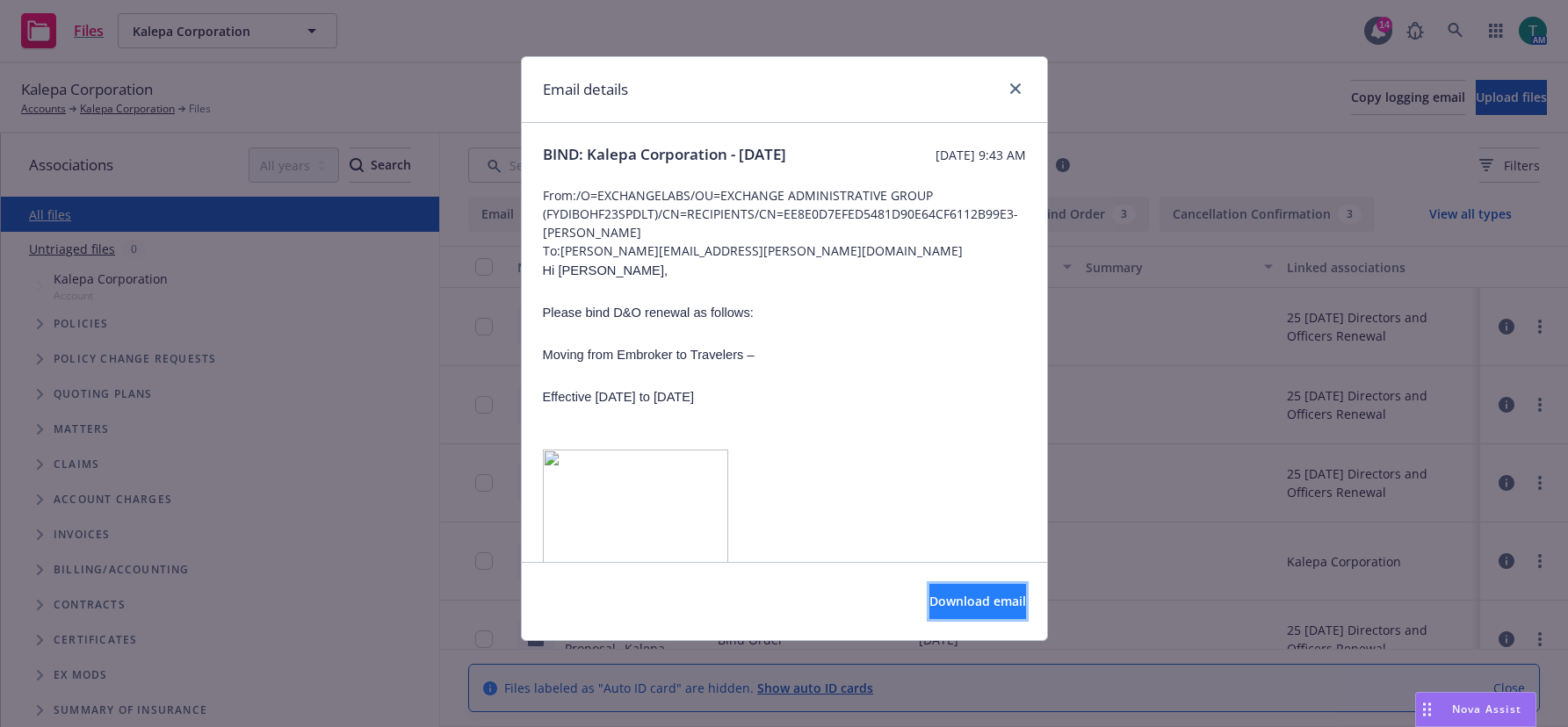
click at [930, 608] on span "Download email" at bounding box center [978, 600] width 97 height 17
drag, startPoint x: 1022, startPoint y: 91, endPoint x: 1536, endPoint y: 119, distance: 514.8
click at [1022, 91] on link "close" at bounding box center [1016, 89] width 21 height 21
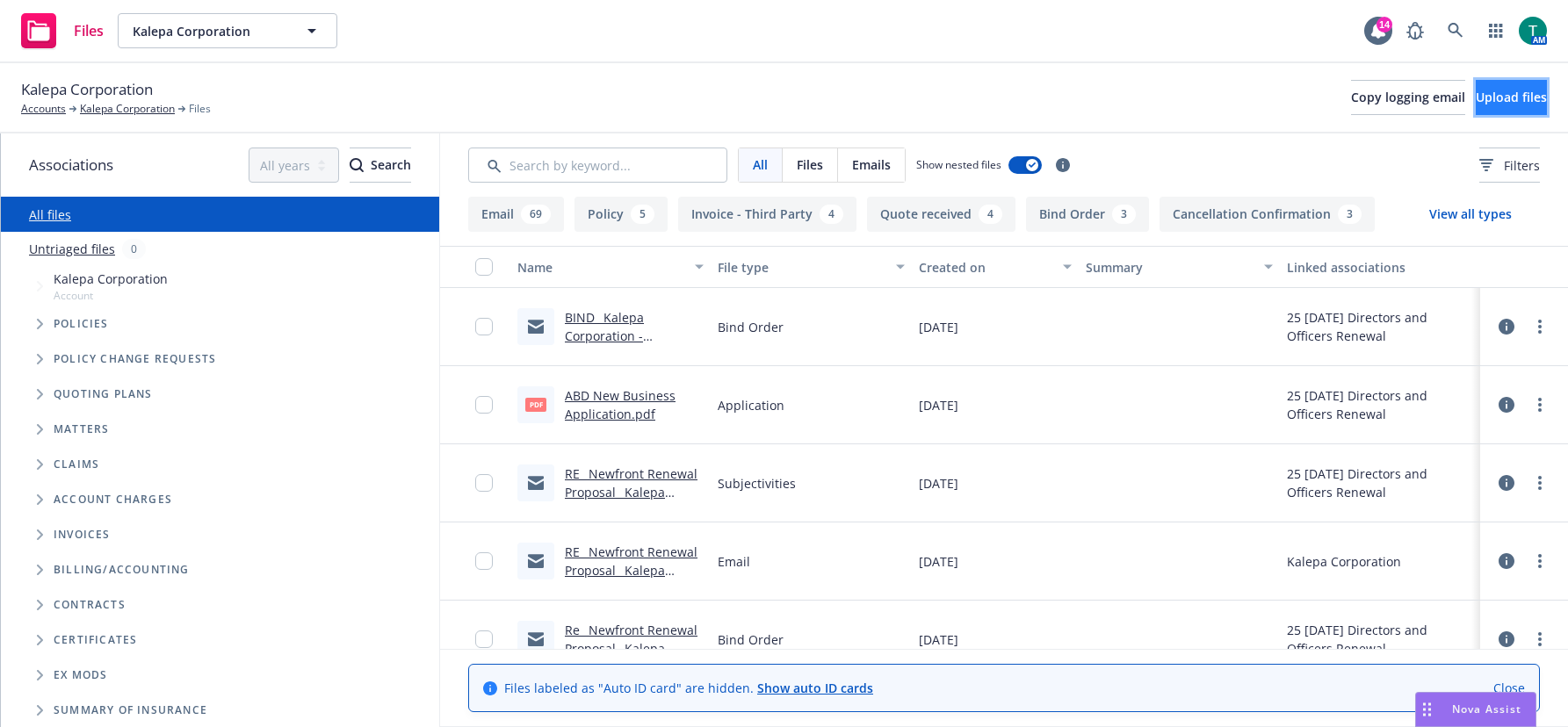
click at [1501, 111] on button "Upload files" at bounding box center [1511, 98] width 71 height 35
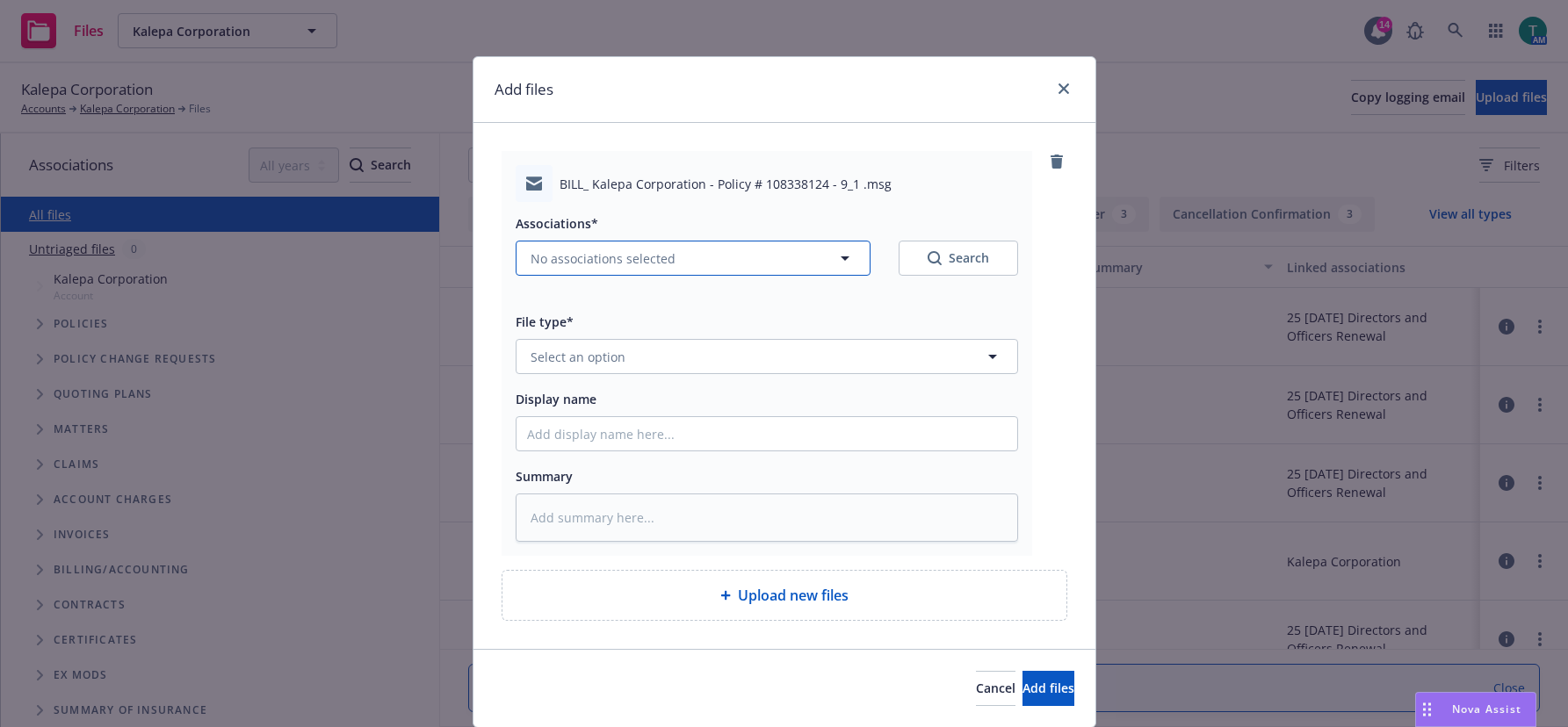
click at [545, 256] on span "No associations selected" at bounding box center [602, 258] width 145 height 18
type textarea "x"
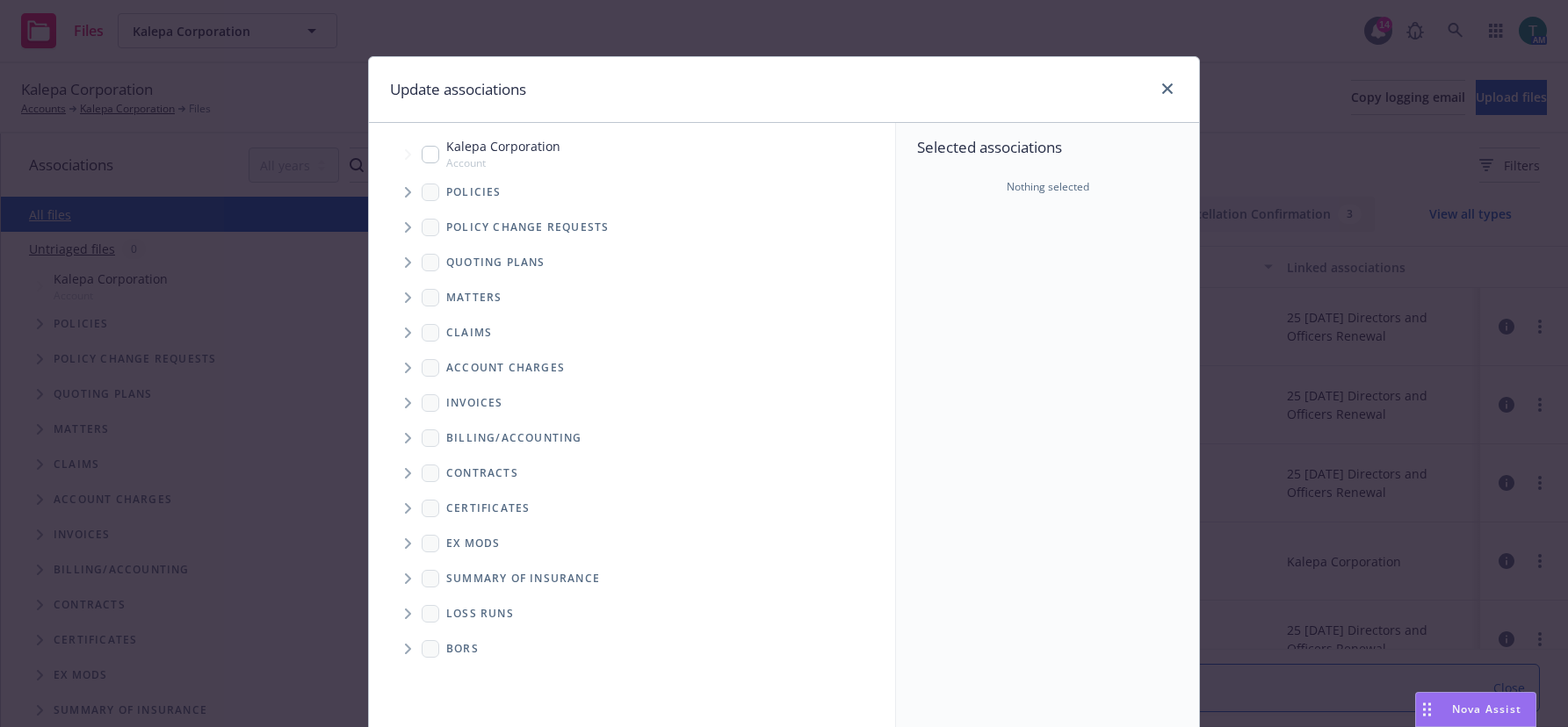
click at [422, 147] on input "Tree Example" at bounding box center [430, 155] width 18 height 18
checkbox input "true"
click at [400, 259] on span "Tree Example" at bounding box center [407, 263] width 28 height 28
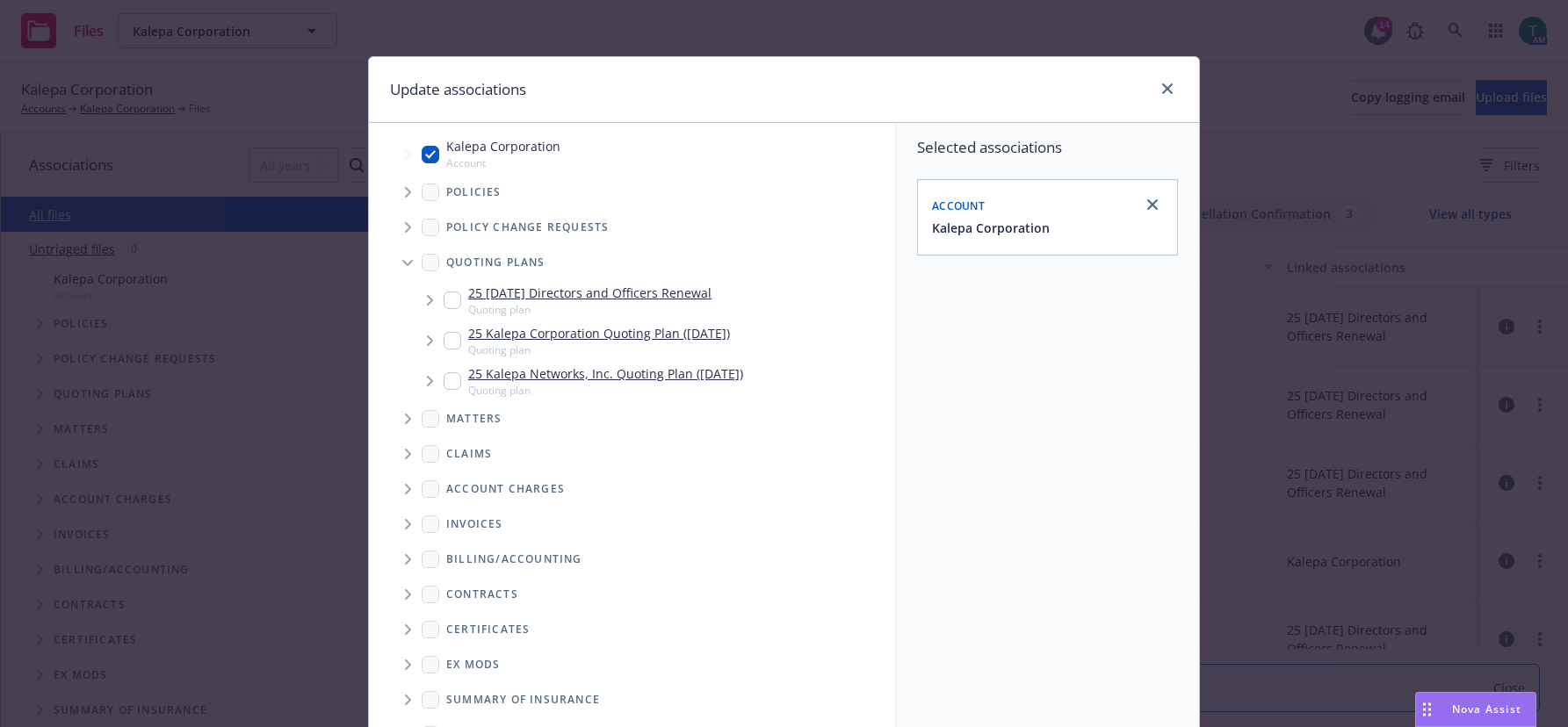
click at [448, 301] on input "Tree Example" at bounding box center [452, 301] width 18 height 18
checkbox input "true"
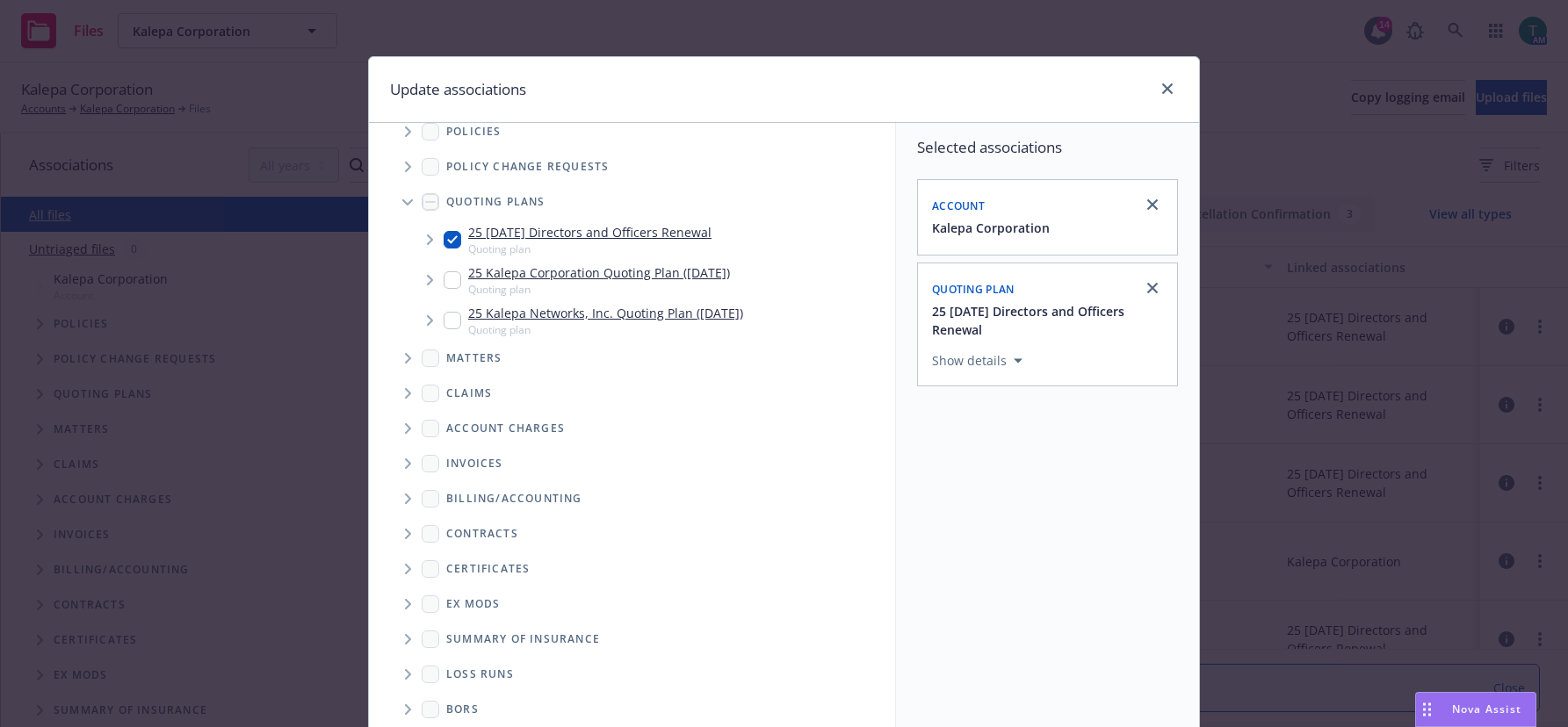
scroll to position [146, 0]
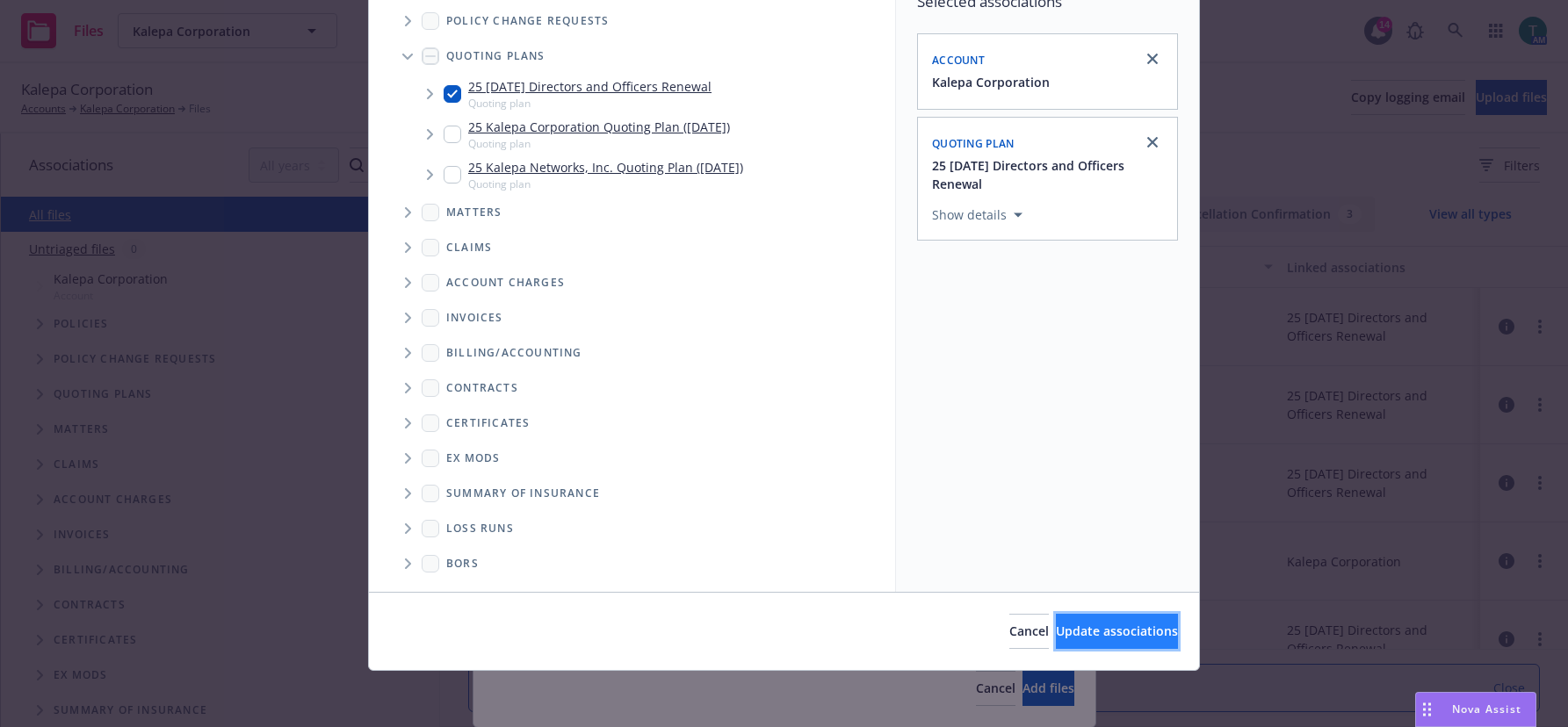
click at [1068, 627] on span "Update associations" at bounding box center [1117, 630] width 122 height 17
type textarea "x"
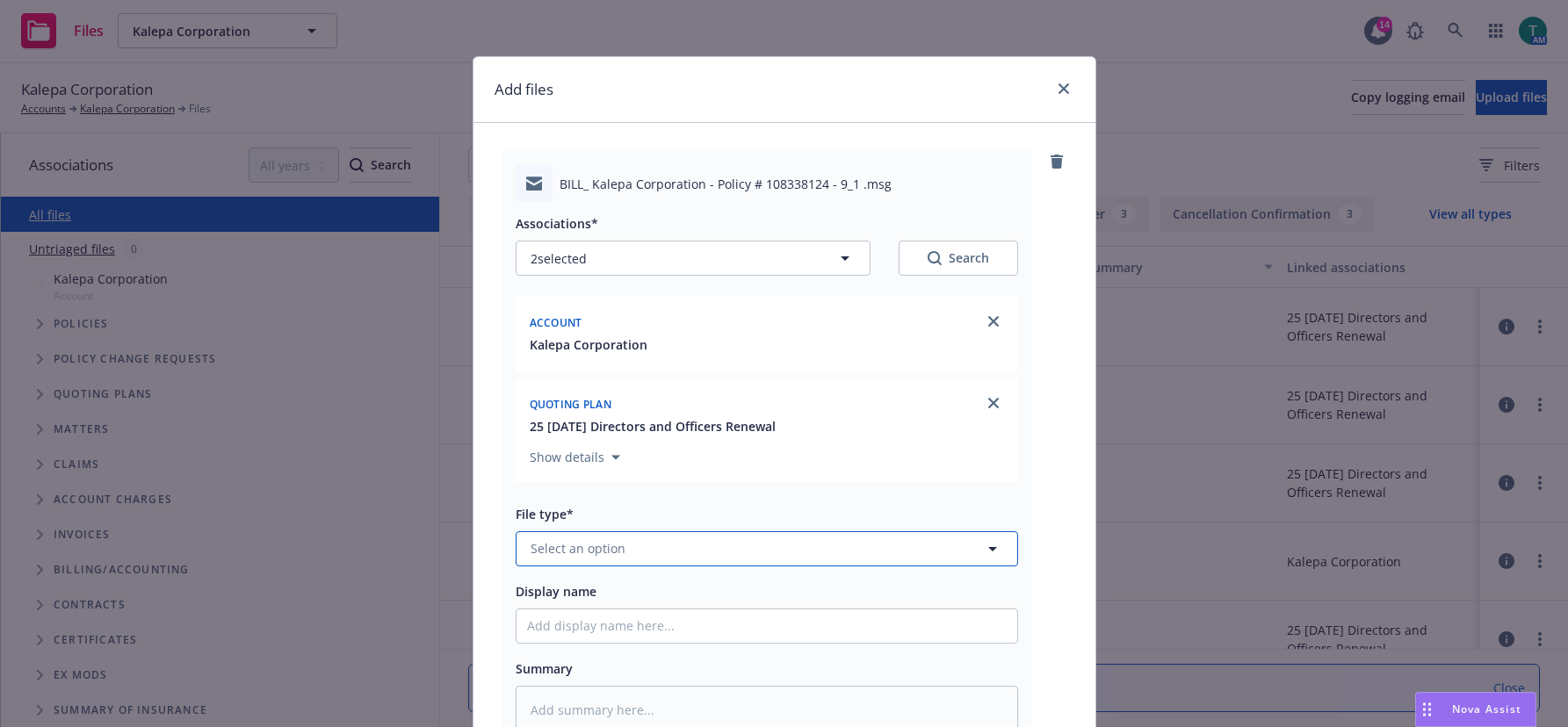
click at [554, 548] on span "Select an option" at bounding box center [578, 548] width 95 height 18
type input "bili"
type textarea "x"
type input "billing"
click at [653, 447] on span "Billing correspondence" at bounding box center [602, 453] width 138 height 18
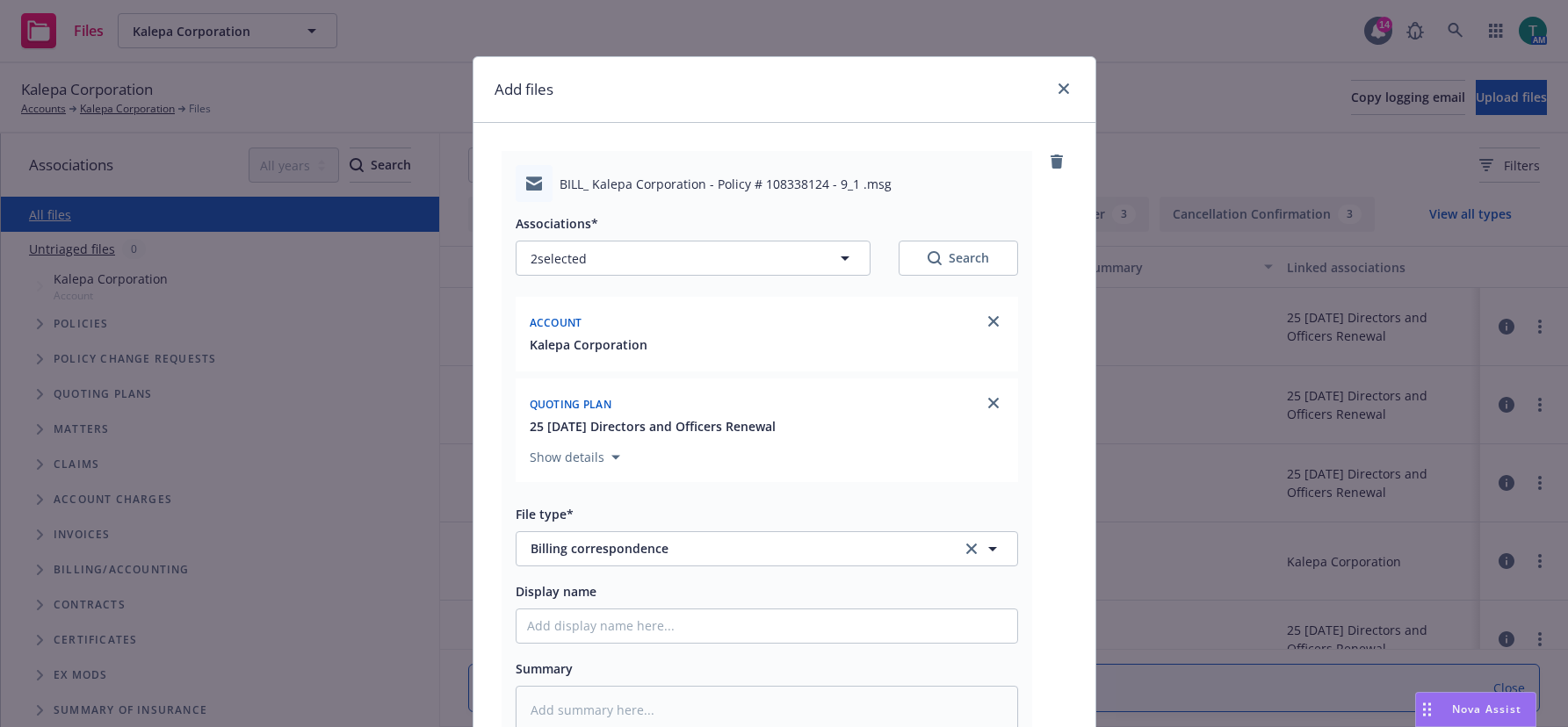
scroll to position [250, 0]
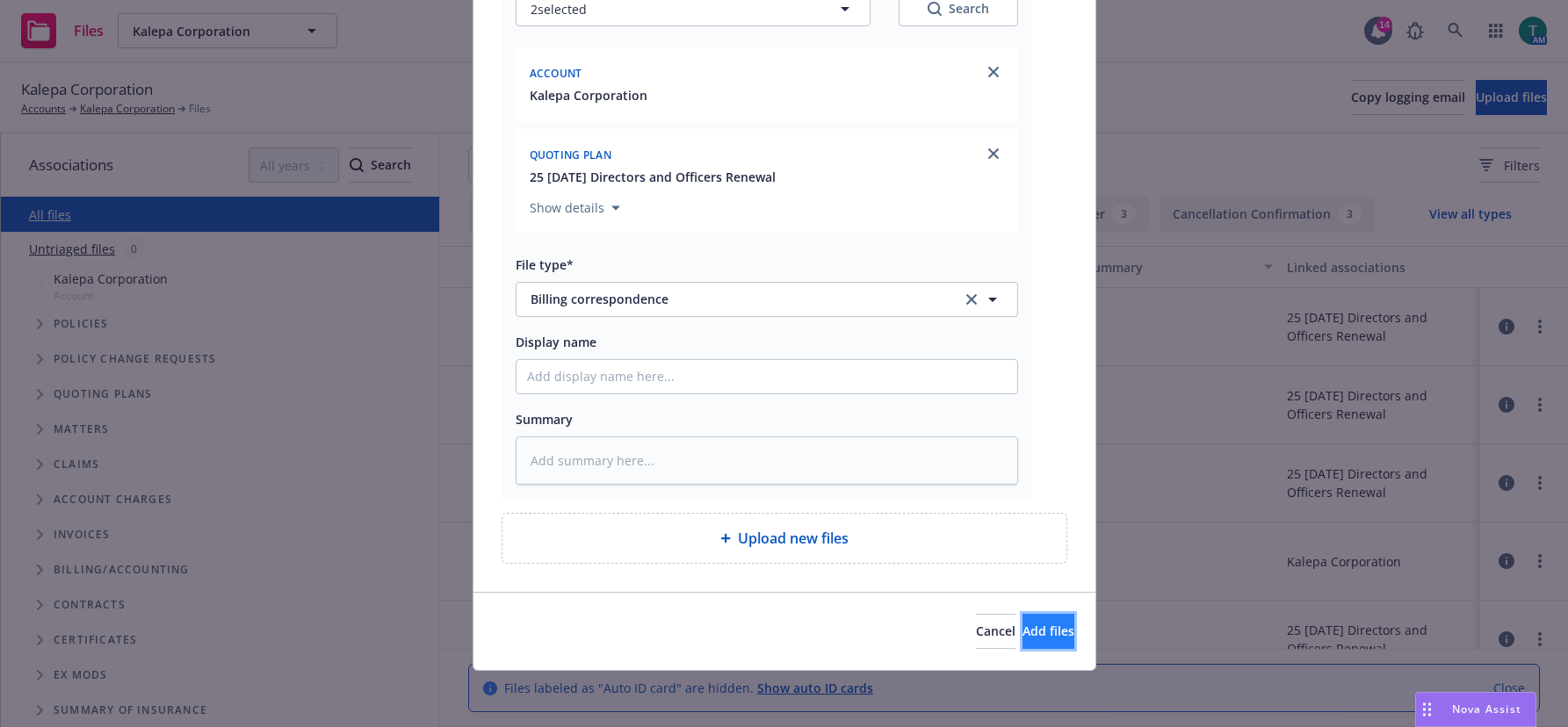
click at [1023, 634] on span "Add files" at bounding box center [1048, 630] width 52 height 17
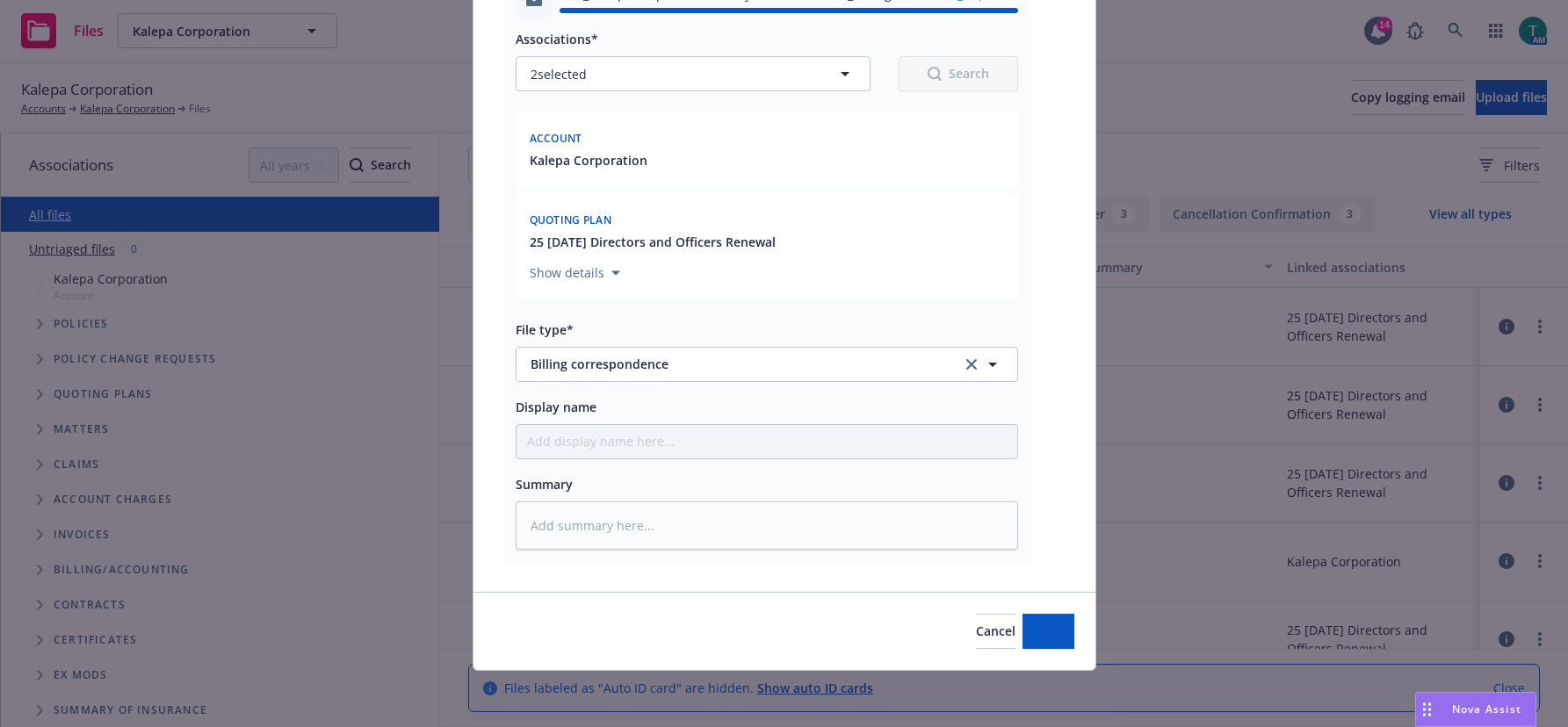
type textarea "x"
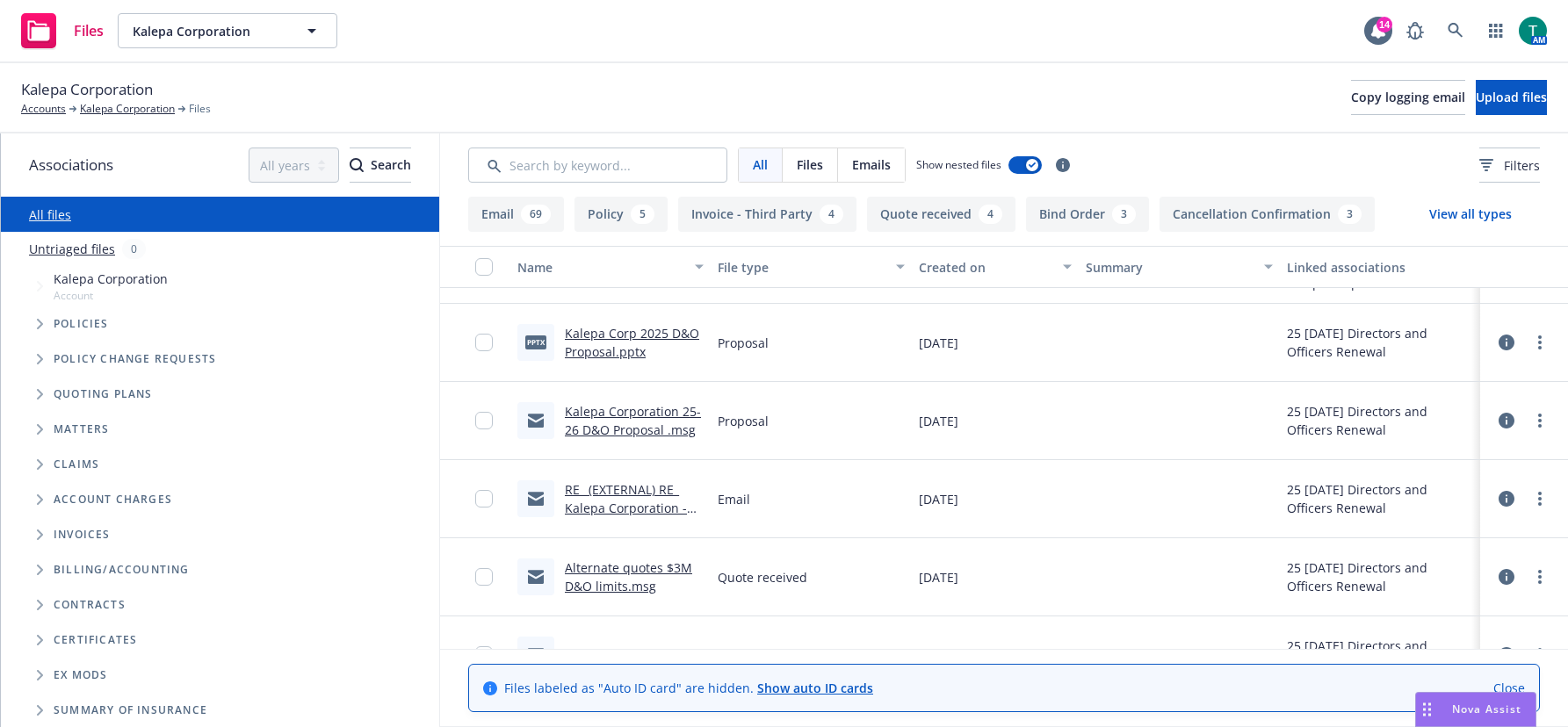
scroll to position [0, 0]
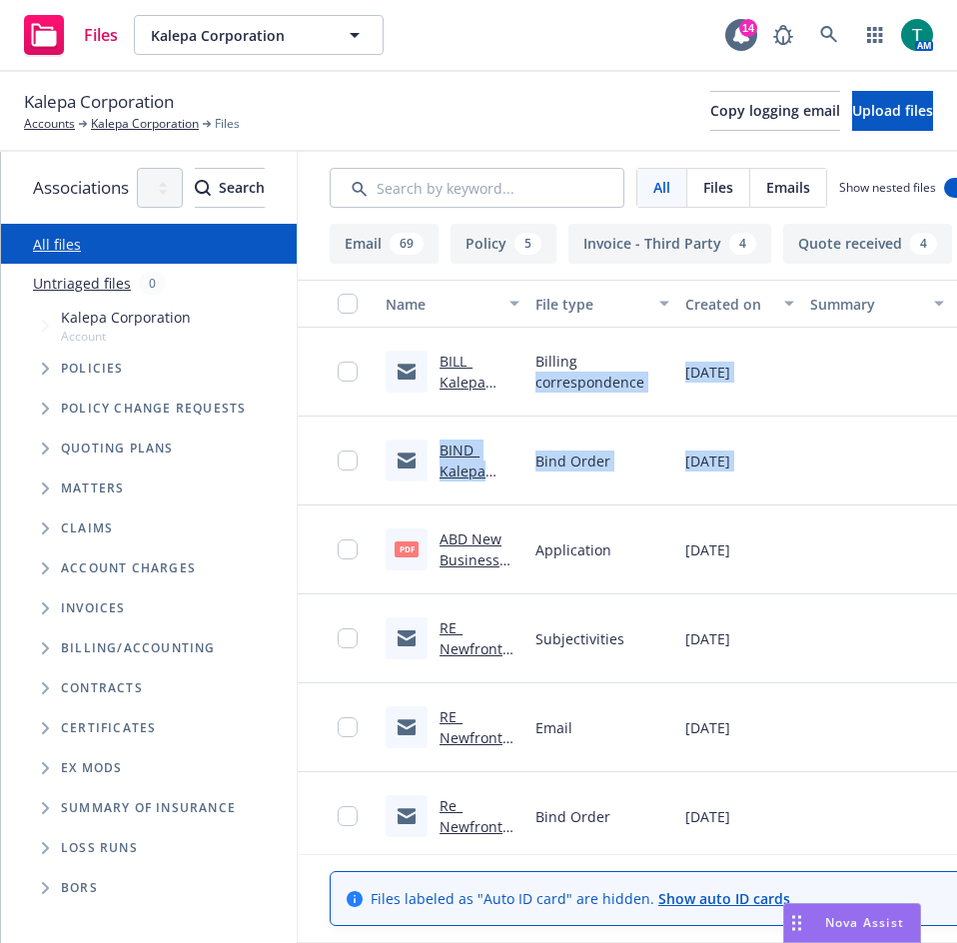
drag, startPoint x: 911, startPoint y: 434, endPoint x: 708, endPoint y: 352, distance: 219.1
click at [677, 350] on div "Billing correspondence" at bounding box center [602, 372] width 150 height 89
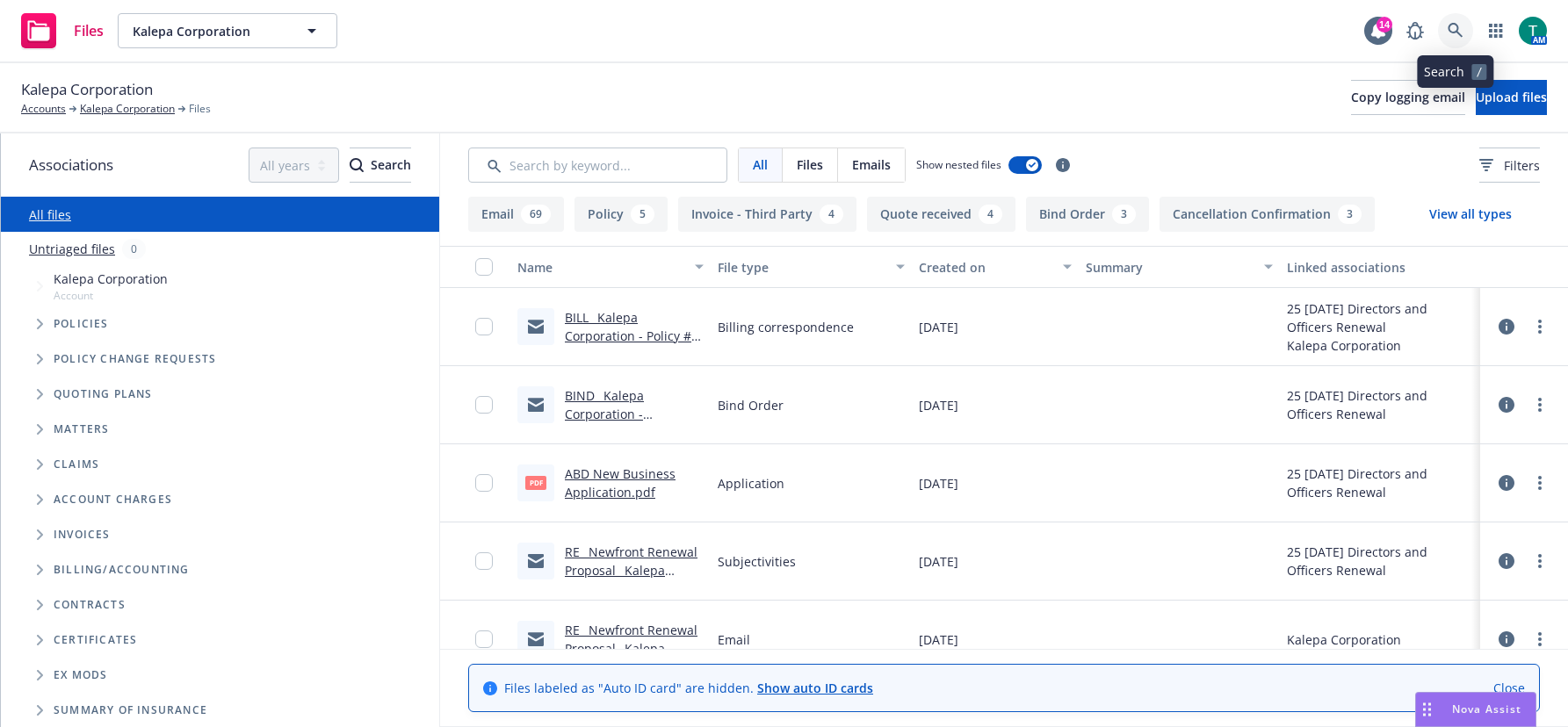
click at [1454, 33] on icon at bounding box center [1455, 30] width 15 height 15
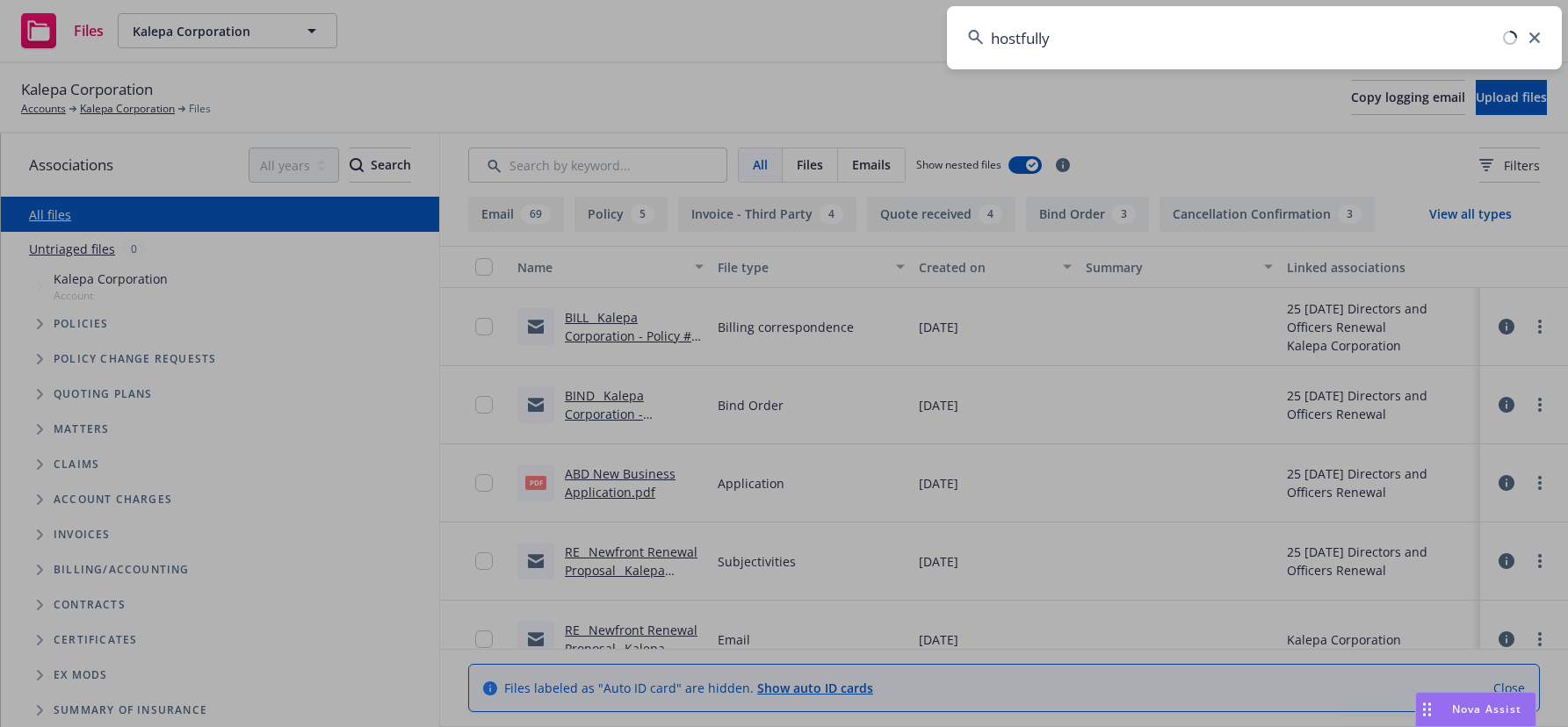
type input "hostfully"
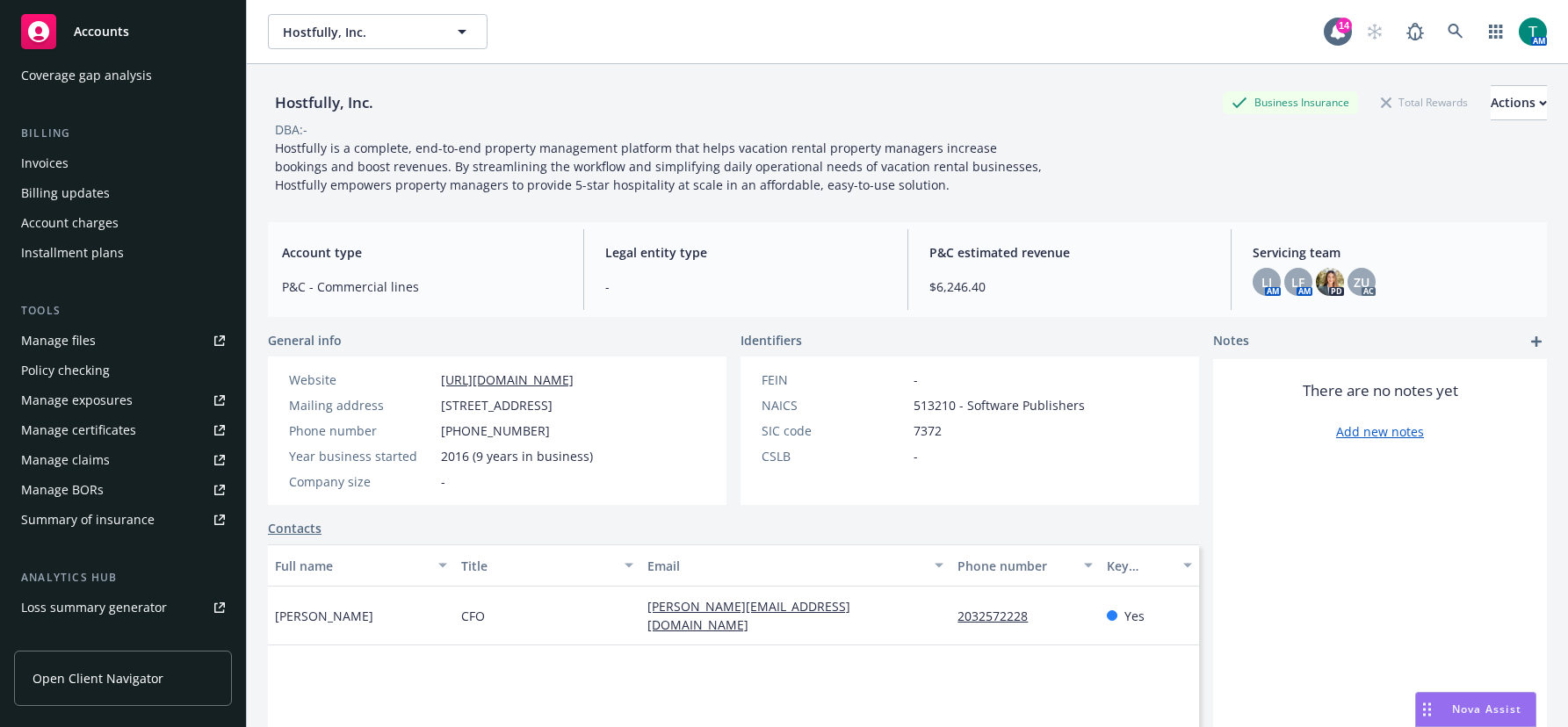
scroll to position [447, 0]
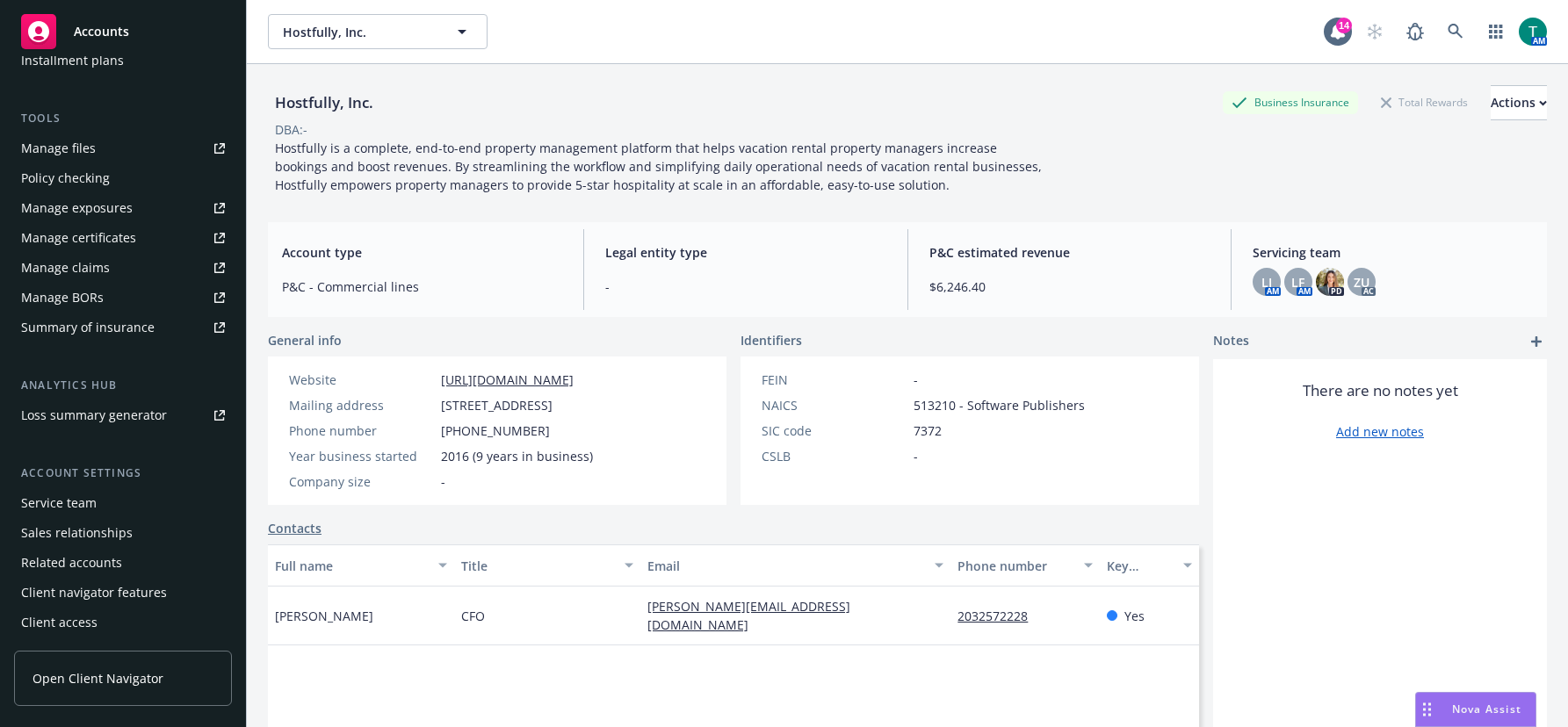
click at [90, 505] on div "Service team" at bounding box center [59, 503] width 76 height 28
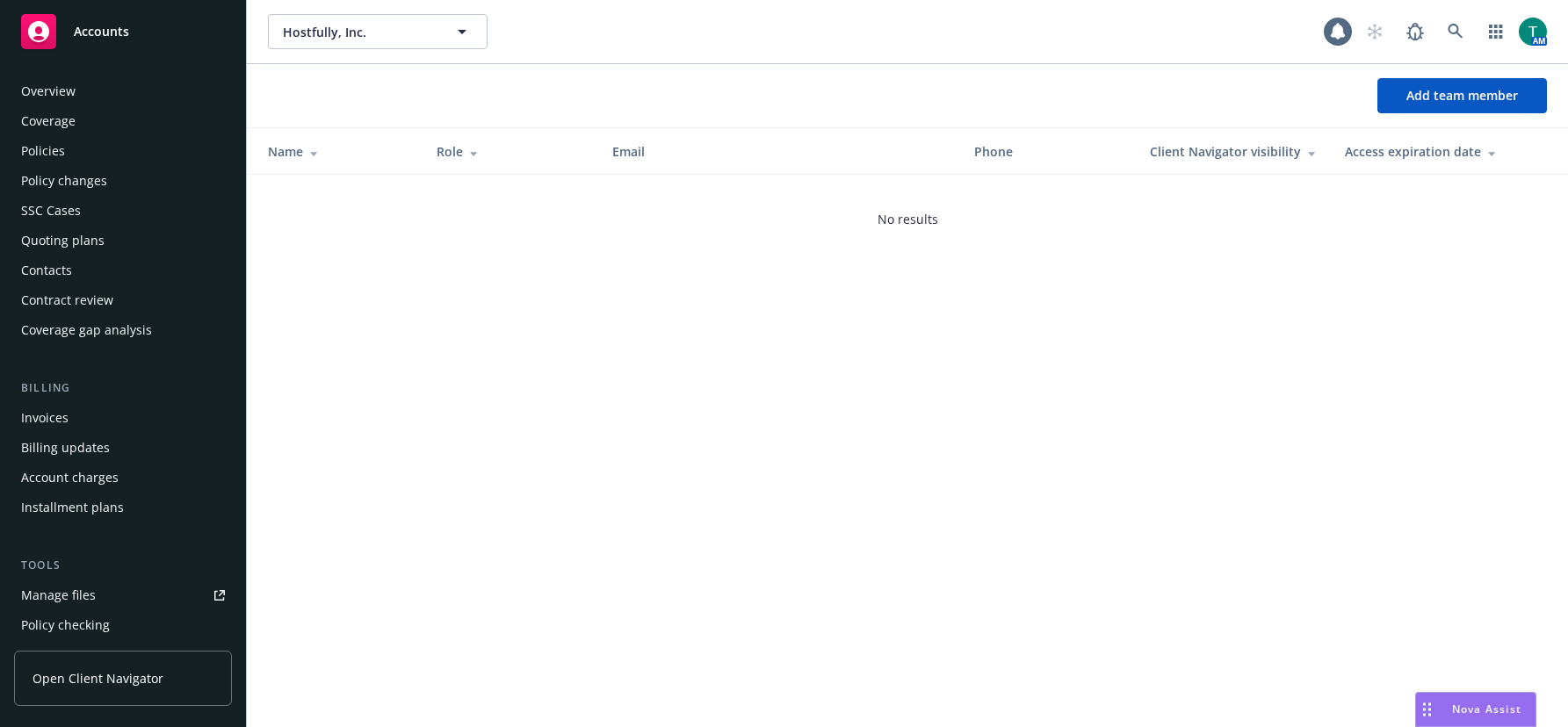
scroll to position [447, 0]
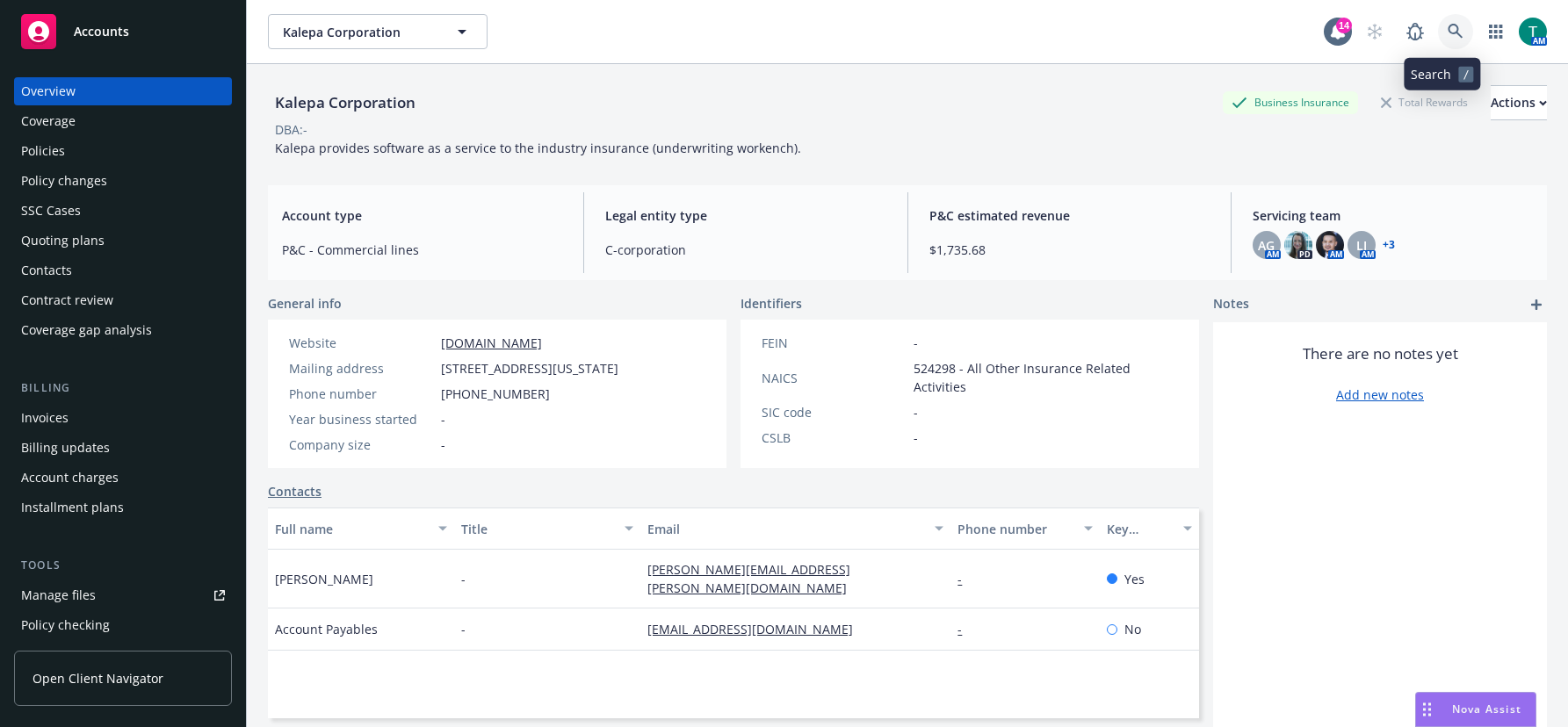
drag, startPoint x: 0, startPoint y: 0, endPoint x: 1445, endPoint y: 35, distance: 1445.4
click at [1448, 35] on icon at bounding box center [1455, 32] width 16 height 16
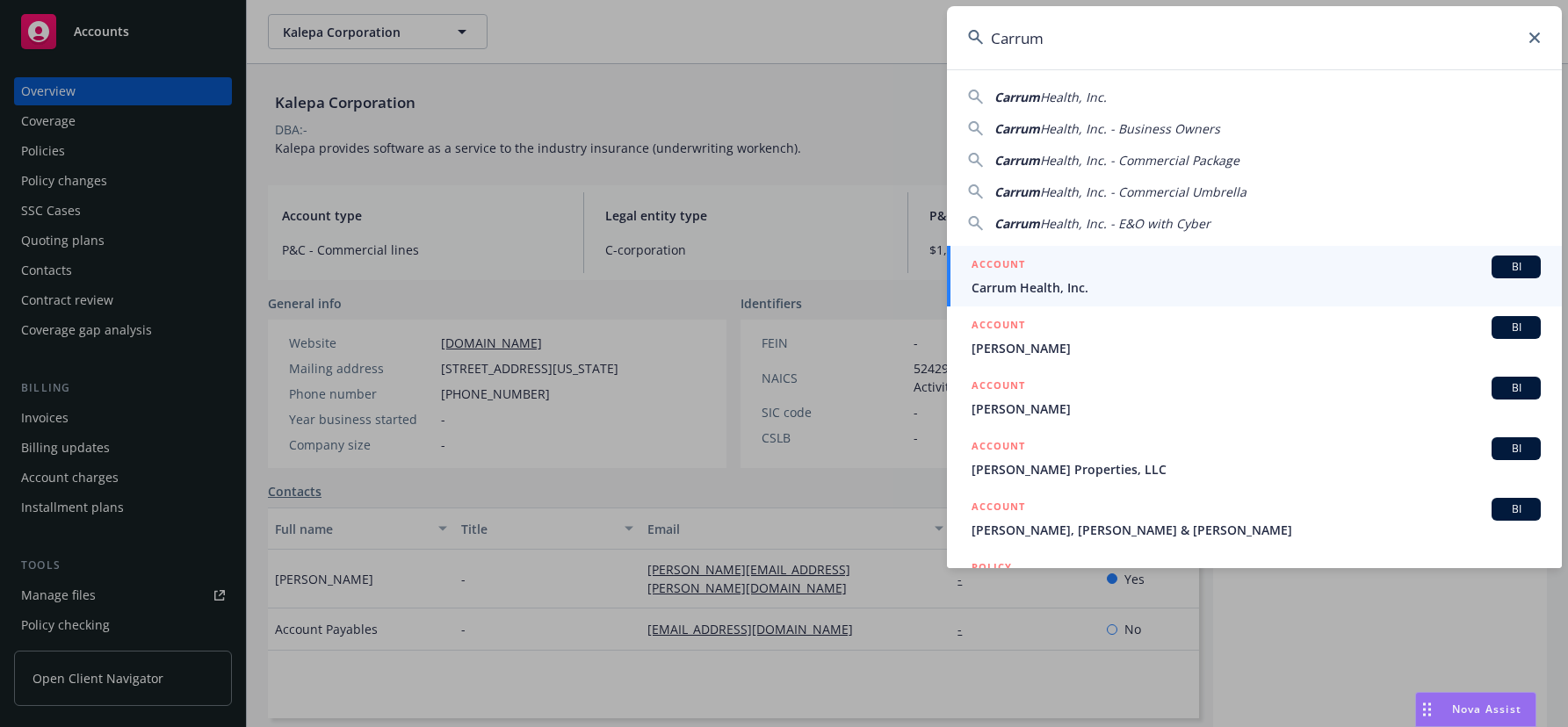
type input "Carrum"
click at [1509, 262] on span "BI" at bounding box center [1516, 267] width 35 height 16
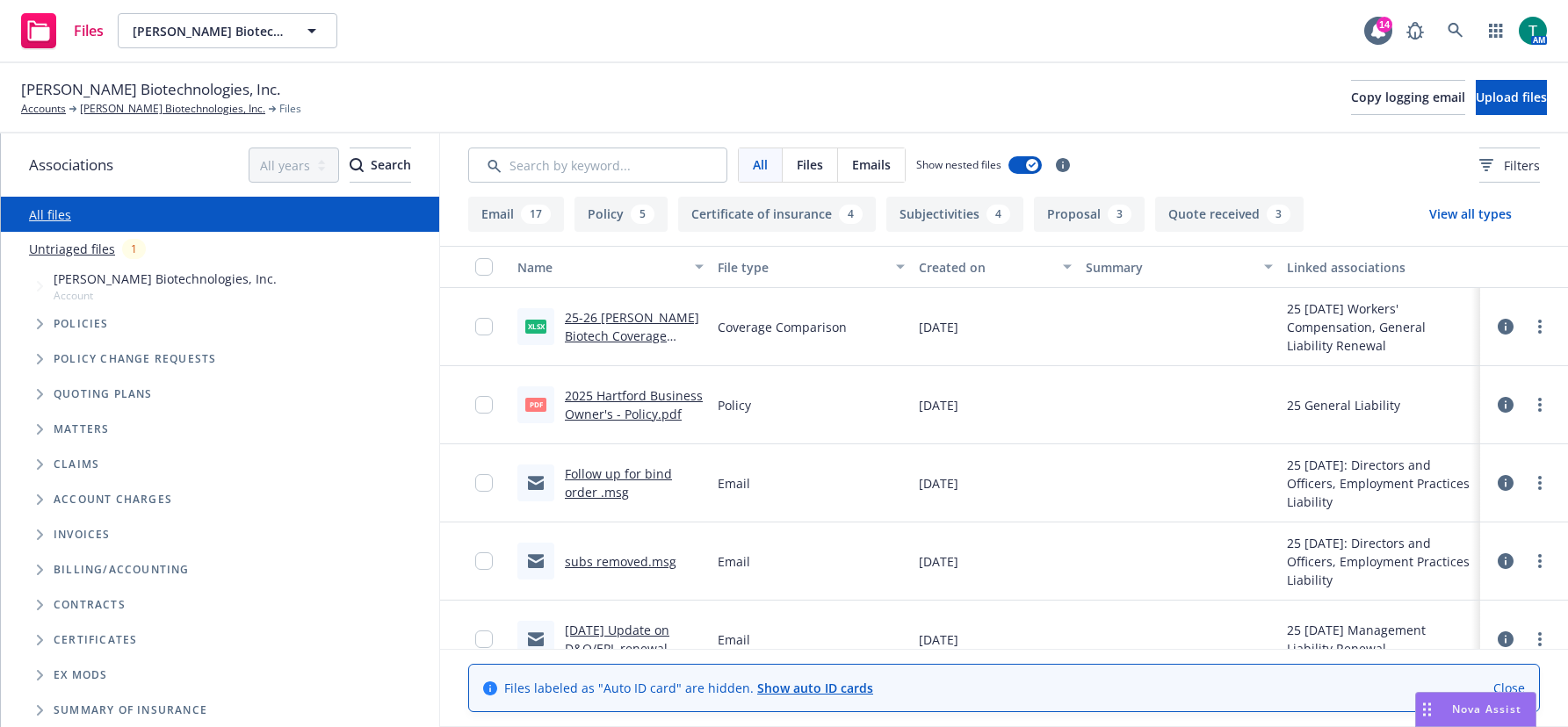
drag, startPoint x: 40, startPoint y: 397, endPoint x: 94, endPoint y: 383, distance: 55.8
click at [41, 396] on icon "Tree Example" at bounding box center [40, 394] width 7 height 11
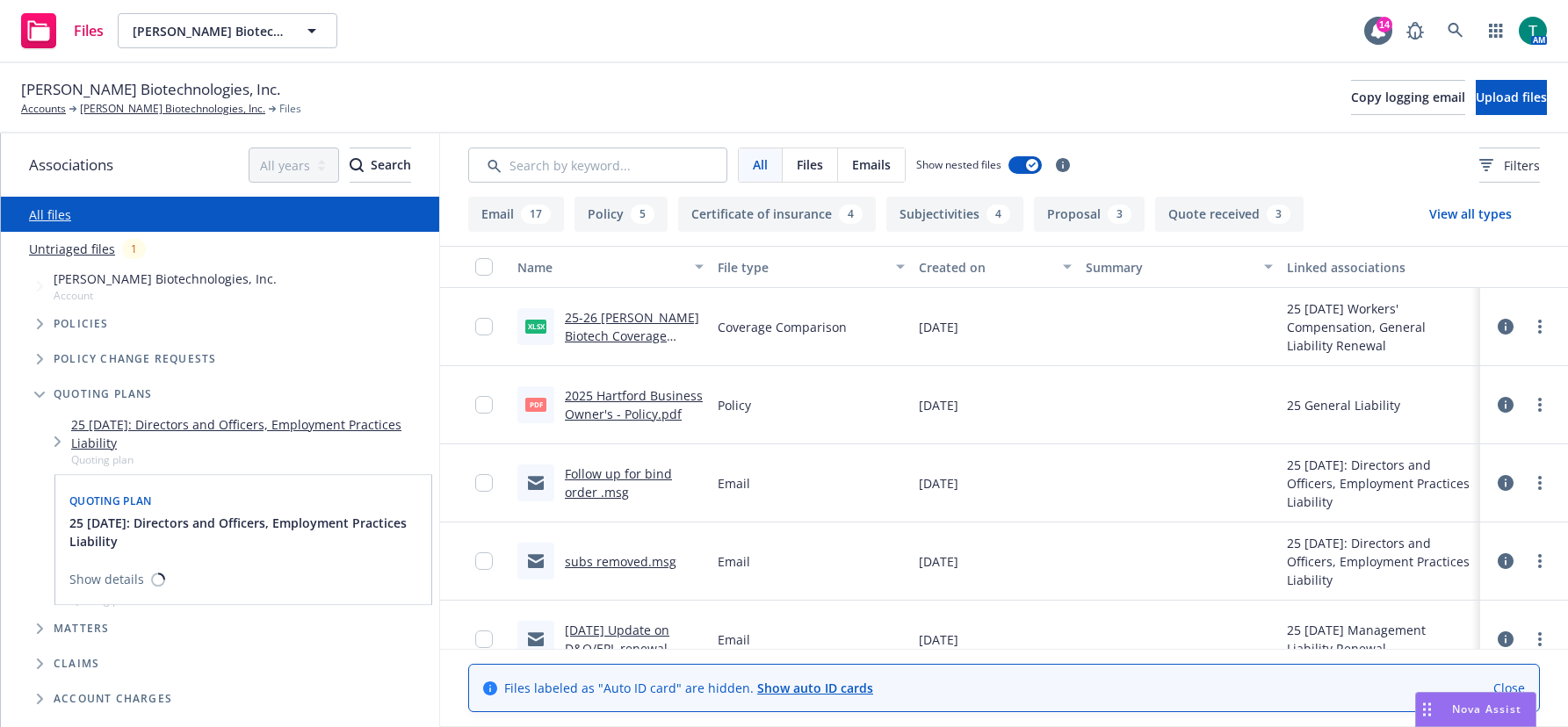
click at [207, 424] on link "25 [DATE]: Directors and Officers, Employment Practices Liability" at bounding box center [252, 433] width 361 height 37
